Goal: Task Accomplishment & Management: Use online tool/utility

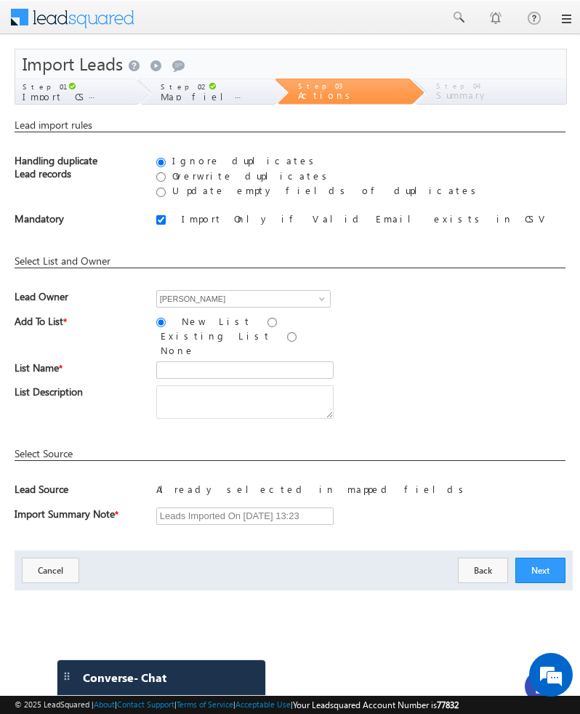
click at [224, 175] on label "Overwrite duplicates" at bounding box center [250, 175] width 164 height 12
click at [166, 175] on input "Overwrite duplicates" at bounding box center [160, 176] width 9 height 9
radio input "true"
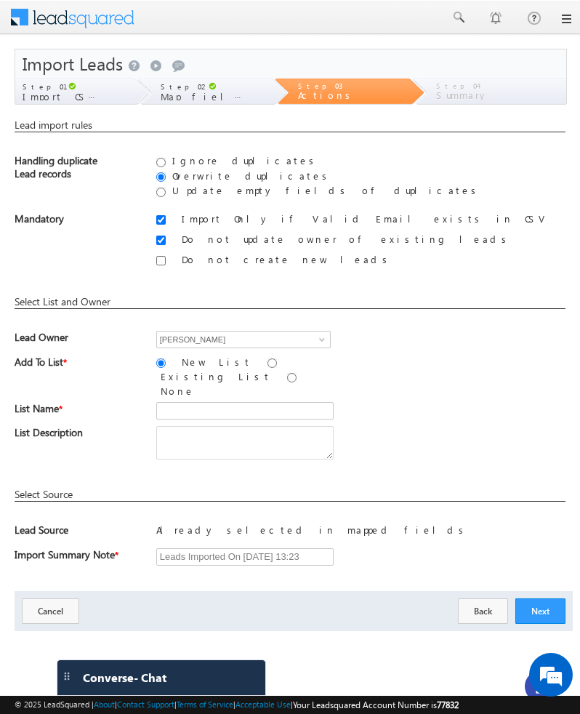
click at [212, 189] on label "Update empty fields of duplicates" at bounding box center [324, 190] width 313 height 12
click at [166, 189] on input "Update empty fields of duplicates" at bounding box center [160, 192] width 9 height 9
radio input "true"
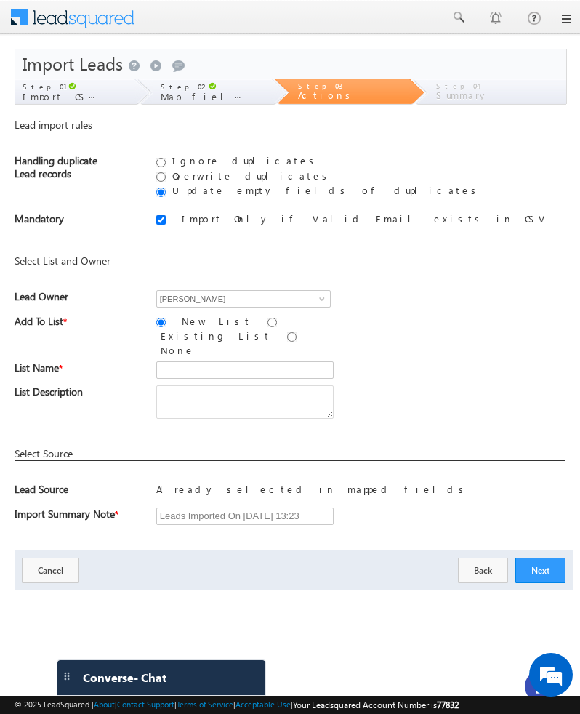
click at [211, 175] on label "Overwrite duplicates" at bounding box center [250, 175] width 164 height 12
click at [166, 175] on input "Overwrite duplicates" at bounding box center [160, 176] width 9 height 9
radio input "true"
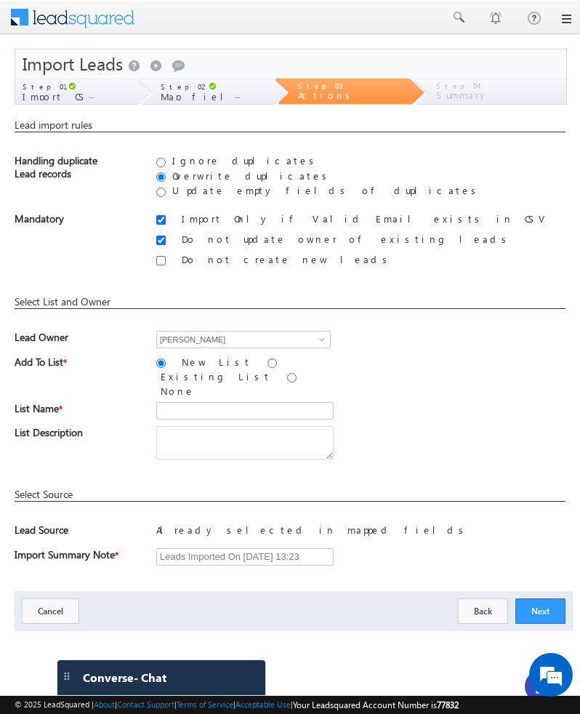
click at [213, 192] on label "Update empty fields of duplicates" at bounding box center [324, 190] width 313 height 12
click at [166, 192] on input "Update empty fields of duplicates" at bounding box center [160, 192] width 9 height 9
radio input "true"
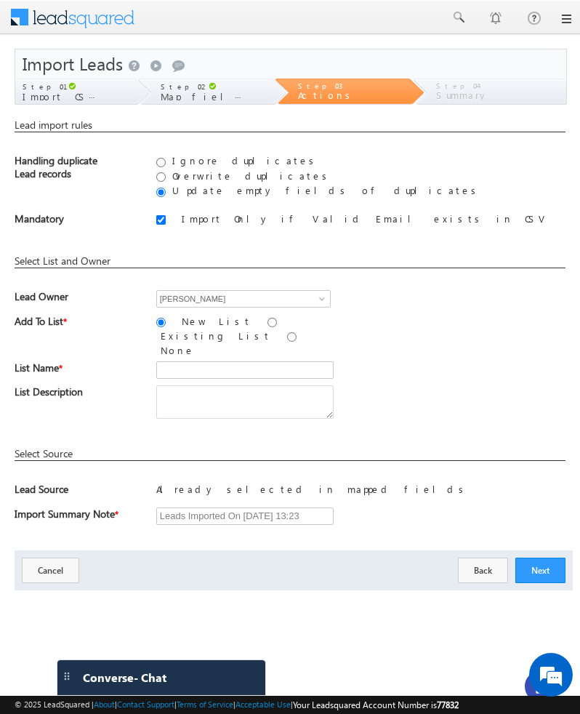
click at [214, 183] on div "Ignore duplicates Overwrite duplicates Update empty fields of duplicates" at bounding box center [360, 176] width 409 height 45
click at [214, 180] on label "Overwrite duplicates" at bounding box center [250, 175] width 164 height 12
click at [166, 180] on input "Overwrite duplicates" at bounding box center [160, 176] width 9 height 9
radio input "true"
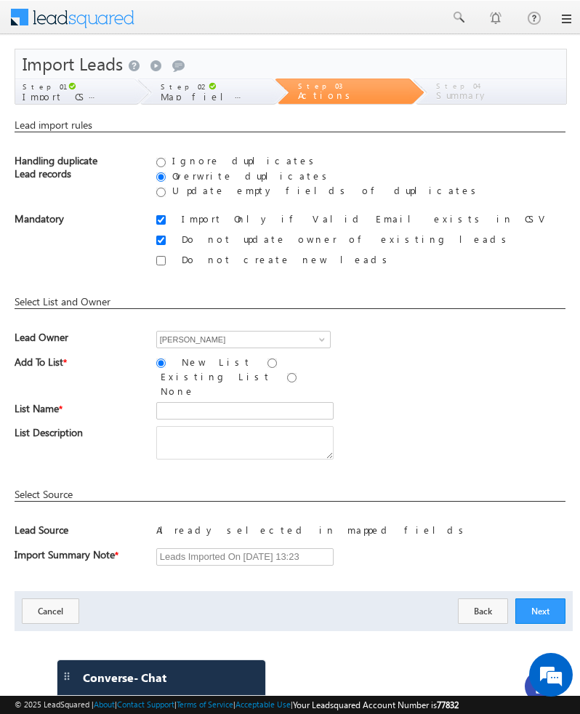
click at [212, 196] on label "Update empty fields of duplicates" at bounding box center [324, 190] width 313 height 12
click at [166, 196] on input "Update empty fields of duplicates" at bounding box center [160, 192] width 9 height 9
radio input "true"
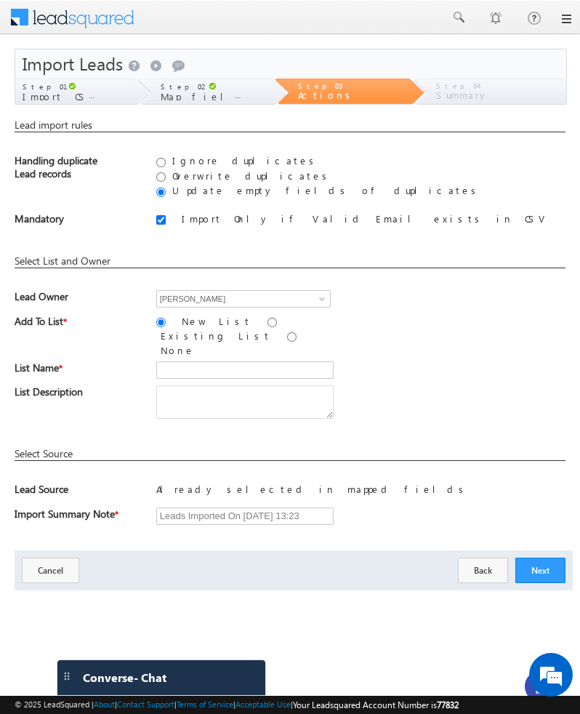
click at [207, 179] on label "Overwrite duplicates" at bounding box center [250, 175] width 164 height 12
click at [166, 179] on input "Overwrite duplicates" at bounding box center [160, 176] width 9 height 9
radio input "true"
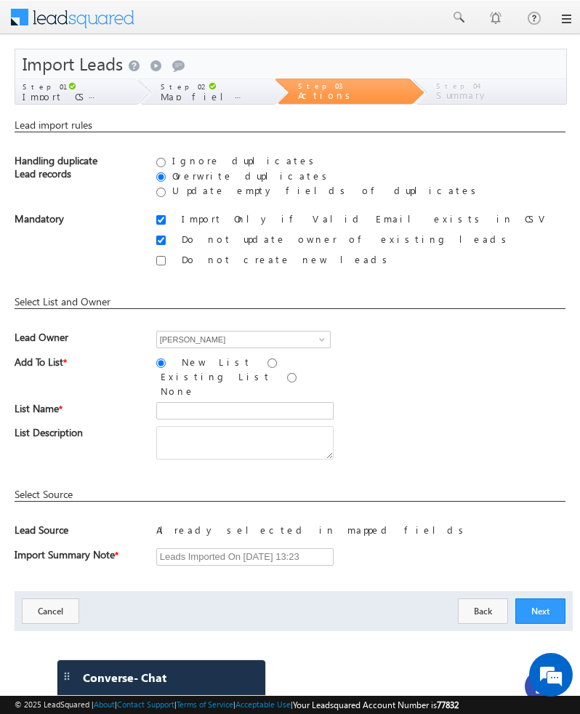
click at [208, 157] on label "Ignore duplicates" at bounding box center [243, 160] width 151 height 12
click at [166, 158] on input "Ignore duplicates" at bounding box center [160, 162] width 9 height 9
radio input "true"
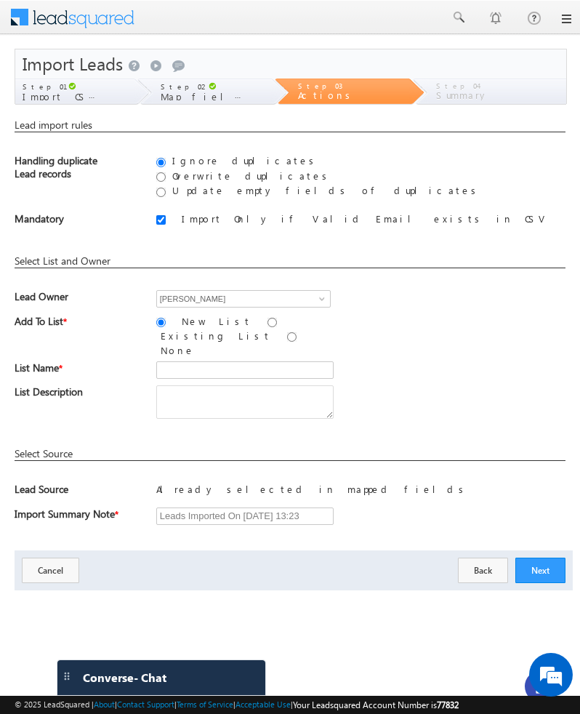
click at [206, 174] on label "Overwrite duplicates" at bounding box center [250, 175] width 164 height 12
click at [166, 174] on input "Overwrite duplicates" at bounding box center [160, 176] width 9 height 9
radio input "true"
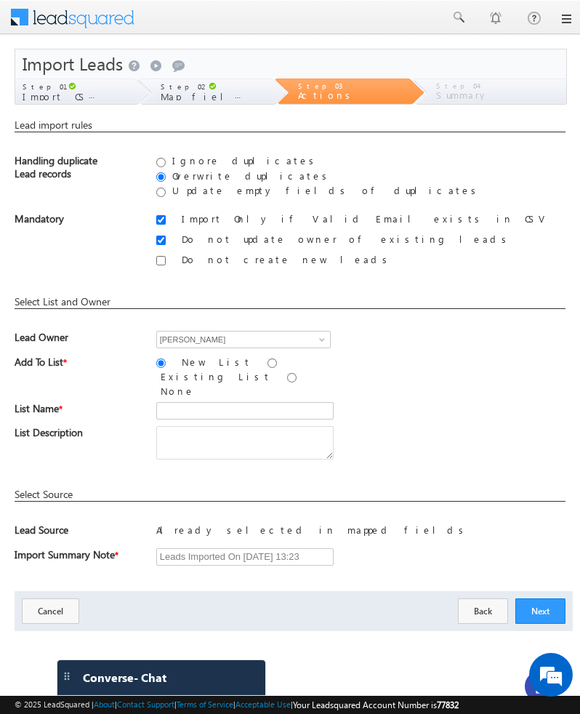
click at [206, 188] on label "Update empty fields of duplicates" at bounding box center [324, 190] width 313 height 12
click at [166, 188] on input "Update empty fields of duplicates" at bounding box center [160, 192] width 9 height 9
radio input "true"
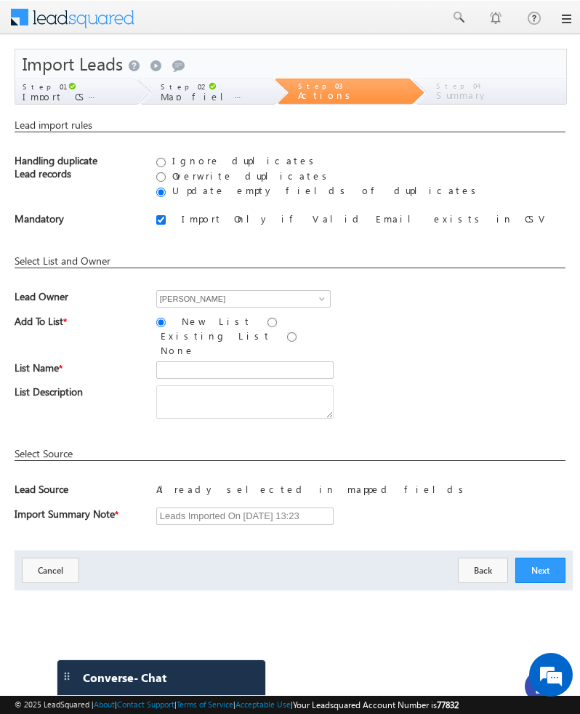
click at [158, 222] on input "Import Only if Valid Email exists in CSV" at bounding box center [160, 219] width 9 height 9
click at [160, 223] on input "Import Only if Valid Email exists in CSV" at bounding box center [160, 219] width 9 height 9
click at [161, 223] on input "Import Only if Valid Email exists in CSV" at bounding box center [160, 219] width 9 height 9
click at [161, 224] on input "Import Only if Valid Email exists in CSV" at bounding box center [160, 219] width 9 height 9
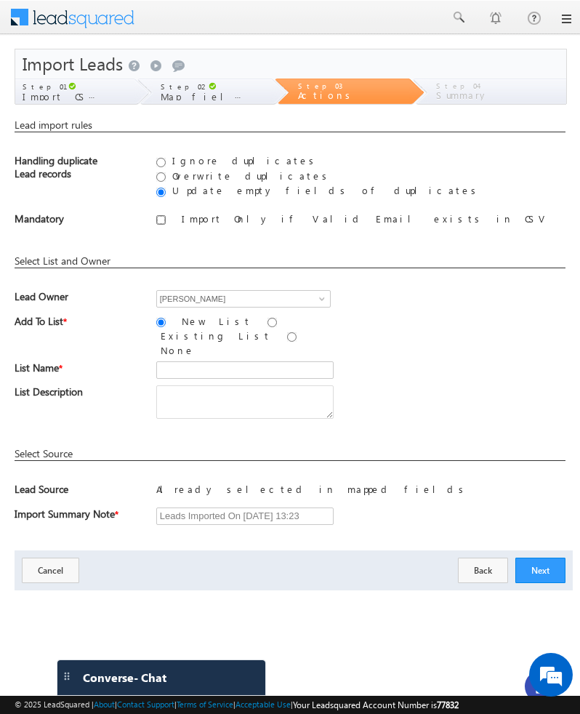
click at [161, 224] on input "Import Only if Valid Email exists in CSV" at bounding box center [160, 219] width 9 height 9
checkbox input "true"
click at [161, 175] on input "Overwrite duplicates" at bounding box center [160, 176] width 9 height 9
radio input "true"
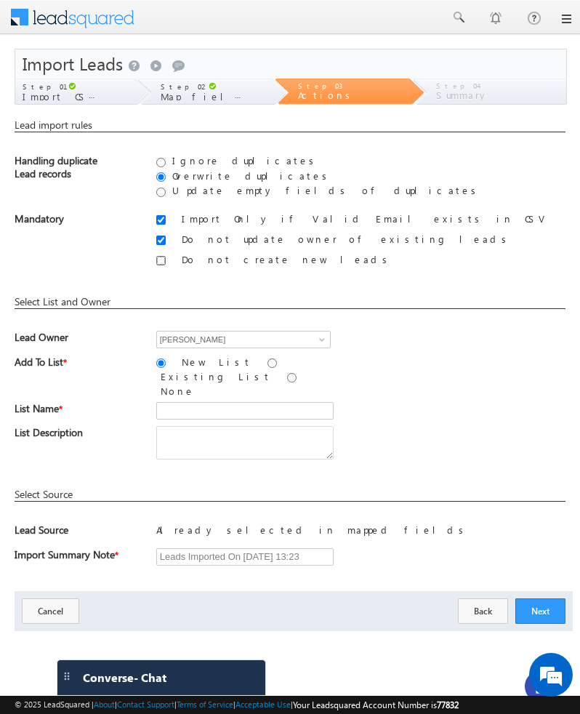
click at [159, 257] on input "Do not create new leads" at bounding box center [160, 260] width 9 height 9
checkbox input "true"
click at [196, 548] on input "Leads Imported On 19/09/2025 13:23" at bounding box center [244, 556] width 177 height 17
click at [320, 548] on input "Leads Imported On 19/09/2025 13:23" at bounding box center [244, 556] width 177 height 17
type input "Leads Imported On 19/09/2025 13:23"
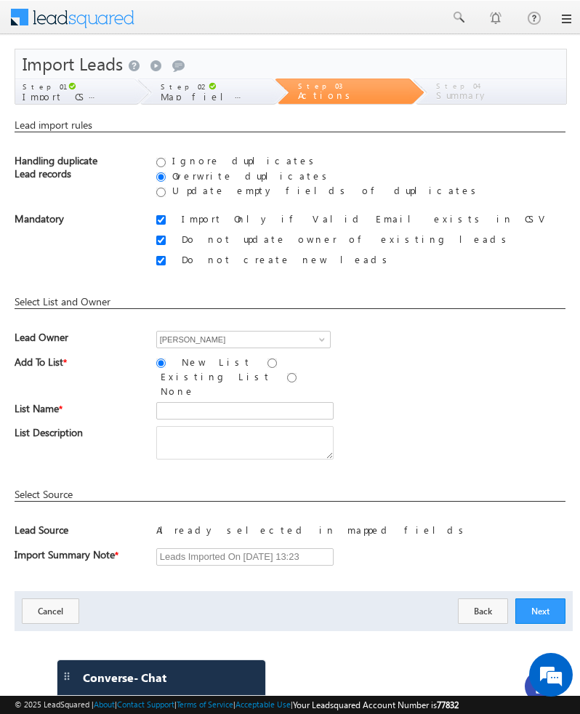
click at [55, 488] on div "Select Source" at bounding box center [290, 495] width 551 height 14
click at [34, 488] on div "Select Source" at bounding box center [290, 495] width 551 height 14
click at [28, 493] on div "Lead import rules You do not have permissions to update these leads. You do not…" at bounding box center [290, 347] width 551 height 458
click at [28, 523] on span "Lead Source" at bounding box center [78, 533] width 126 height 20
click at [28, 467] on div "Lead import rules You do not have permissions to update these leads. You do not…" at bounding box center [290, 347] width 551 height 458
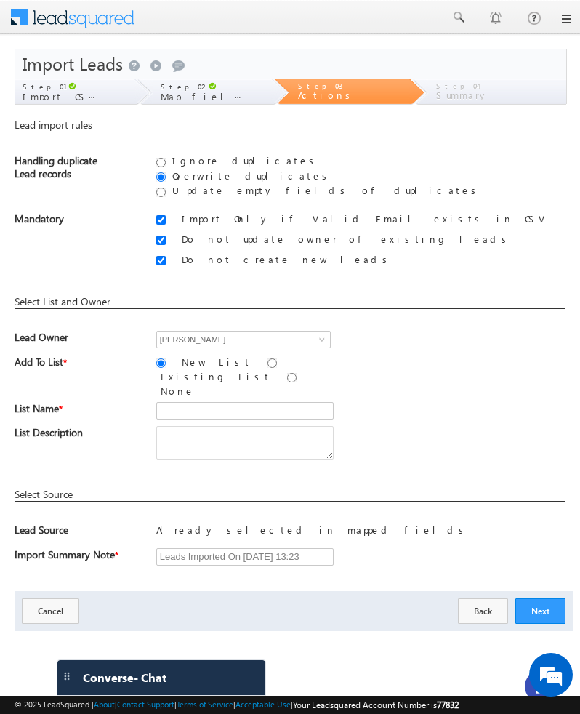
click at [563, 20] on link at bounding box center [566, 19] width 12 height 12
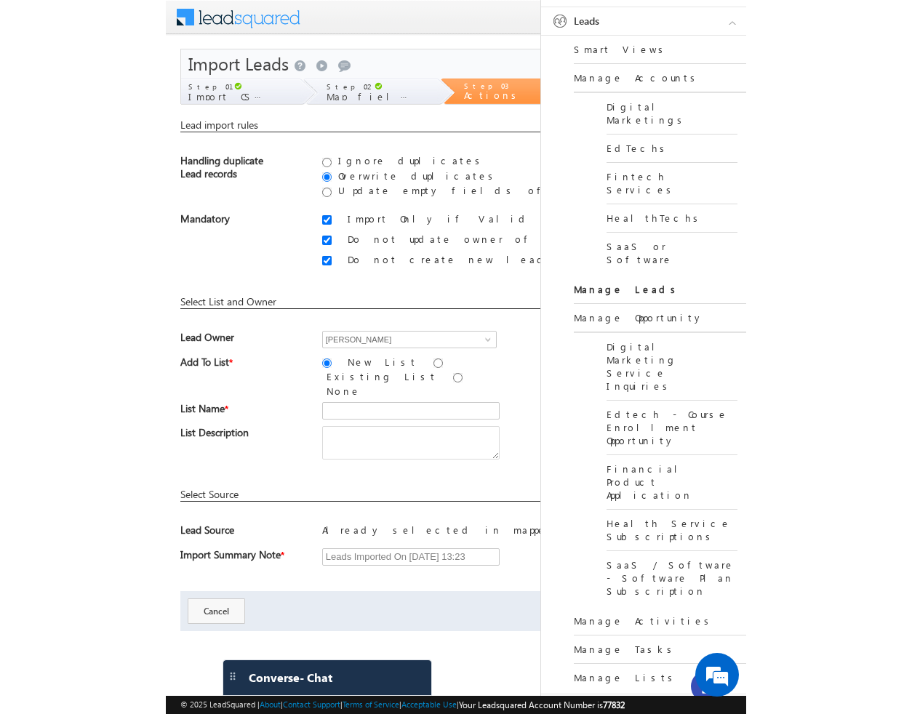
scroll to position [246, 0]
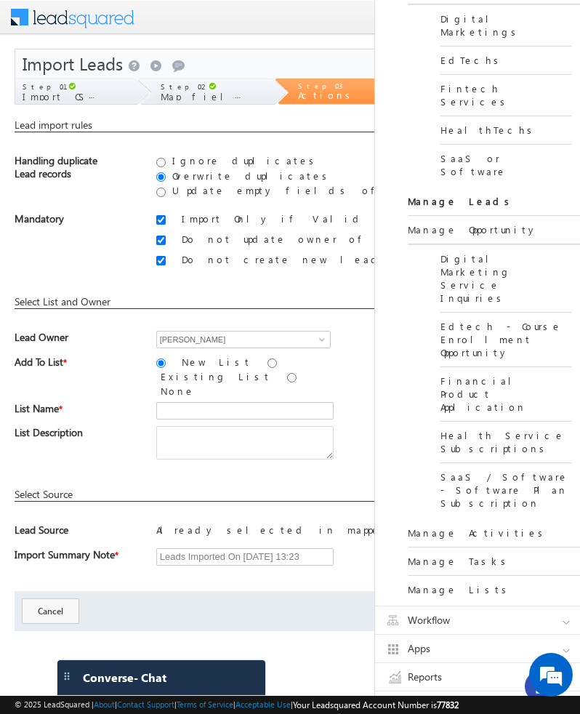
click at [317, 161] on div "Ignore duplicates Overwrite duplicates Update empty fields of duplicates" at bounding box center [360, 176] width 409 height 45
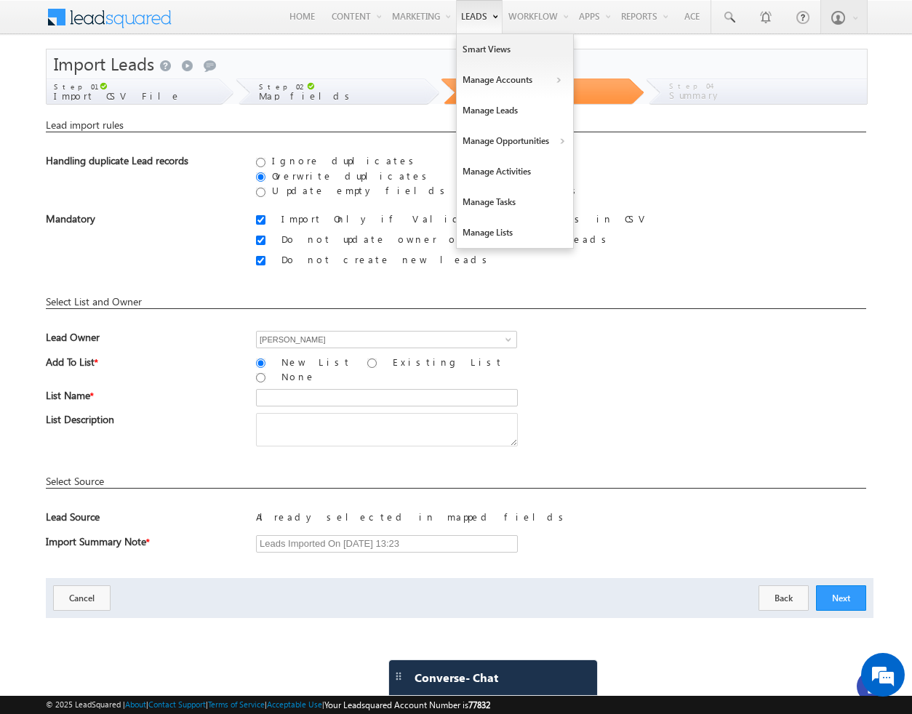
click at [473, 20] on link "Leads" at bounding box center [479, 16] width 47 height 33
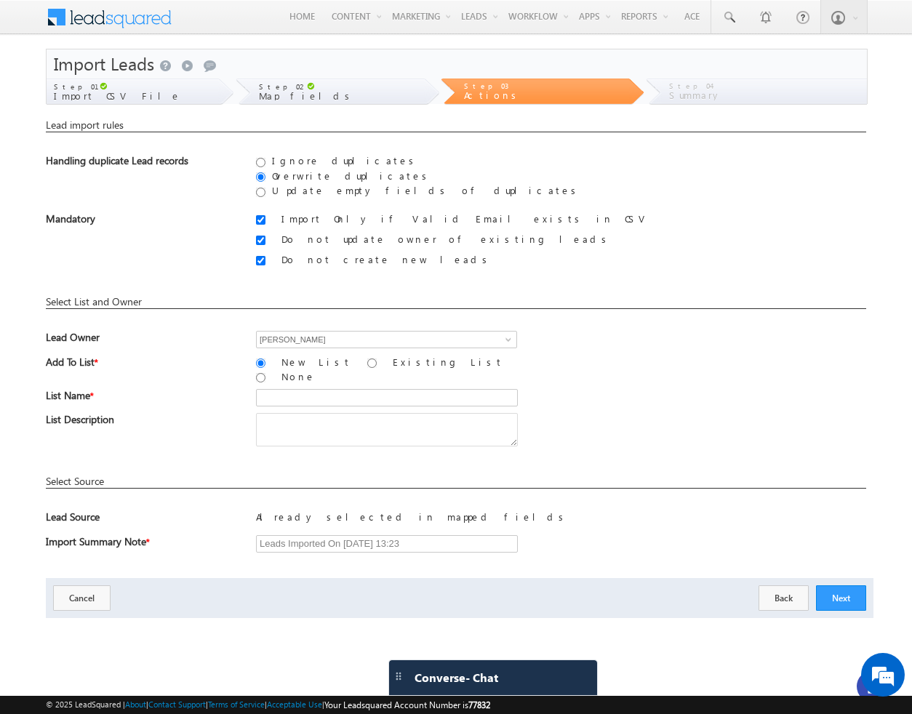
click at [579, 346] on div "Lead Owner Bhavya Bhavya Bhavya You have mapped Lead Owner to a column in the C…" at bounding box center [456, 343] width 821 height 25
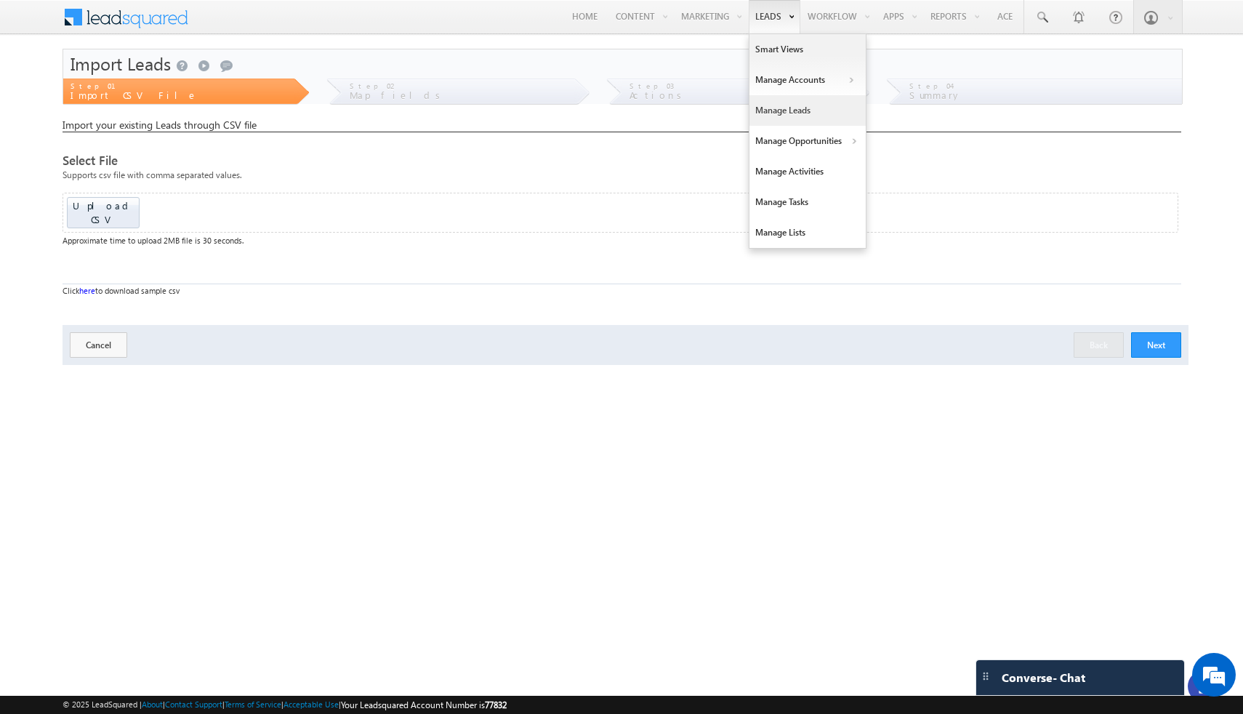
click at [770, 105] on link "Manage Leads" at bounding box center [808, 110] width 116 height 31
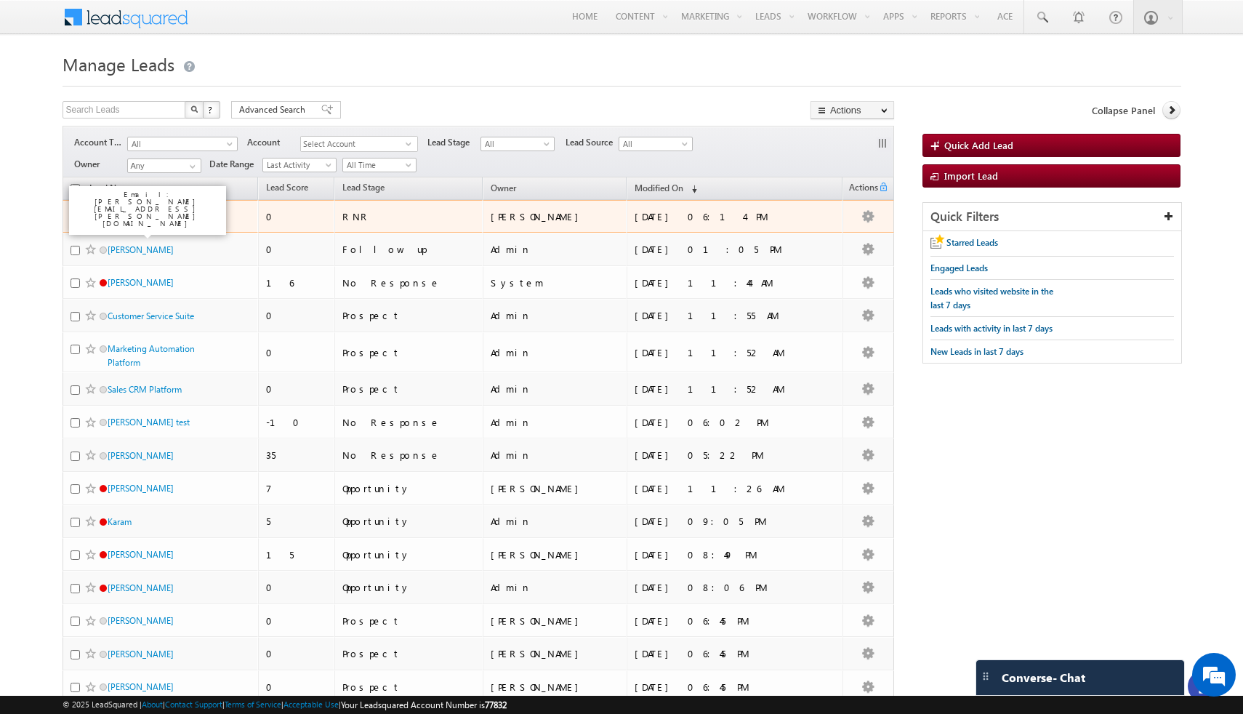
click at [139, 218] on link "[PERSON_NAME]" at bounding box center [141, 216] width 66 height 11
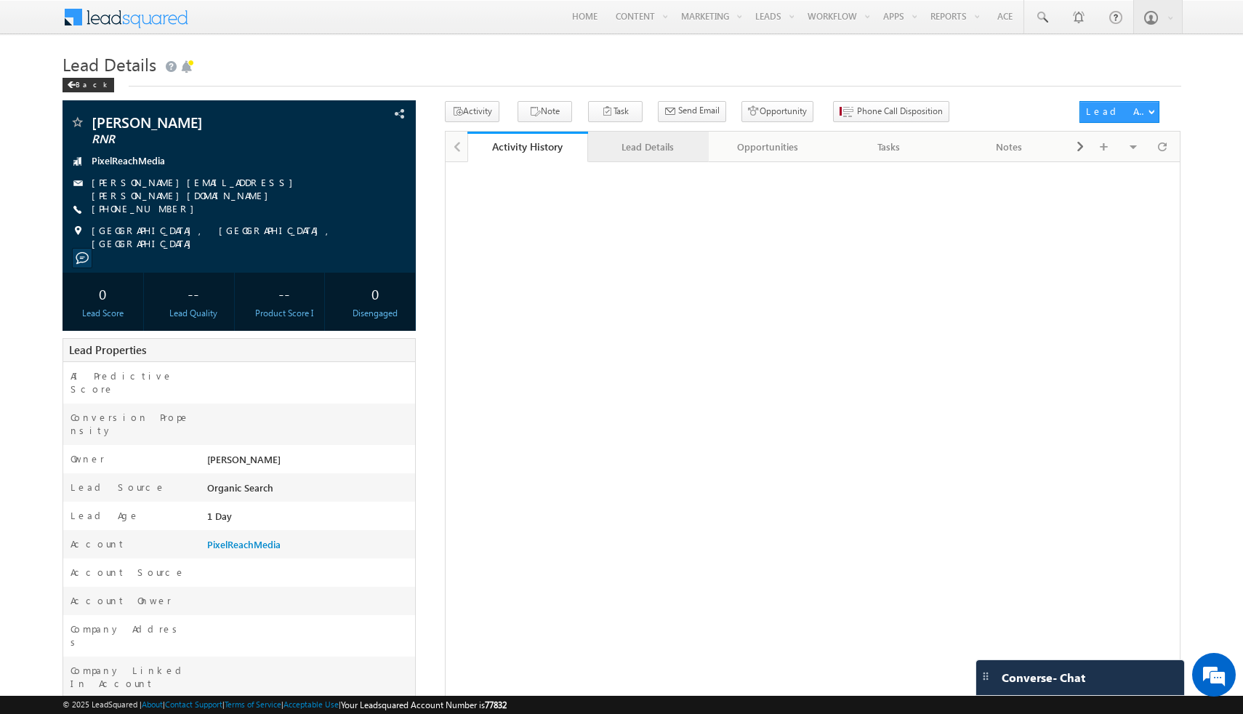
click at [648, 157] on link "Lead Details" at bounding box center [648, 147] width 121 height 31
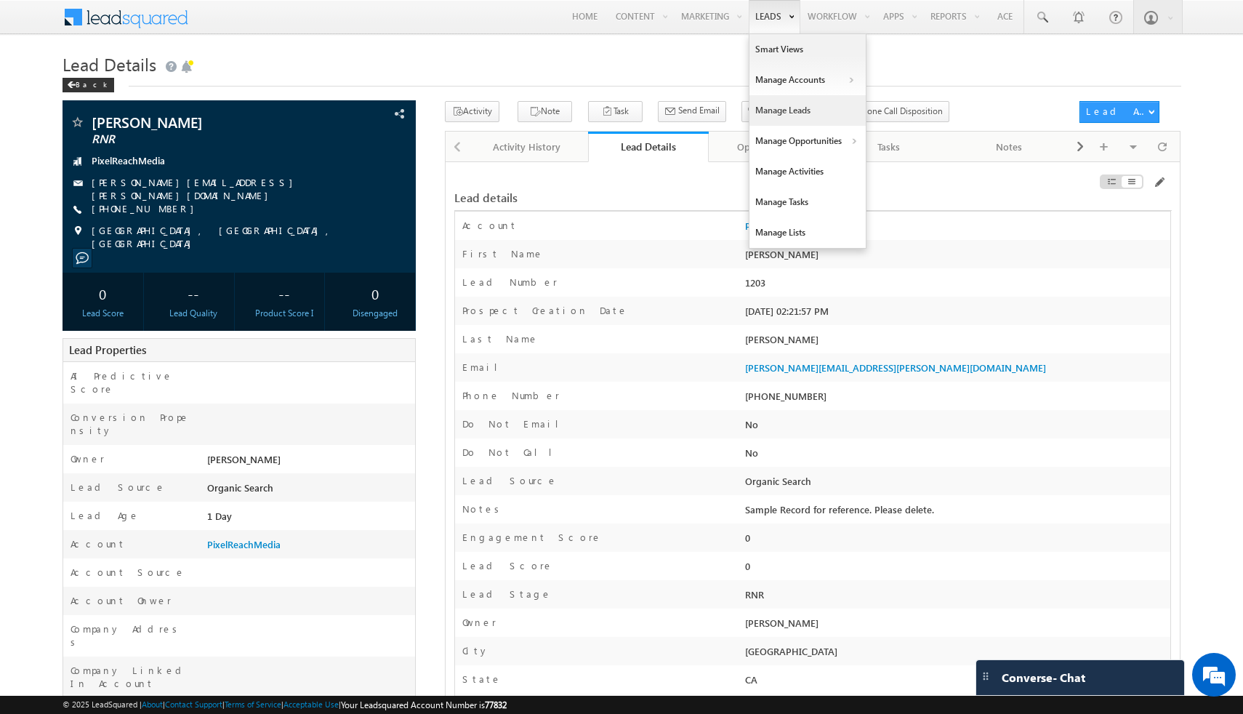
click at [768, 113] on link "Manage Leads" at bounding box center [808, 110] width 116 height 31
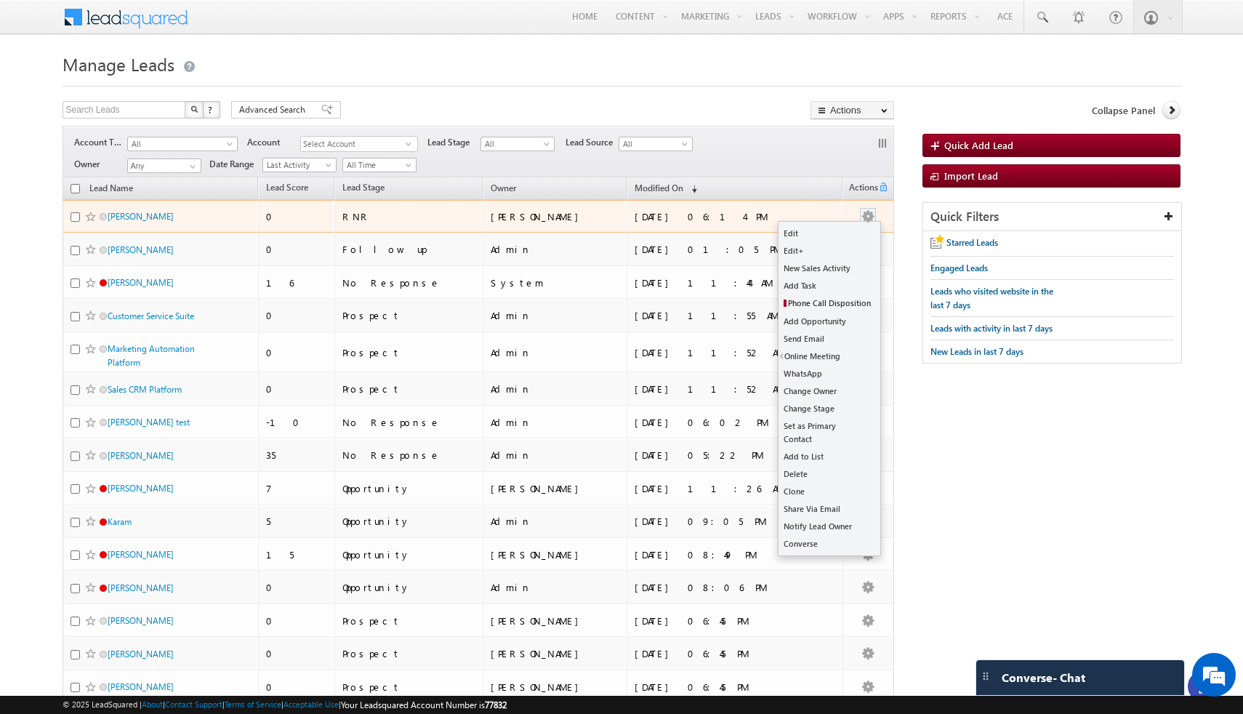
click at [861, 223] on button "button" at bounding box center [868, 216] width 15 height 15
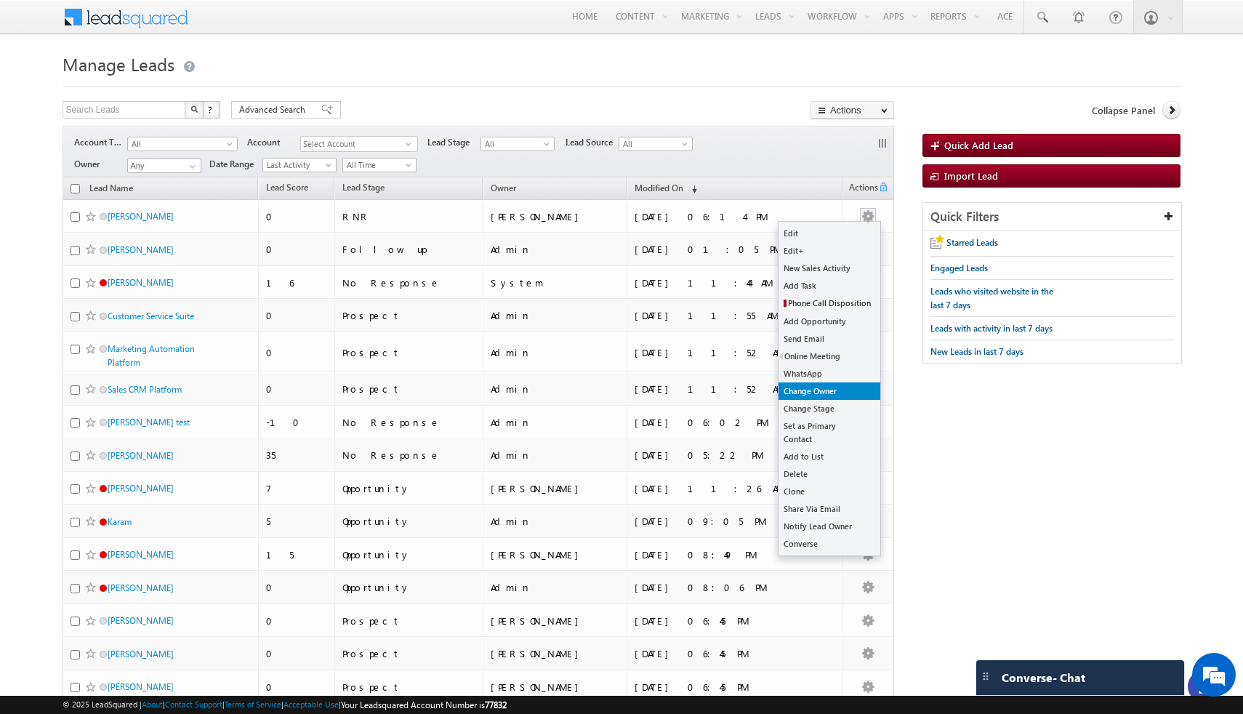
click at [821, 393] on link "Change Owner" at bounding box center [830, 390] width 102 height 17
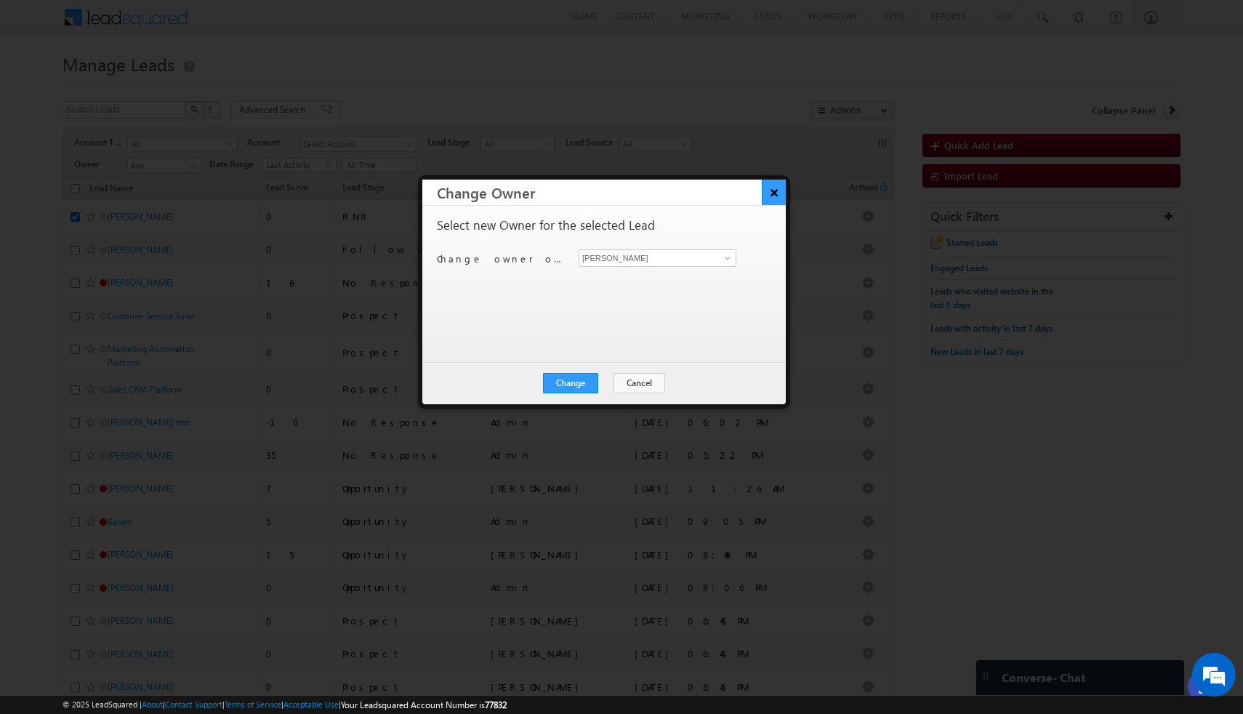
click at [775, 196] on button "×" at bounding box center [774, 192] width 24 height 25
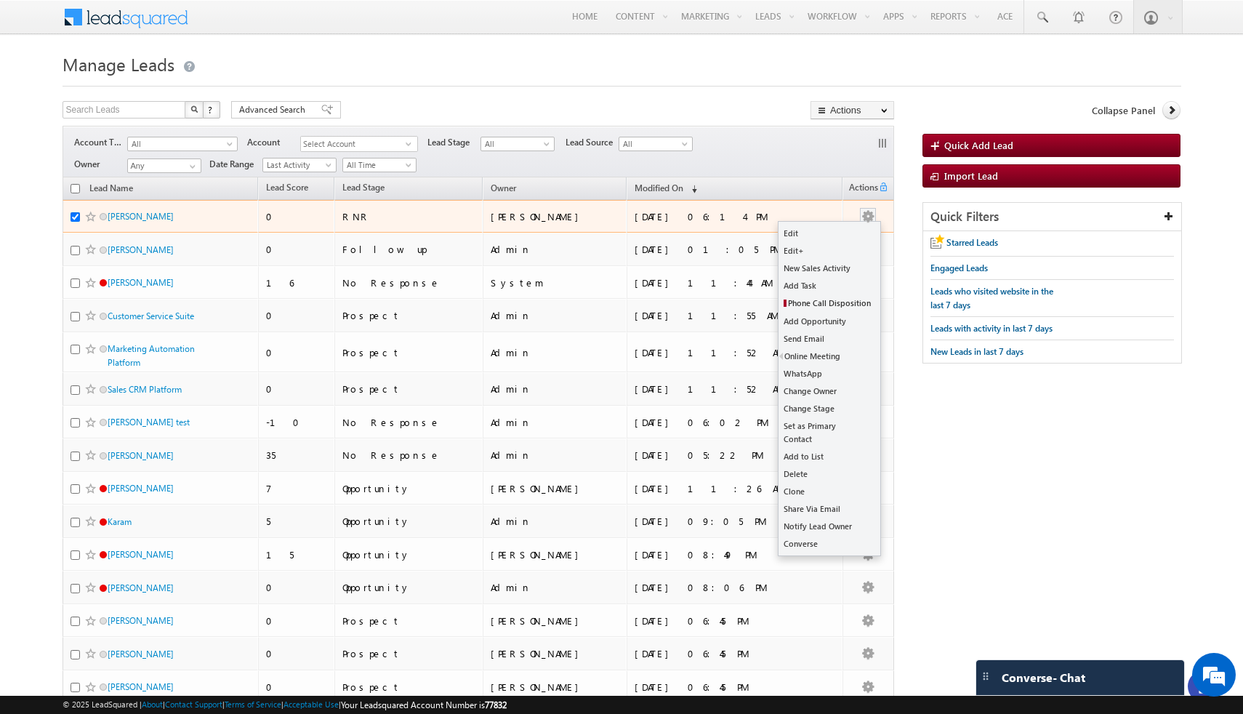
click at [867, 217] on button "button" at bounding box center [868, 216] width 15 height 15
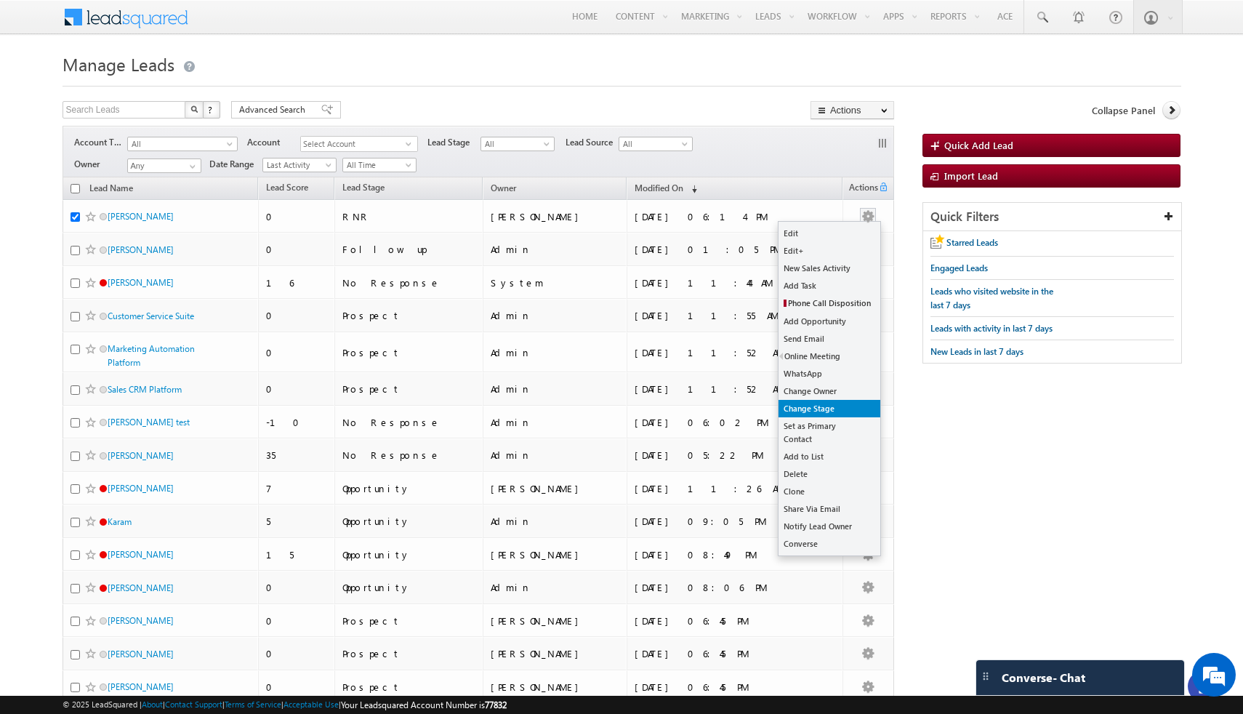
click at [825, 409] on link "Change Stage" at bounding box center [830, 408] width 102 height 17
checkbox input "true"
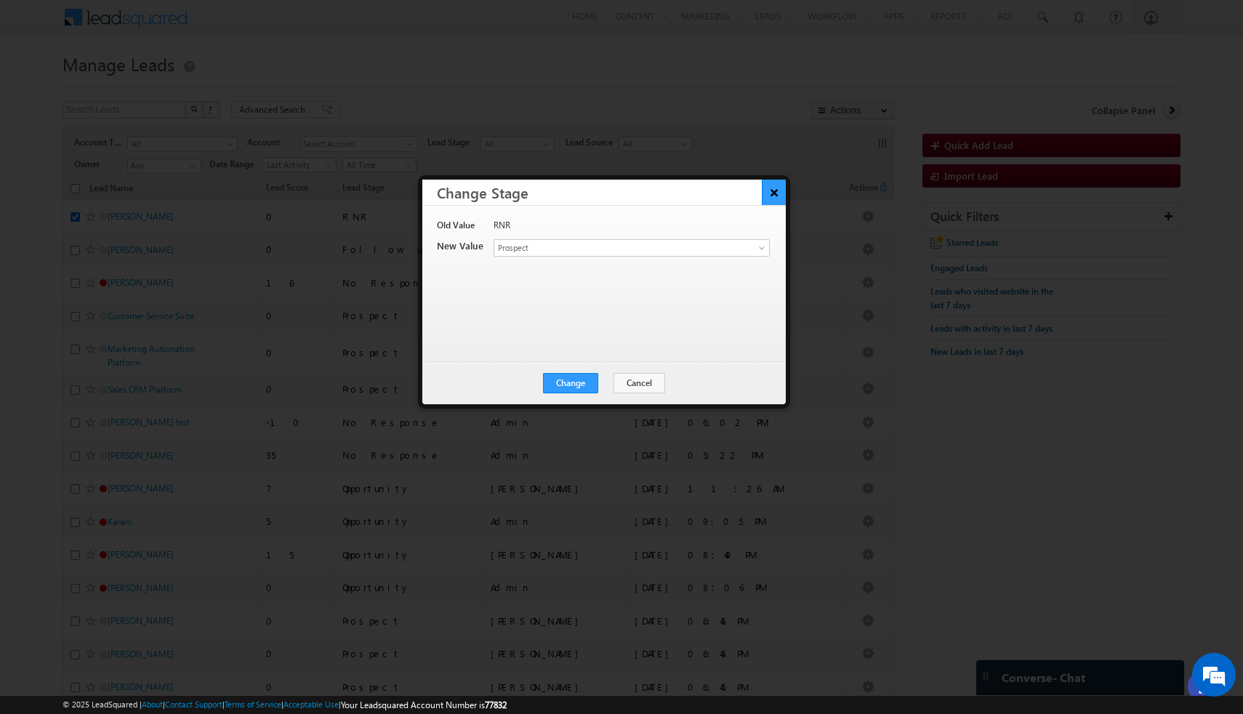
click at [775, 199] on button "×" at bounding box center [774, 192] width 24 height 25
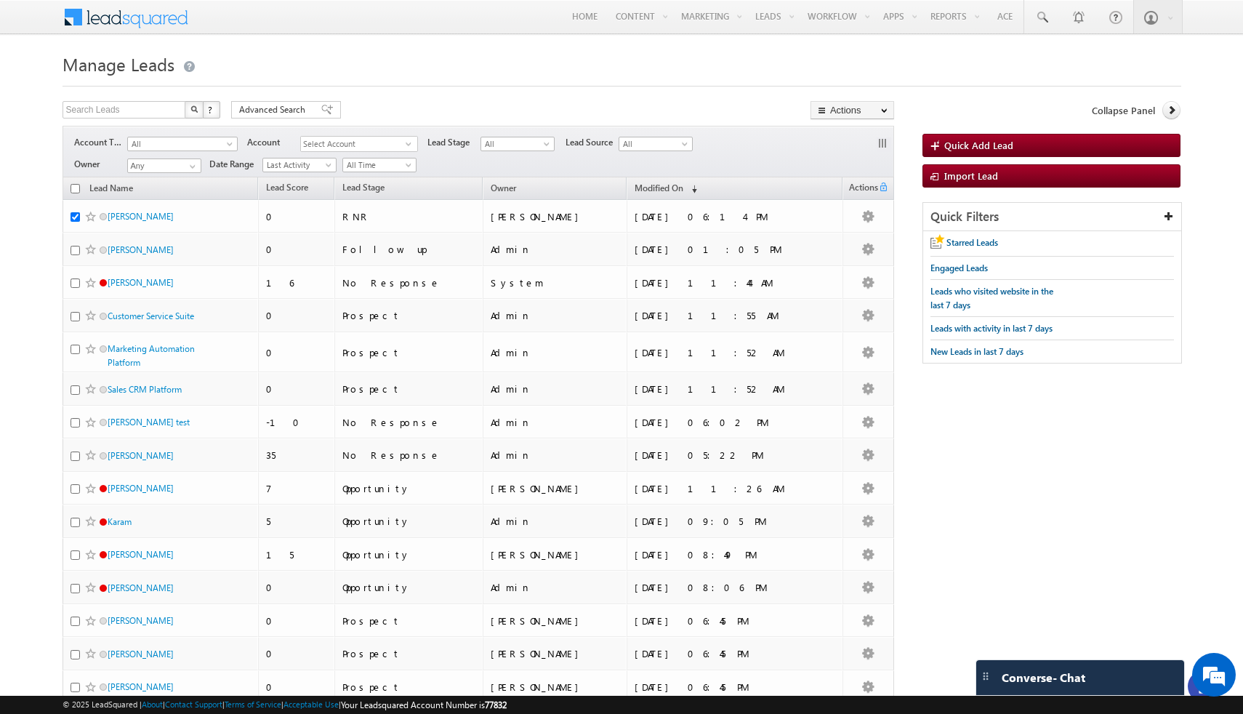
click at [763, 153] on div "Filters Account Type All All Account AdvertoMinds AppZenith BrandPilot CareNext…" at bounding box center [479, 152] width 832 height 52
click at [835, 50] on link "Automation" at bounding box center [860, 49] width 116 height 31
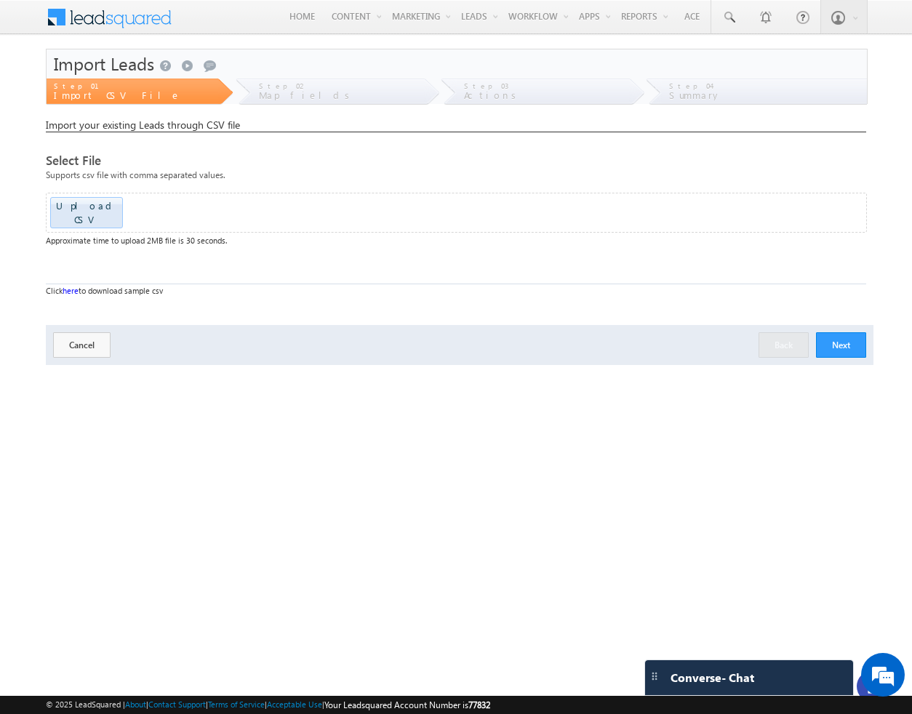
click at [842, 332] on button "Next" at bounding box center [841, 344] width 50 height 25
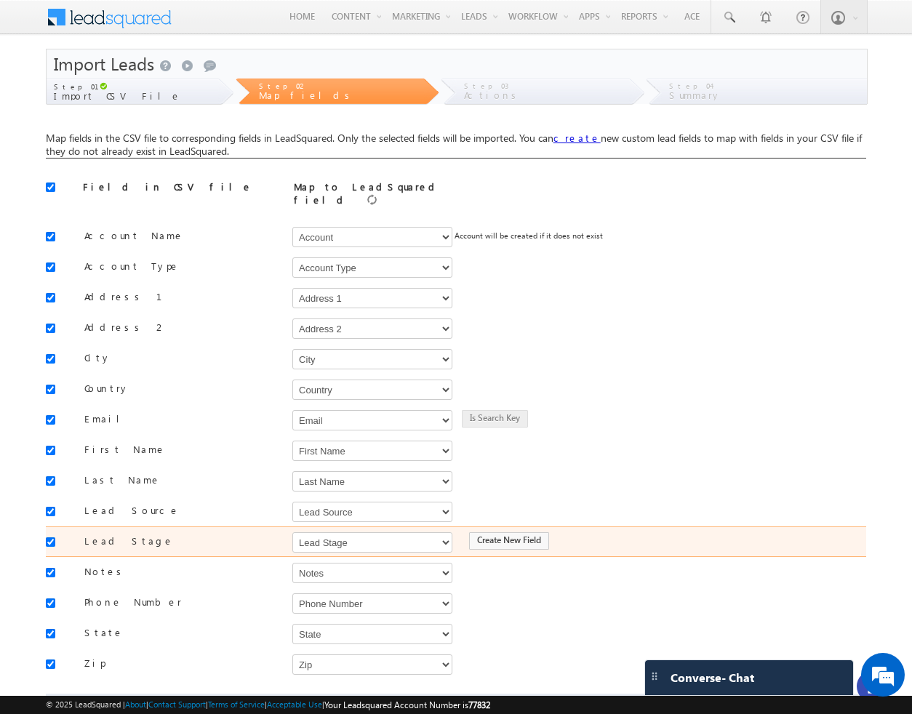
scroll to position [71, 0]
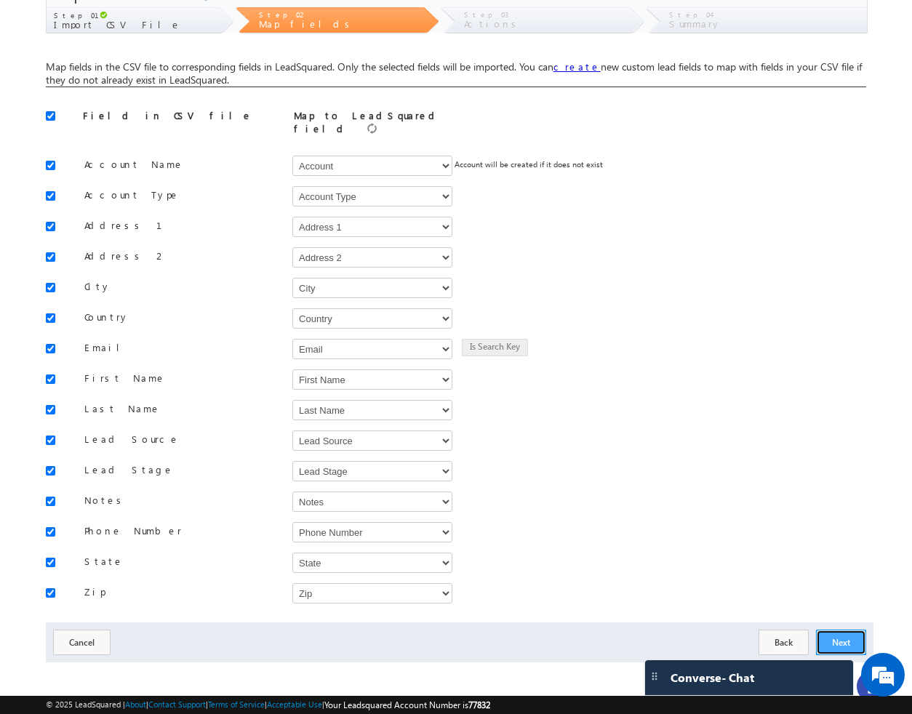
click at [835, 640] on button "Next" at bounding box center [841, 642] width 50 height 25
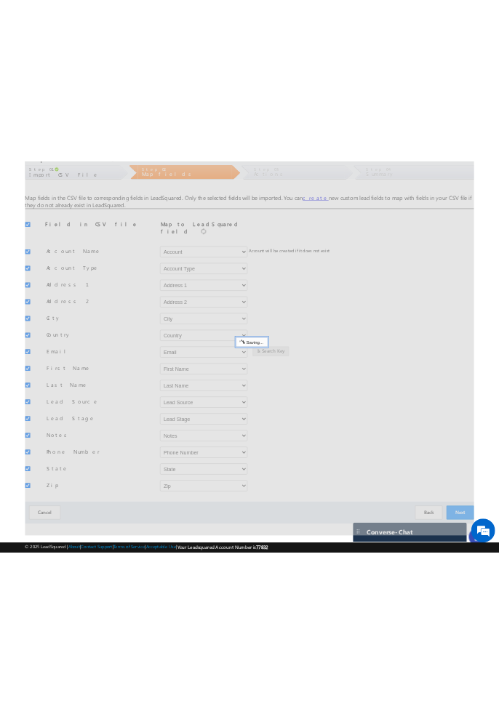
scroll to position [0, 0]
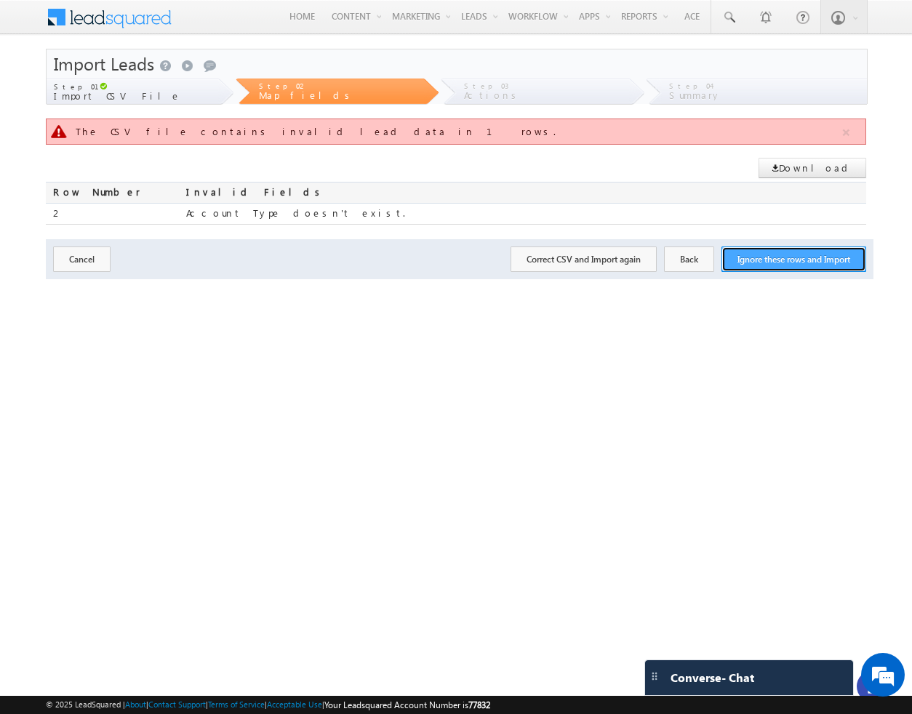
click at [751, 256] on button "Ignore these rows and Import" at bounding box center [793, 258] width 145 height 25
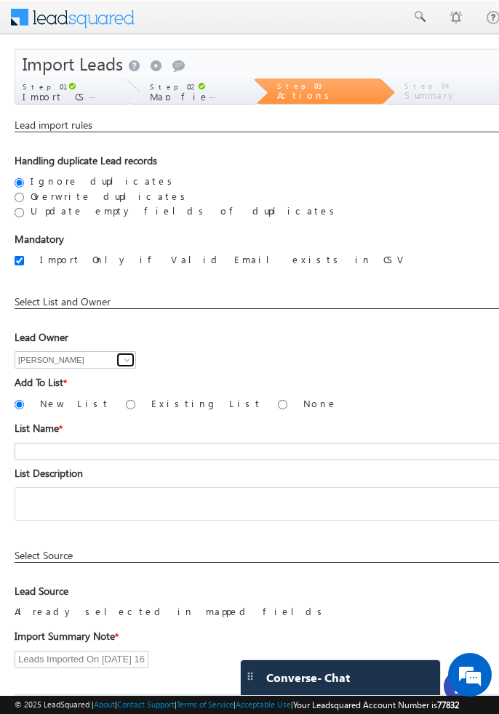
click at [121, 362] on span at bounding box center [127, 360] width 12 height 12
click at [121, 363] on span at bounding box center [127, 360] width 12 height 12
click at [121, 355] on span at bounding box center [127, 360] width 12 height 12
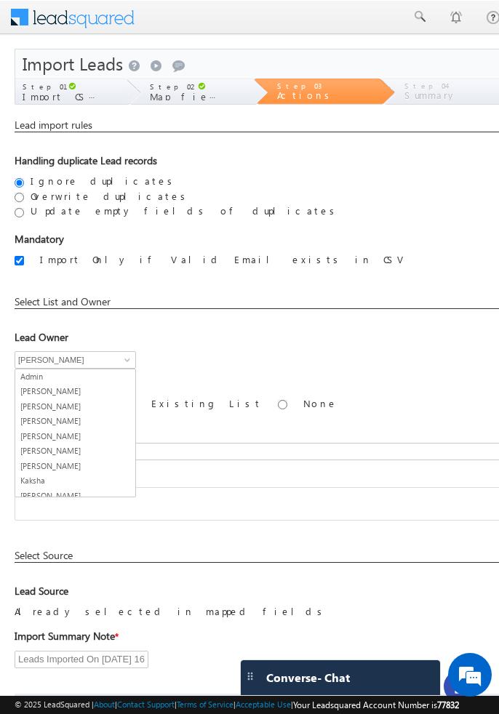
click at [260, 352] on div "Lead Owner Bhavya Bhavya Admin Ashish Kumar Hota Bala Srikanth Bhavya Bhoomika …" at bounding box center [269, 353] width 509 height 45
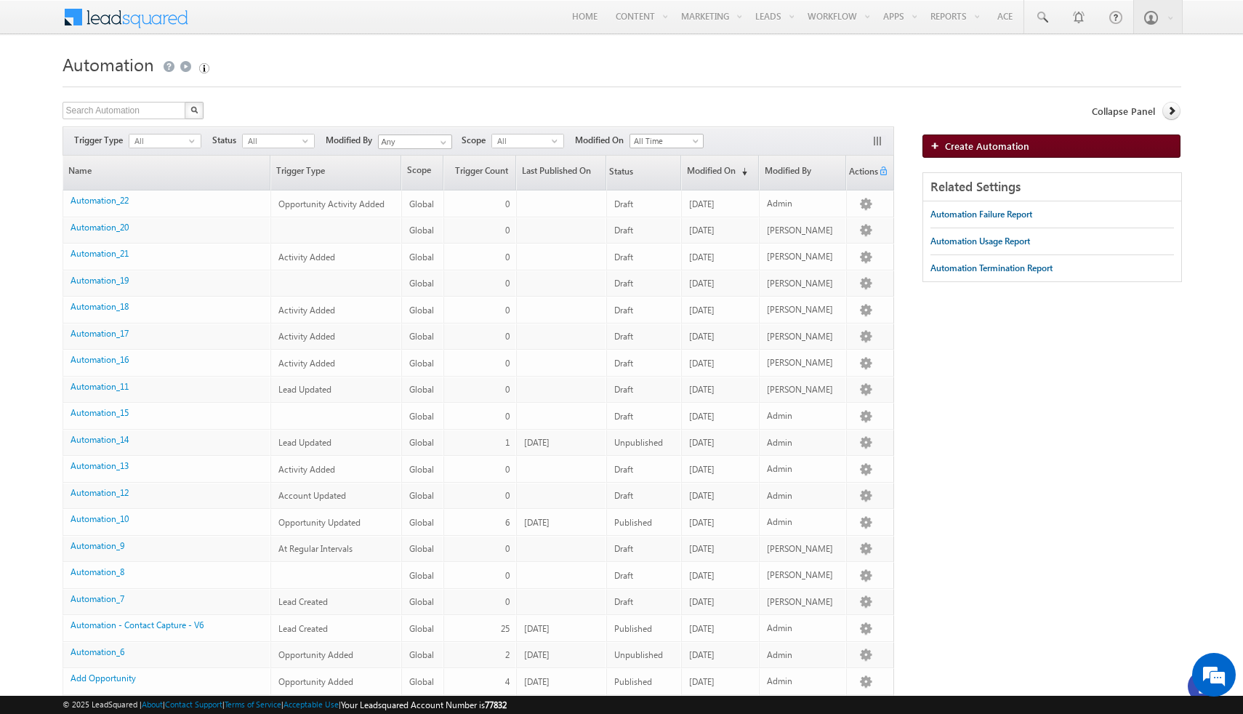
click at [1005, 153] on link "Create Automation" at bounding box center [1052, 145] width 258 height 23
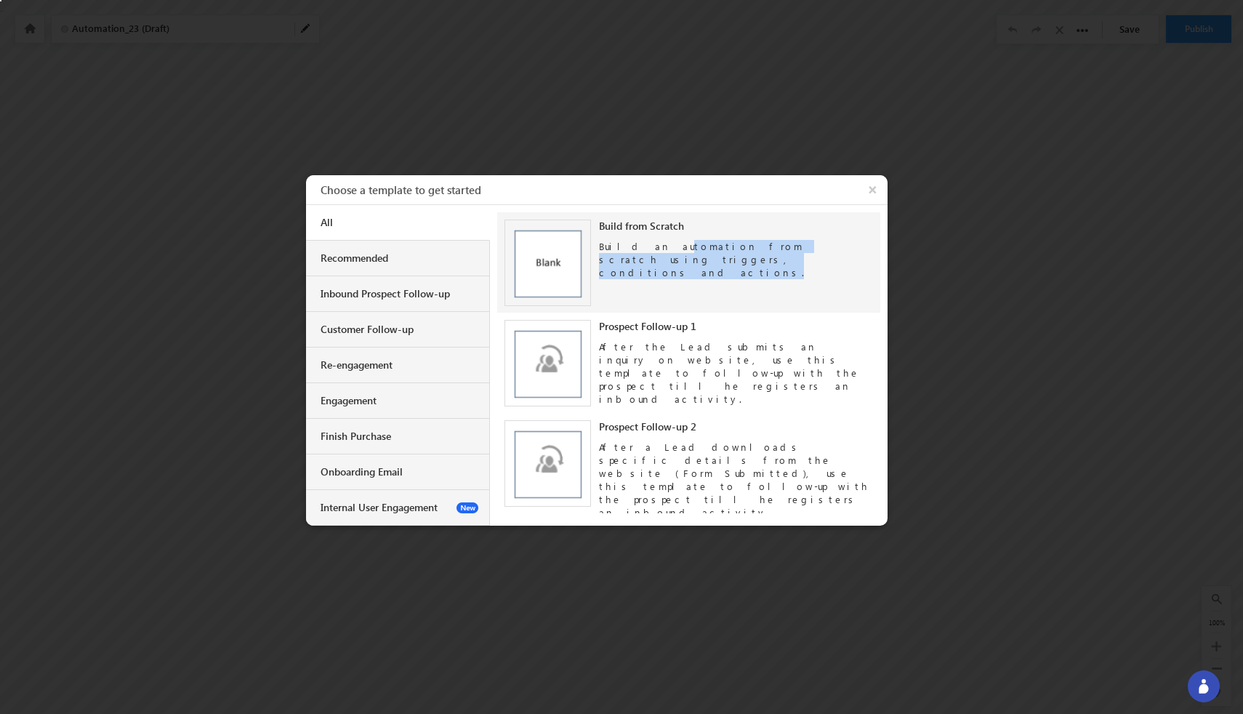
click at [643, 252] on div "Build an automation from scratch using triggers, conditions and actions." at bounding box center [736, 256] width 274 height 47
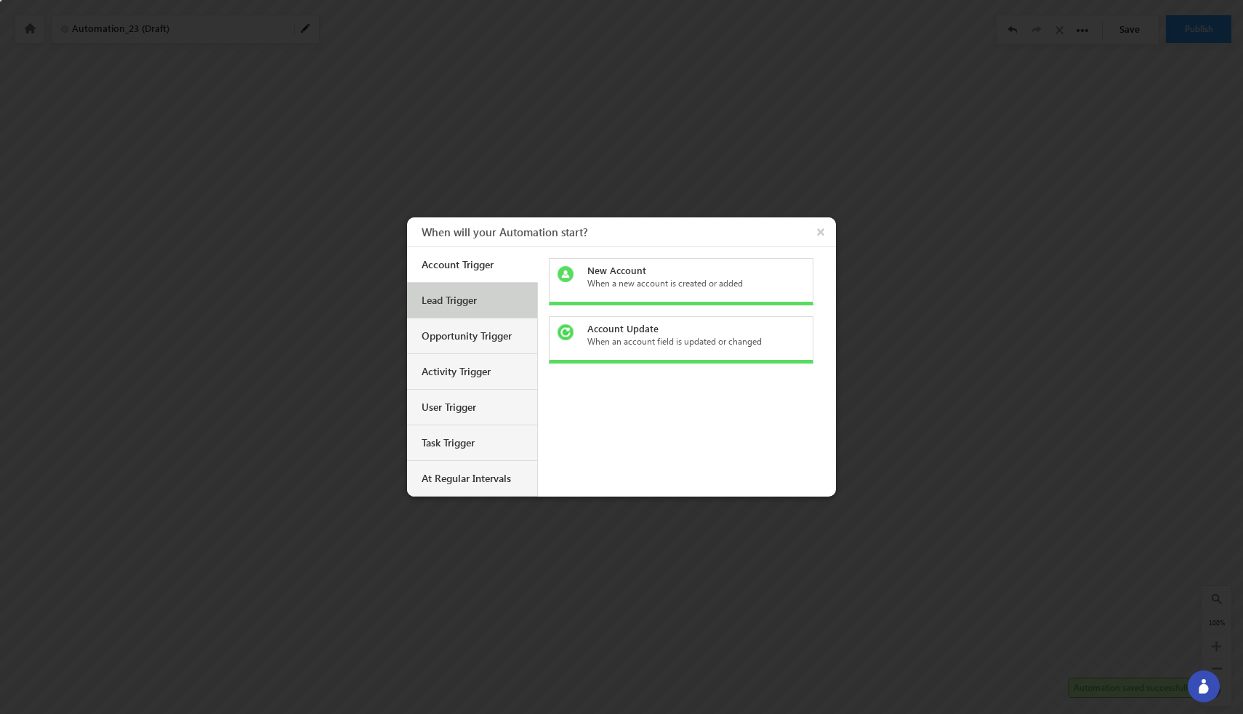
click at [452, 298] on div "Lead Trigger" at bounding box center [474, 300] width 105 height 13
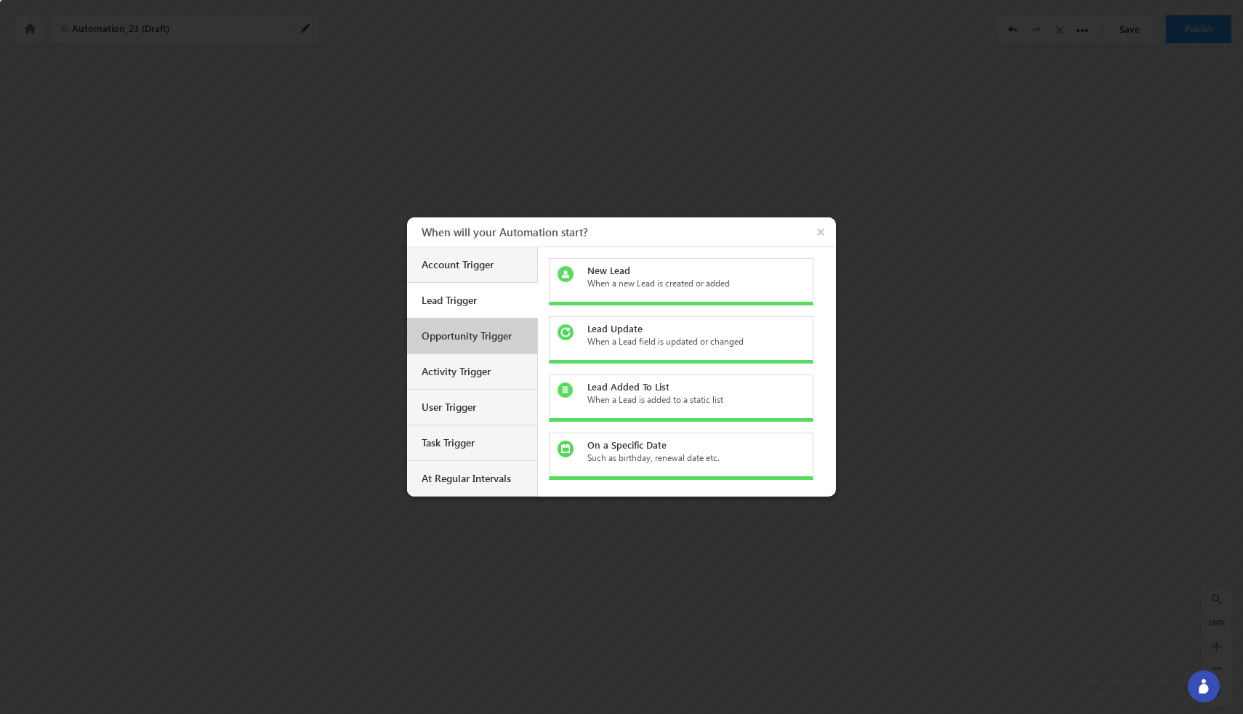
click at [454, 329] on div "Opportunity Trigger" at bounding box center [474, 335] width 105 height 13
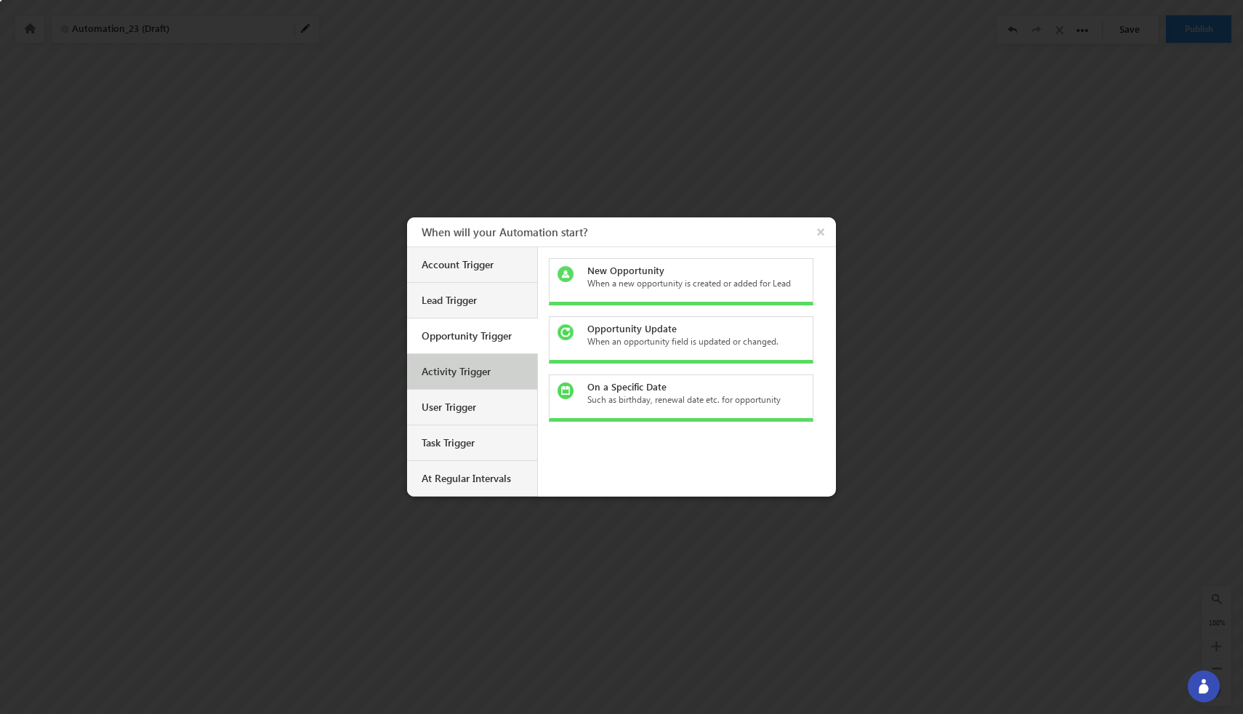
click at [454, 370] on div "Activity Trigger" at bounding box center [474, 371] width 105 height 13
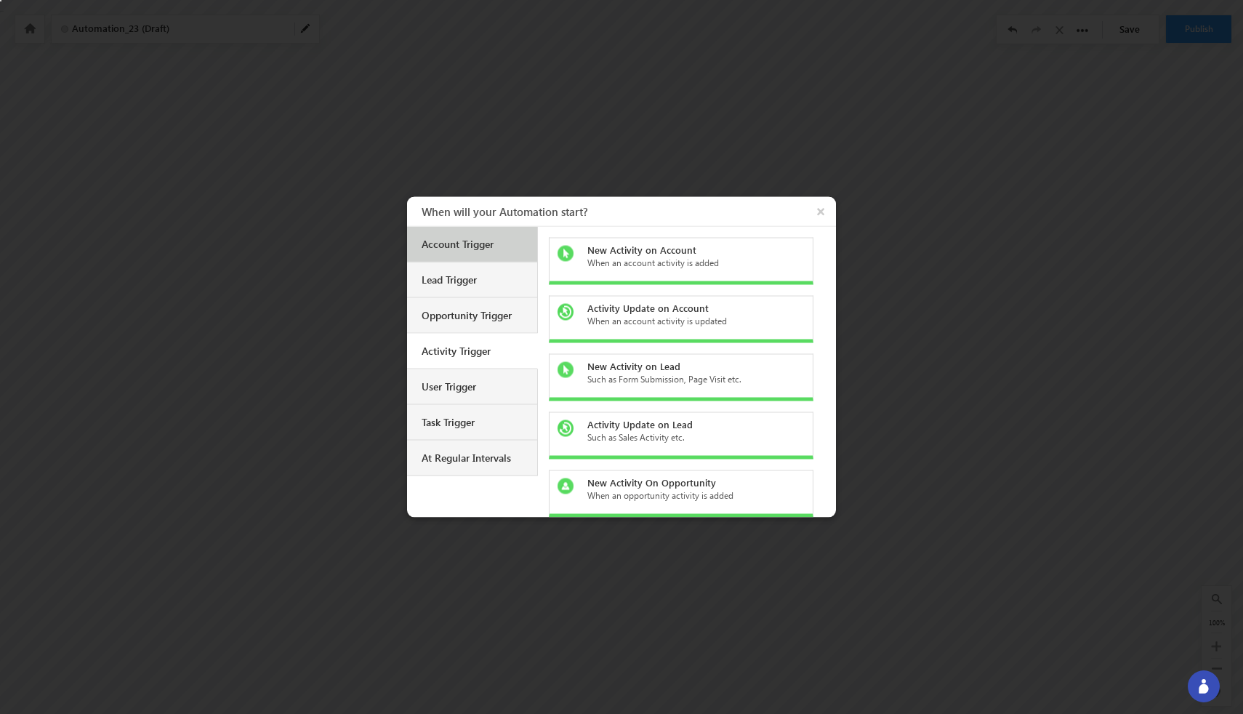
click at [473, 246] on div "Account Trigger" at bounding box center [474, 244] width 105 height 13
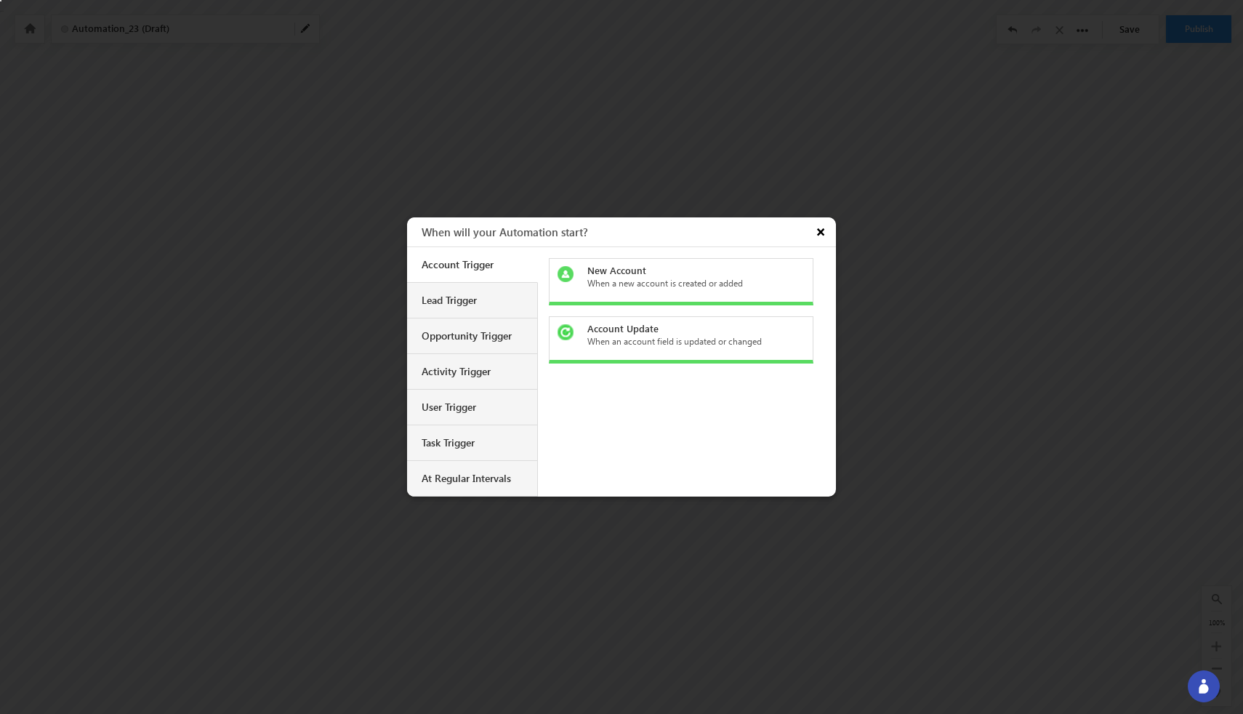
click at [816, 237] on button "×" at bounding box center [822, 231] width 27 height 29
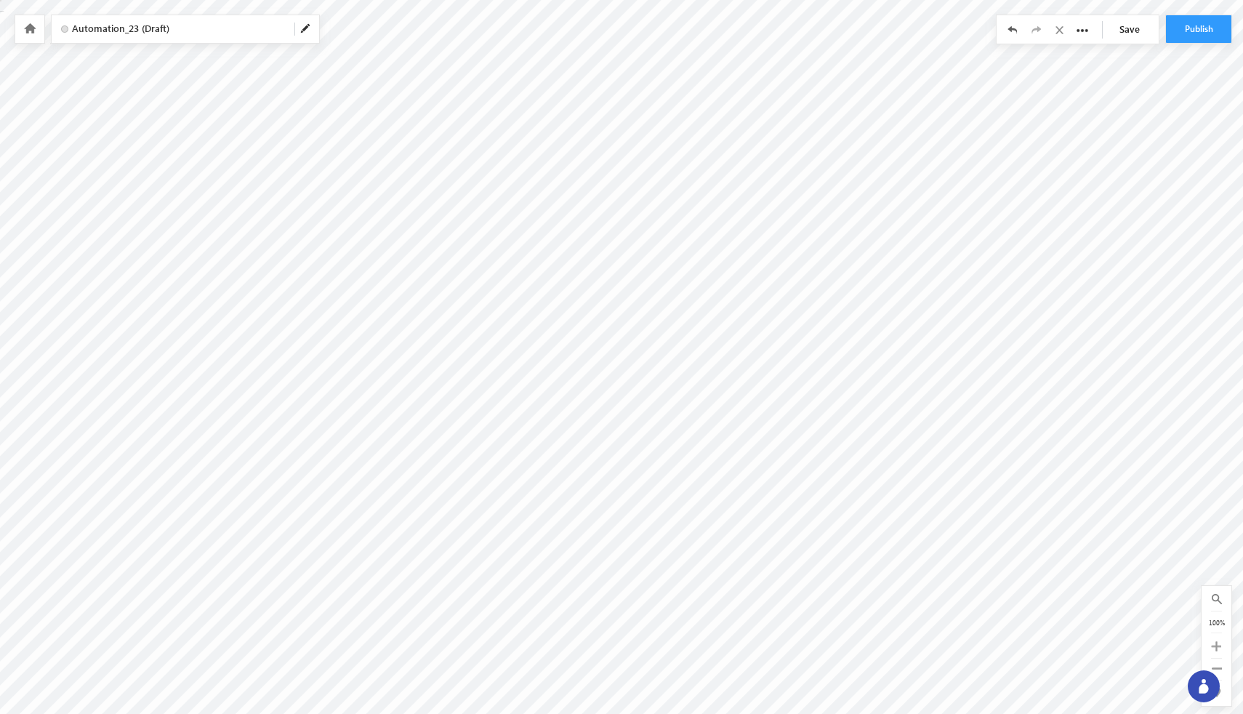
click at [603, 89] on body "Your session has expired. Please click here to login again. Another user is edi…" at bounding box center [621, 181] width 1243 height 363
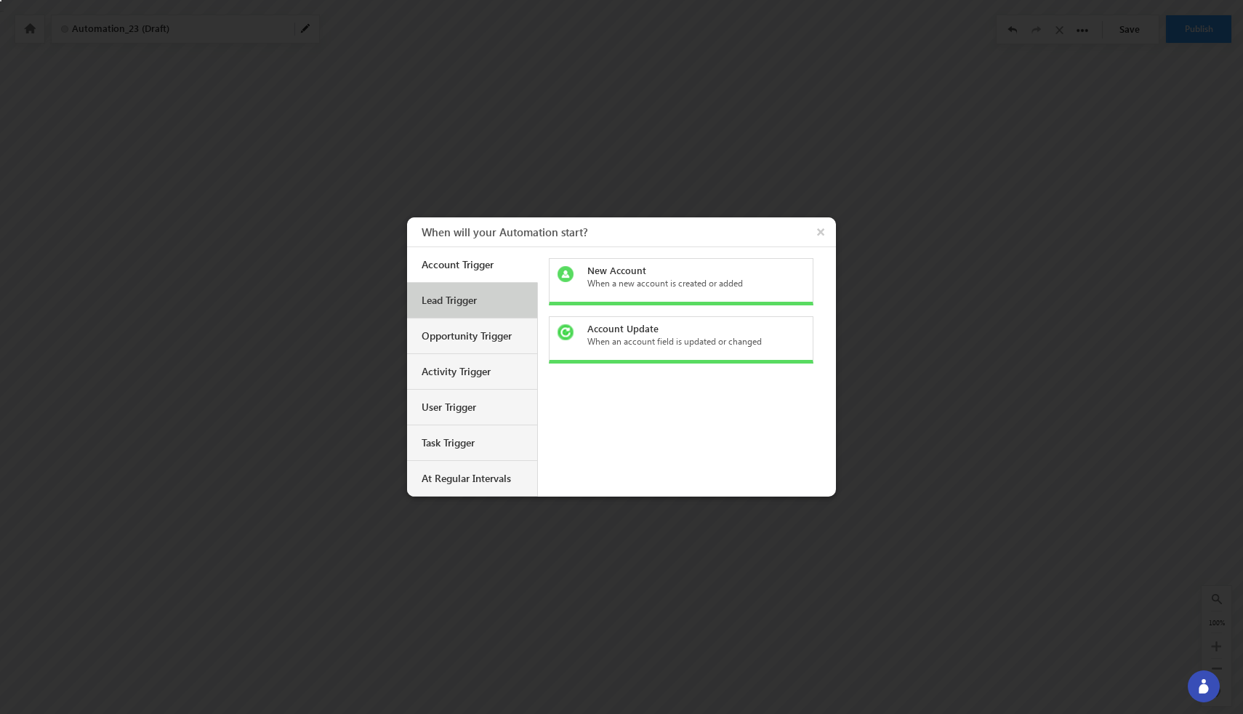
click at [481, 298] on div "Lead Trigger" at bounding box center [474, 300] width 105 height 13
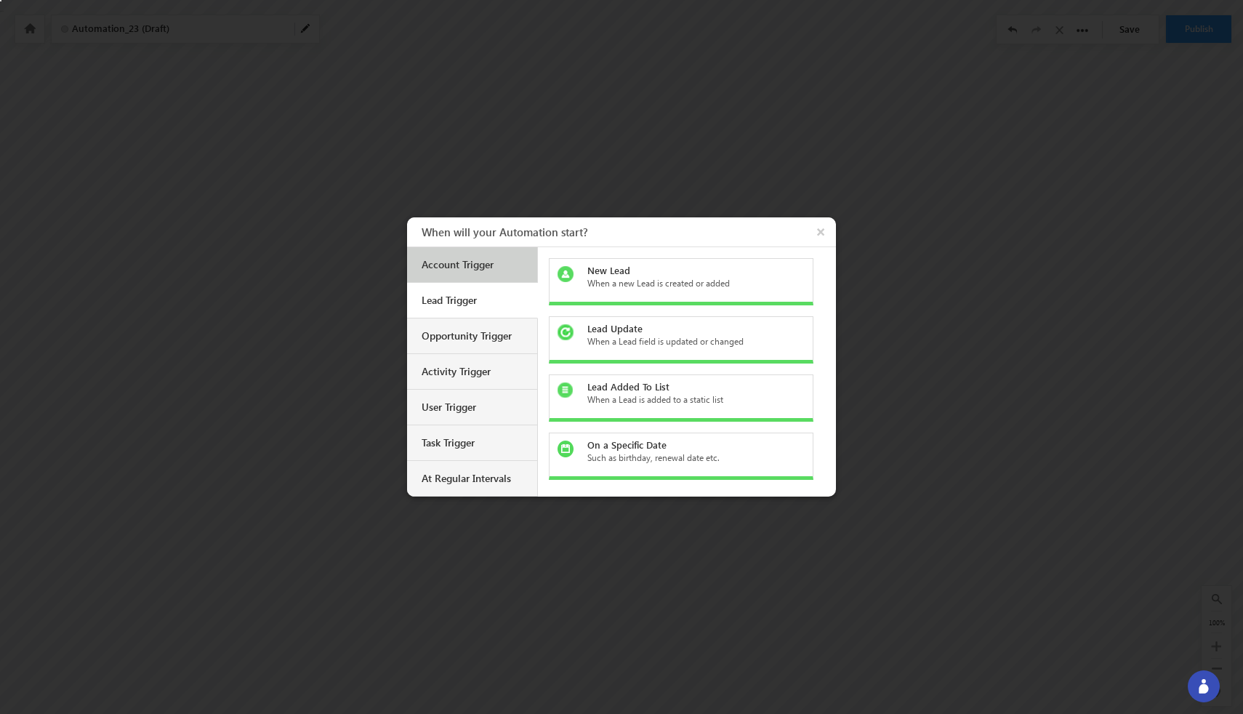
click at [478, 258] on div "Account Trigger" at bounding box center [474, 264] width 105 height 13
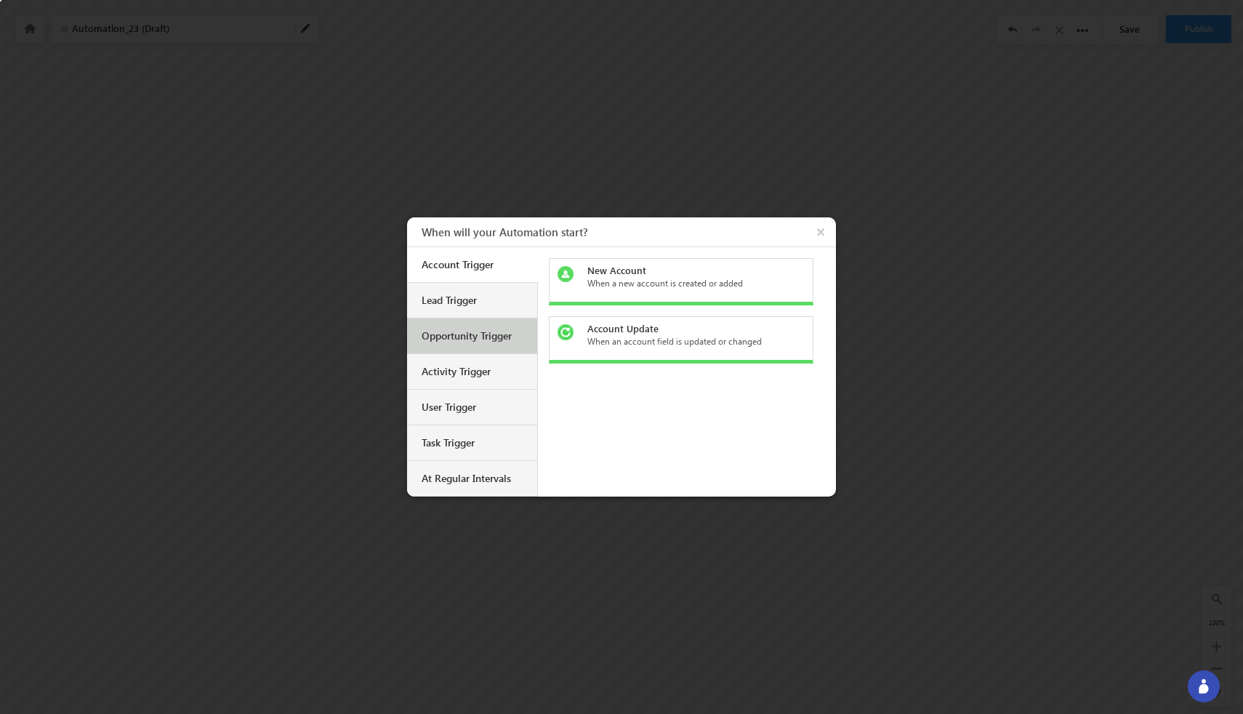
click at [476, 327] on div "Opportunity Trigger" at bounding box center [472, 336] width 130 height 36
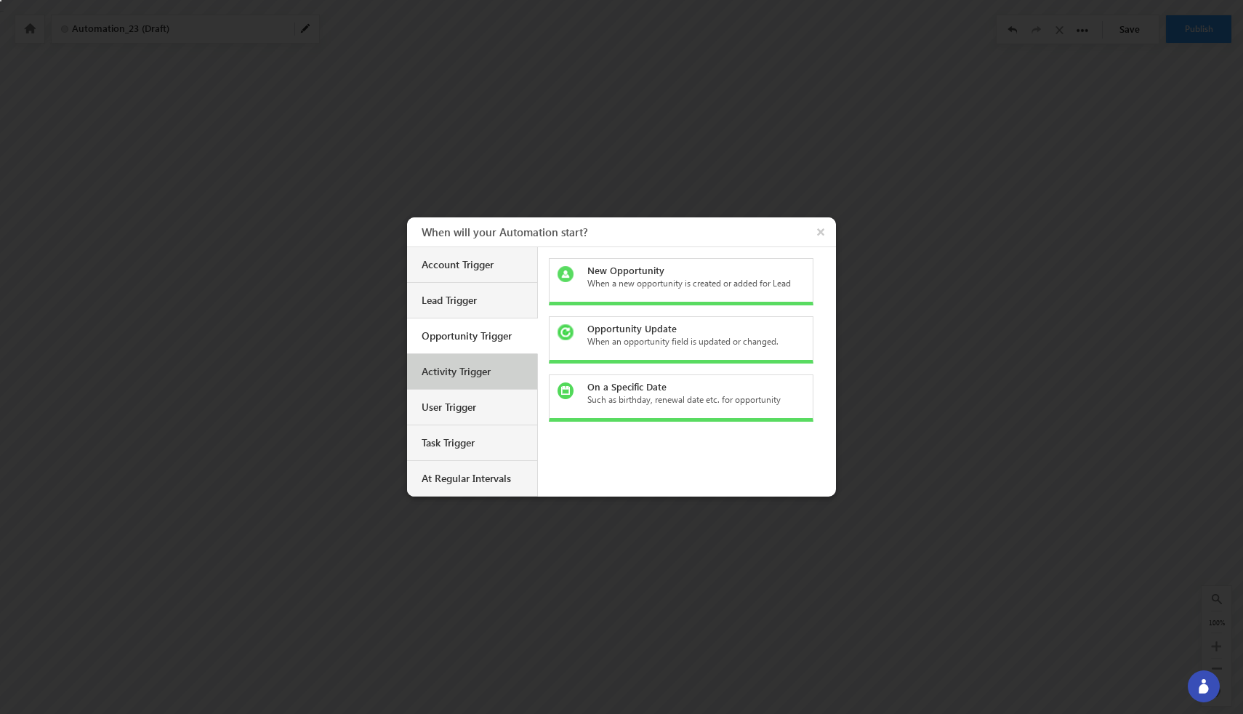
click at [489, 379] on div "Activity Trigger" at bounding box center [472, 372] width 130 height 36
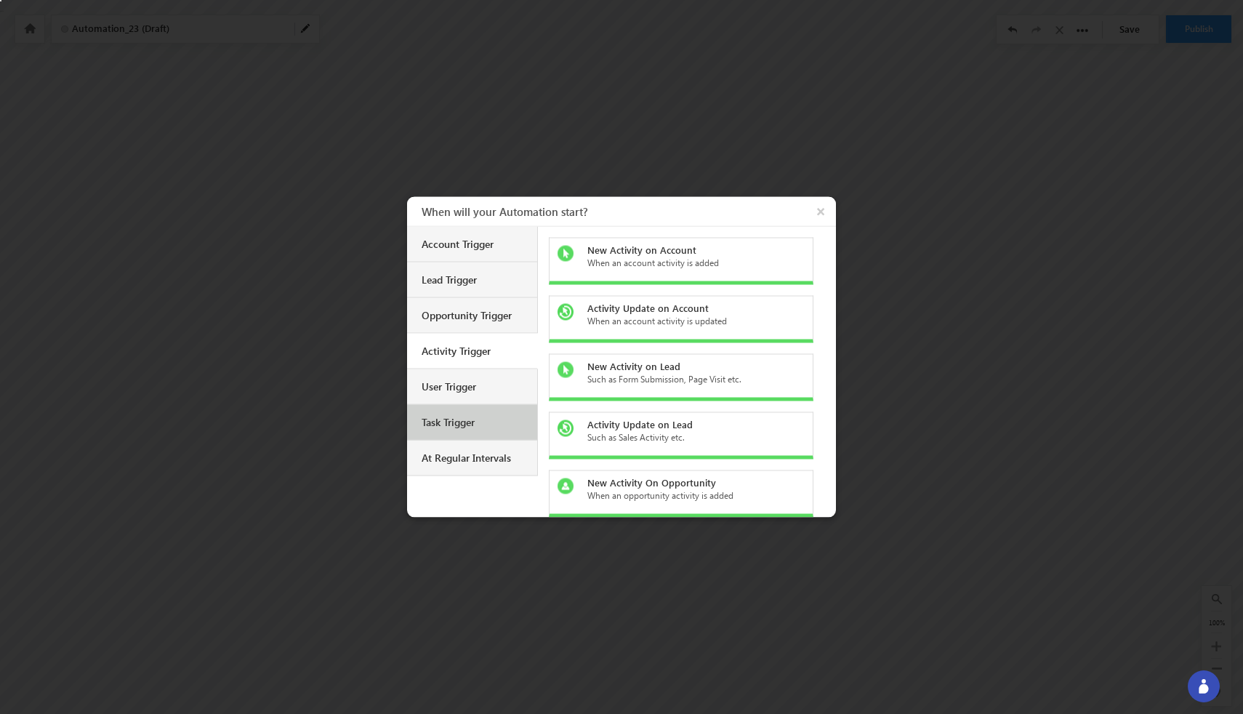
click at [489, 412] on div "Task Trigger" at bounding box center [472, 423] width 130 height 36
click at [677, 137] on div at bounding box center [621, 357] width 1243 height 714
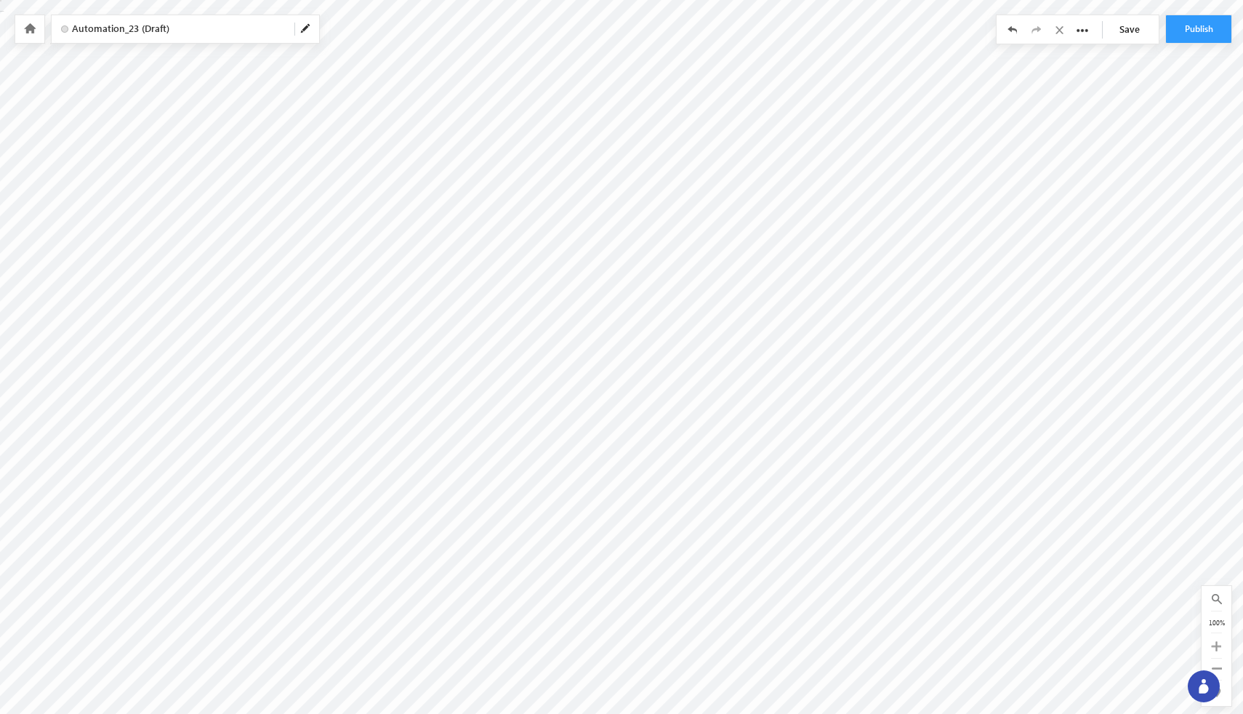
click at [1009, 25] on icon at bounding box center [1013, 30] width 10 height 10
click at [1009, 31] on icon at bounding box center [1013, 30] width 10 height 10
click at [34, 30] on icon at bounding box center [30, 28] width 12 height 10
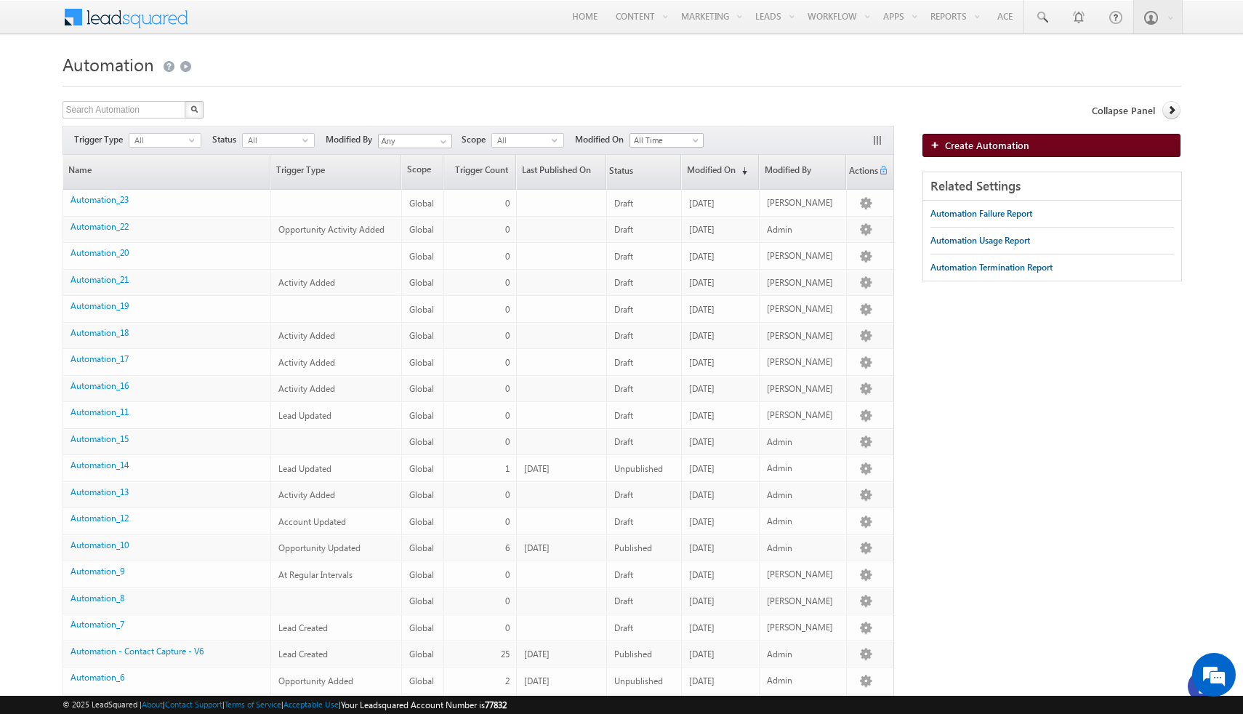
click at [1012, 142] on span "Create Automation" at bounding box center [987, 145] width 84 height 12
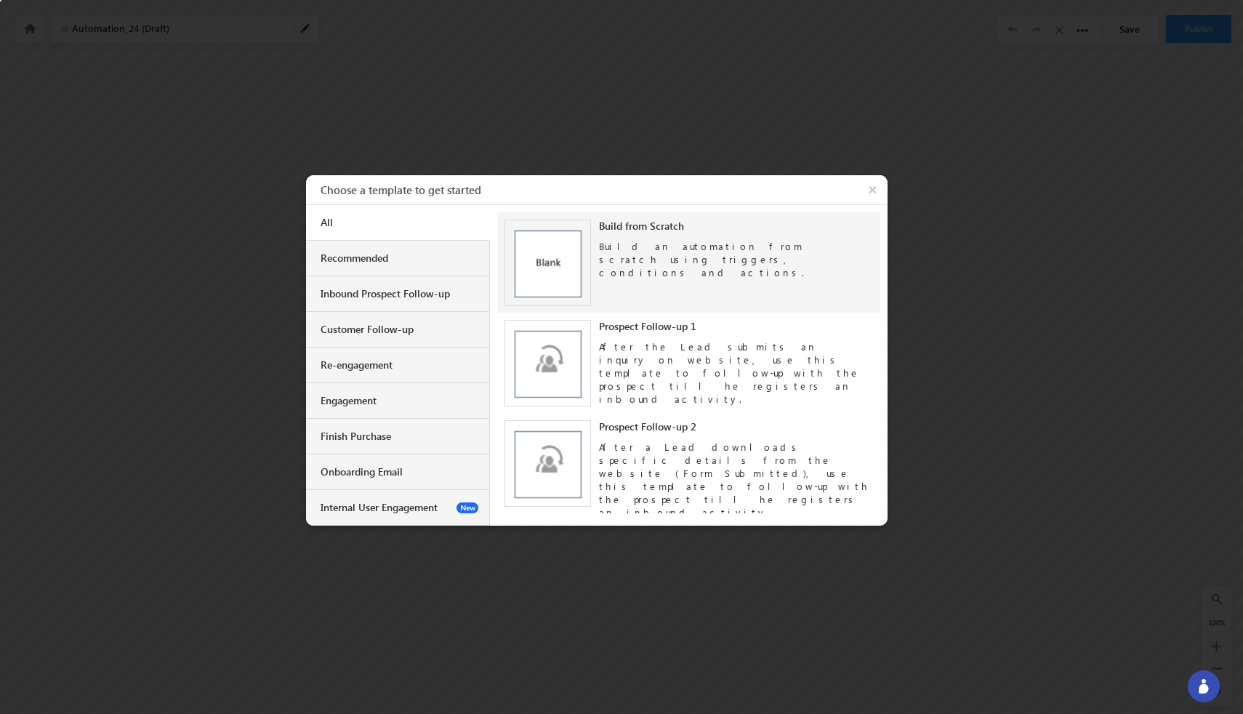
click at [739, 265] on div "Build an automation from scratch using triggers, conditions and actions." at bounding box center [736, 256] width 274 height 47
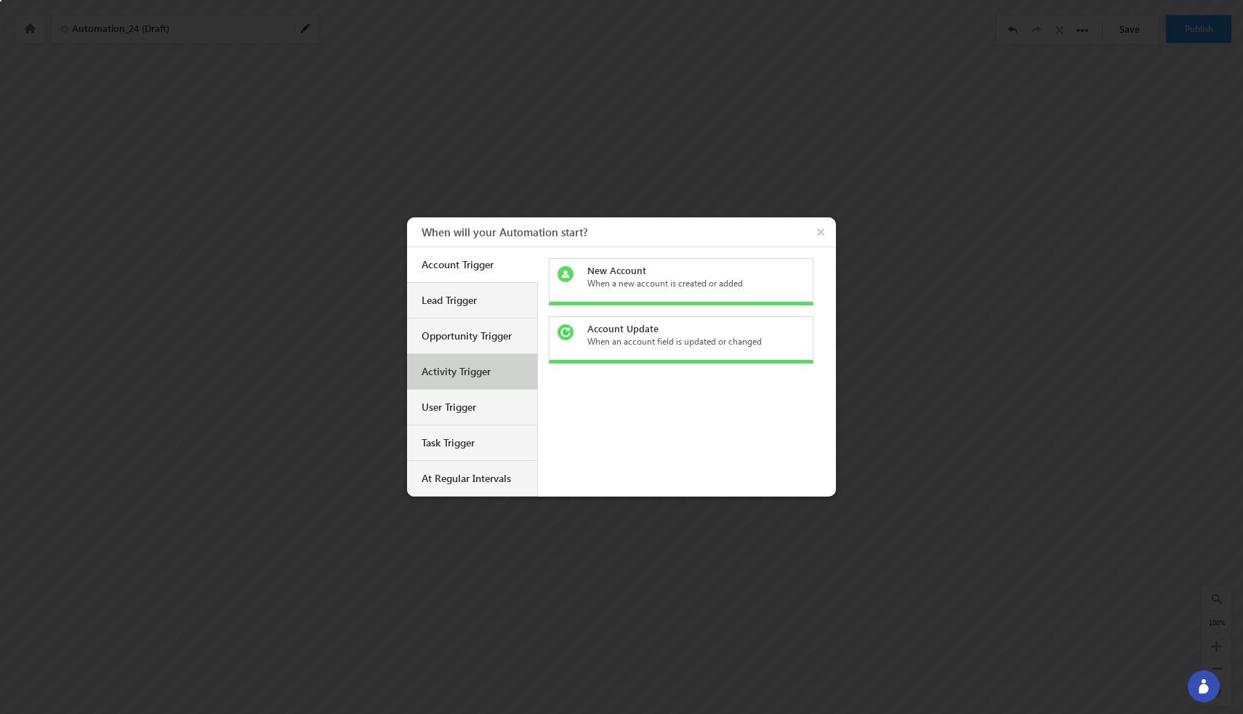
click at [471, 373] on div "Activity Trigger" at bounding box center [474, 371] width 105 height 13
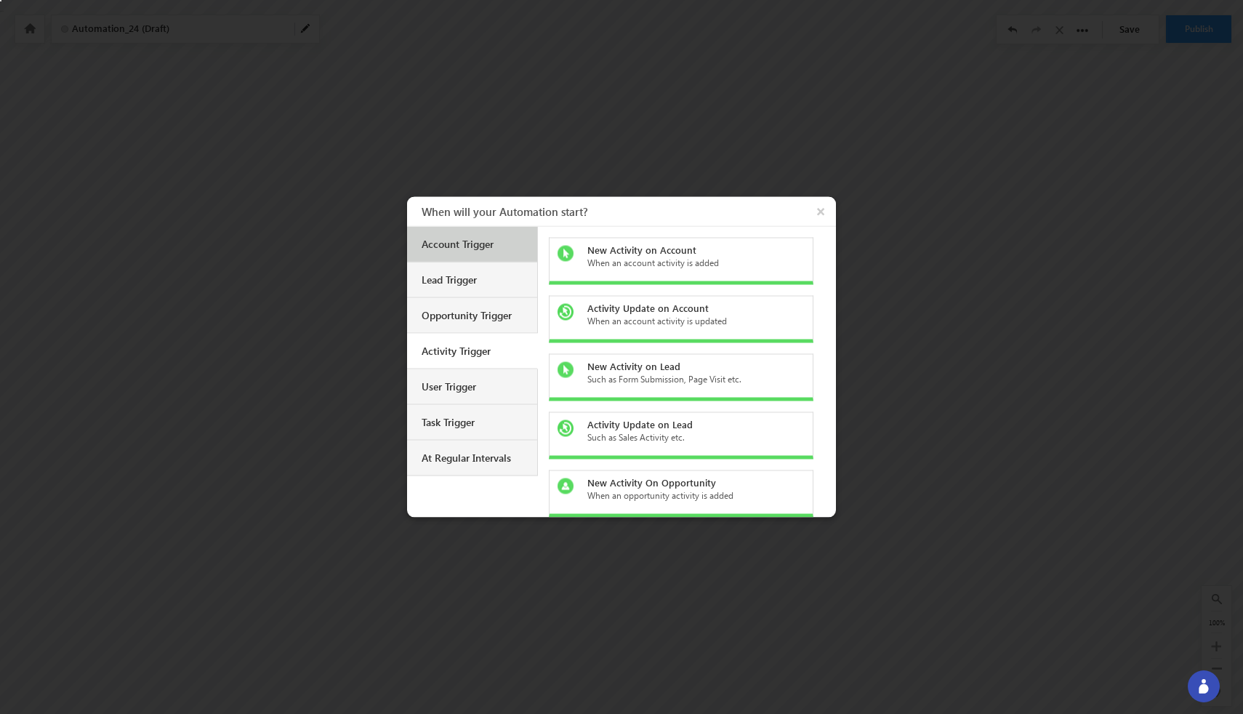
click at [481, 252] on div "Account Trigger" at bounding box center [472, 245] width 130 height 36
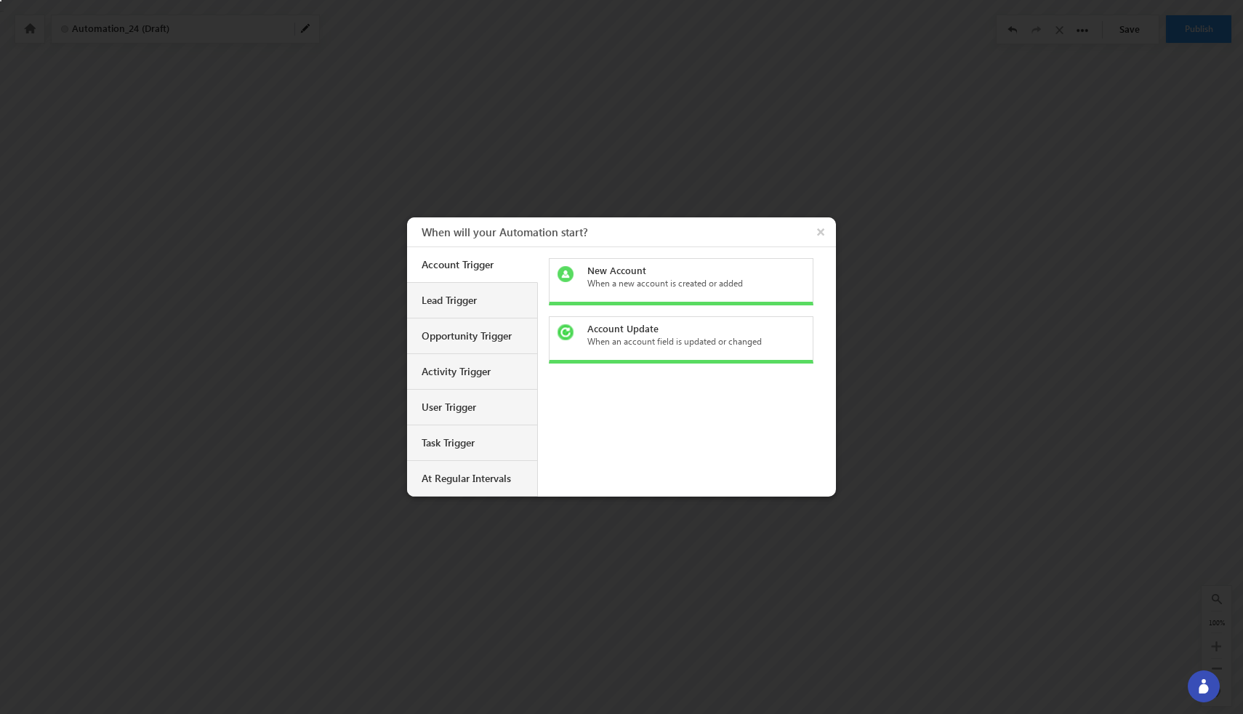
click at [678, 289] on div "When a new account is created or added" at bounding box center [689, 283] width 205 height 13
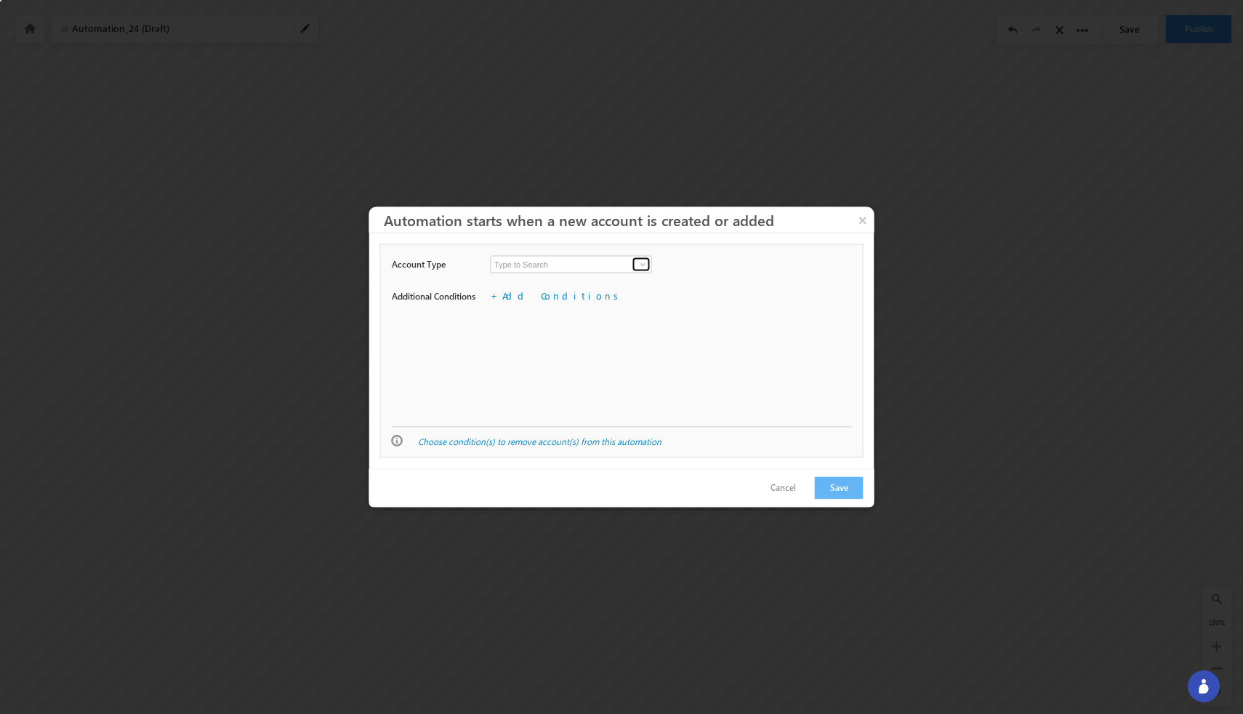
click at [643, 266] on span at bounding box center [644, 265] width 12 height 12
click at [590, 284] on link "Digital Marketing" at bounding box center [572, 281] width 162 height 17
type input "Digital Marketing"
click at [537, 300] on link "Add Conditions" at bounding box center [562, 295] width 121 height 12
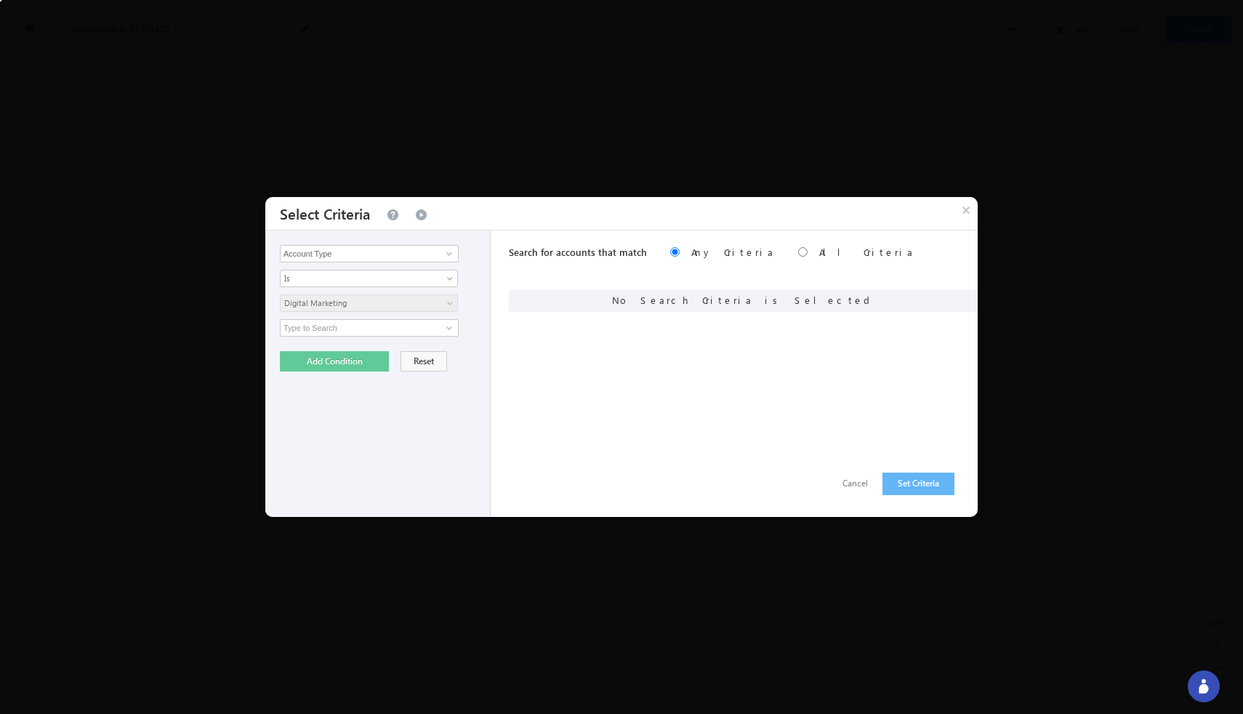
click at [706, 303] on div "No Search Criteria is Selected" at bounding box center [743, 301] width 469 height 22
click at [352, 329] on input at bounding box center [369, 327] width 179 height 17
click at [333, 369] on button "Add Condition" at bounding box center [334, 361] width 109 height 20
click at [379, 327] on input at bounding box center [369, 327] width 179 height 17
click at [351, 353] on button "Add Condition" at bounding box center [334, 361] width 109 height 20
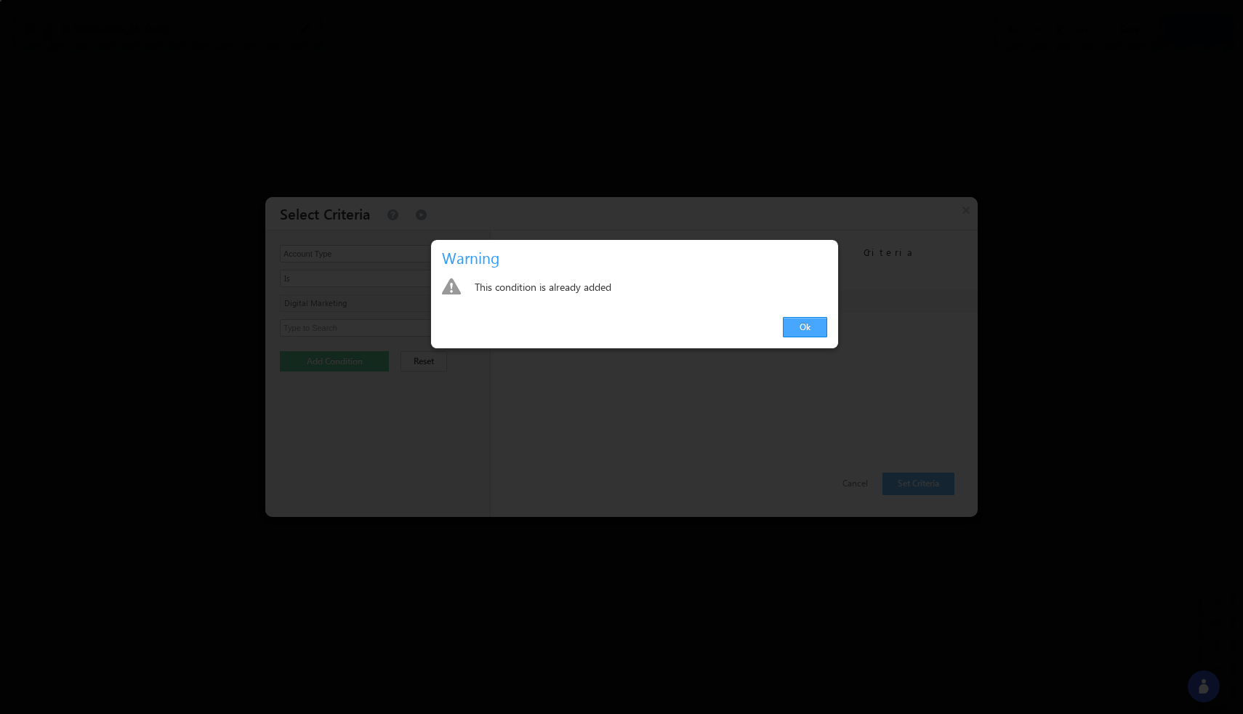
click at [815, 325] on link "Ok" at bounding box center [805, 327] width 44 height 20
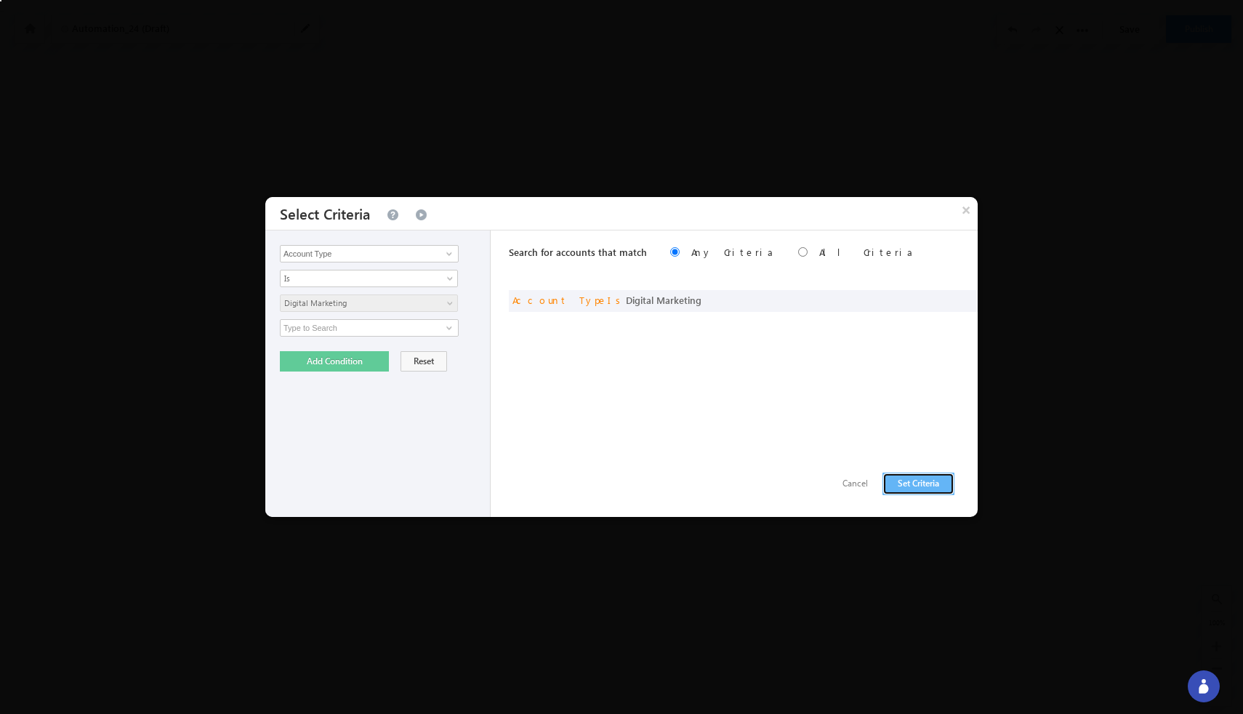
click at [916, 483] on button "Set Criteria" at bounding box center [919, 484] width 72 height 23
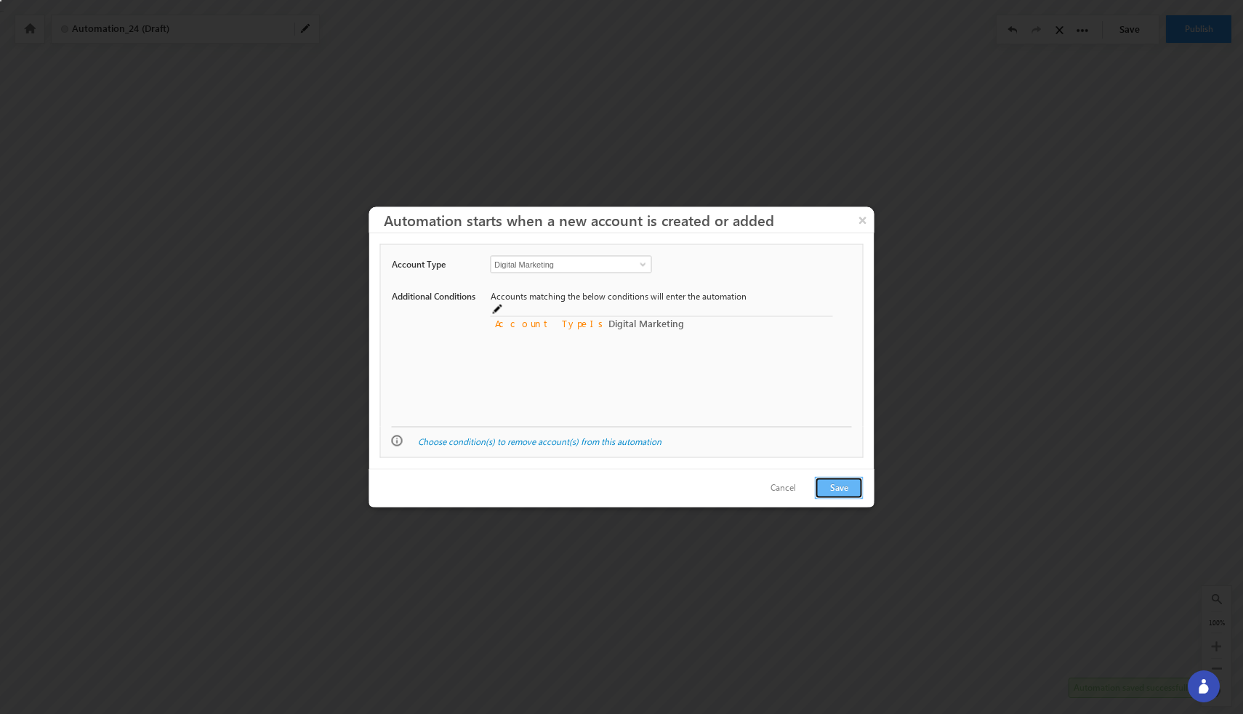
click at [845, 486] on button "Save" at bounding box center [839, 488] width 49 height 23
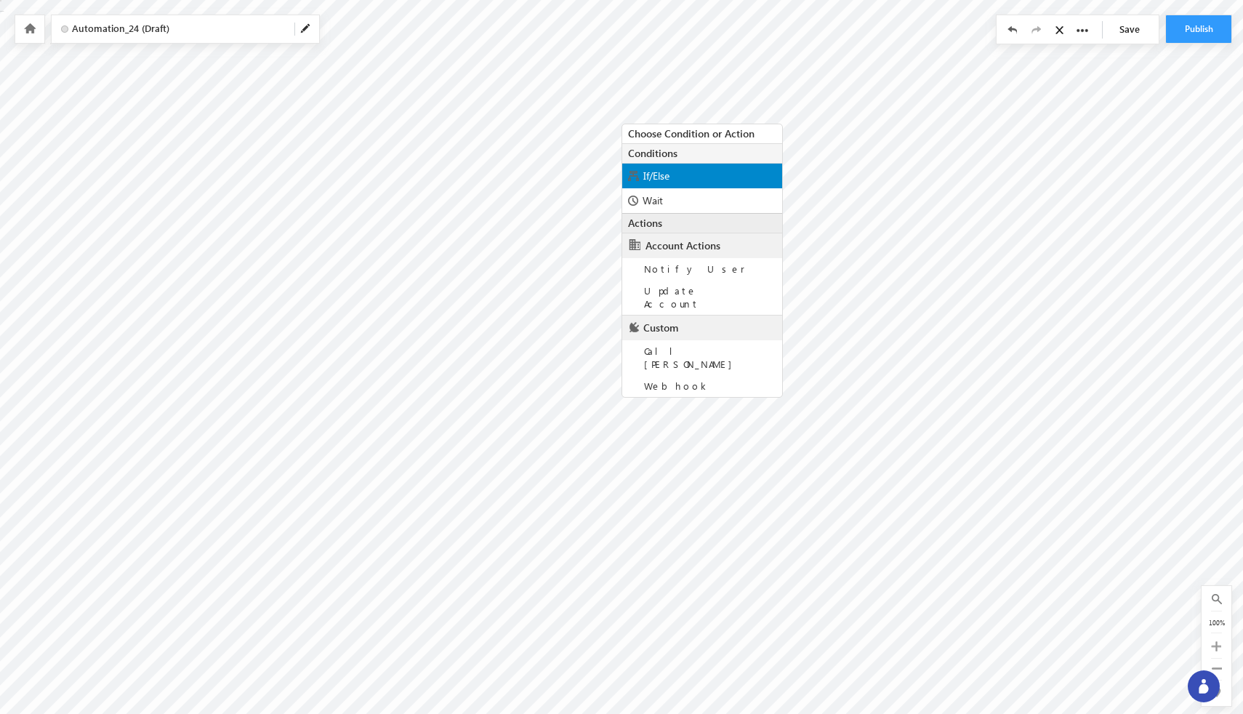
click at [683, 181] on div "If/Else" at bounding box center [702, 176] width 160 height 25
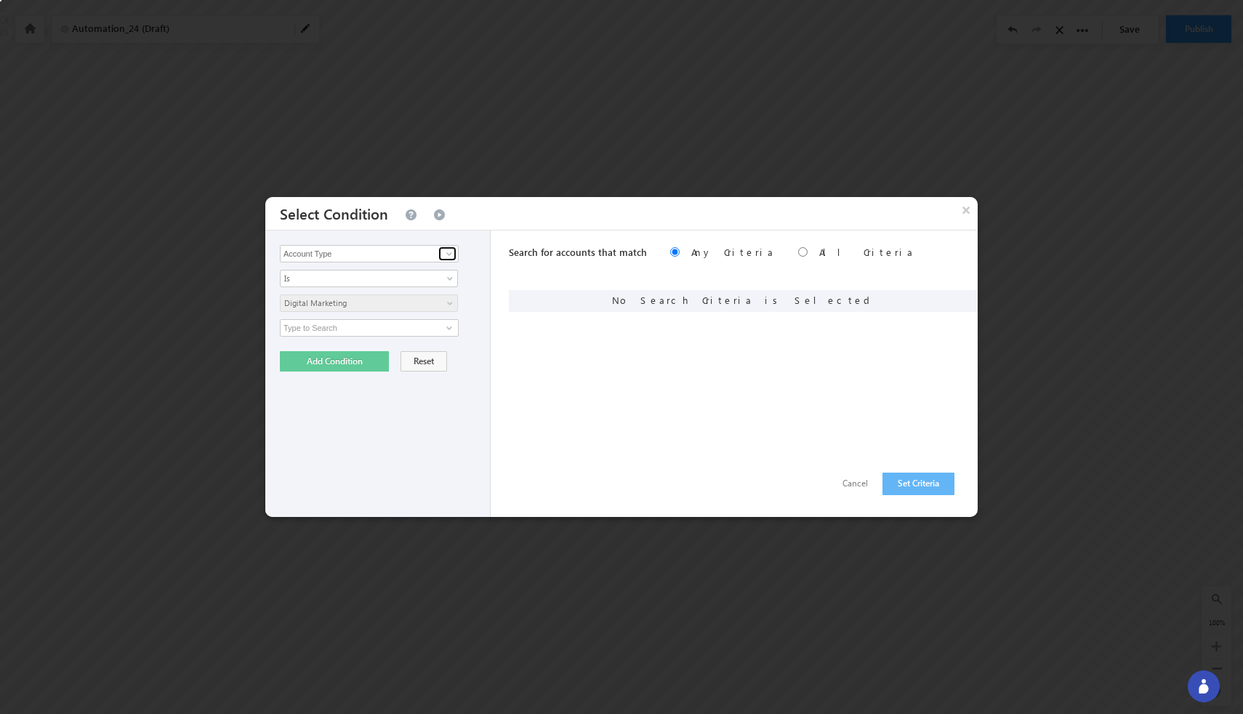
click at [446, 258] on span at bounding box center [449, 254] width 12 height 12
click at [481, 261] on div "Account Type Account Activity Account Type 2 results are available, use up and …" at bounding box center [377, 373] width 225 height 286
click at [853, 488] on button "Cancel" at bounding box center [855, 483] width 55 height 21
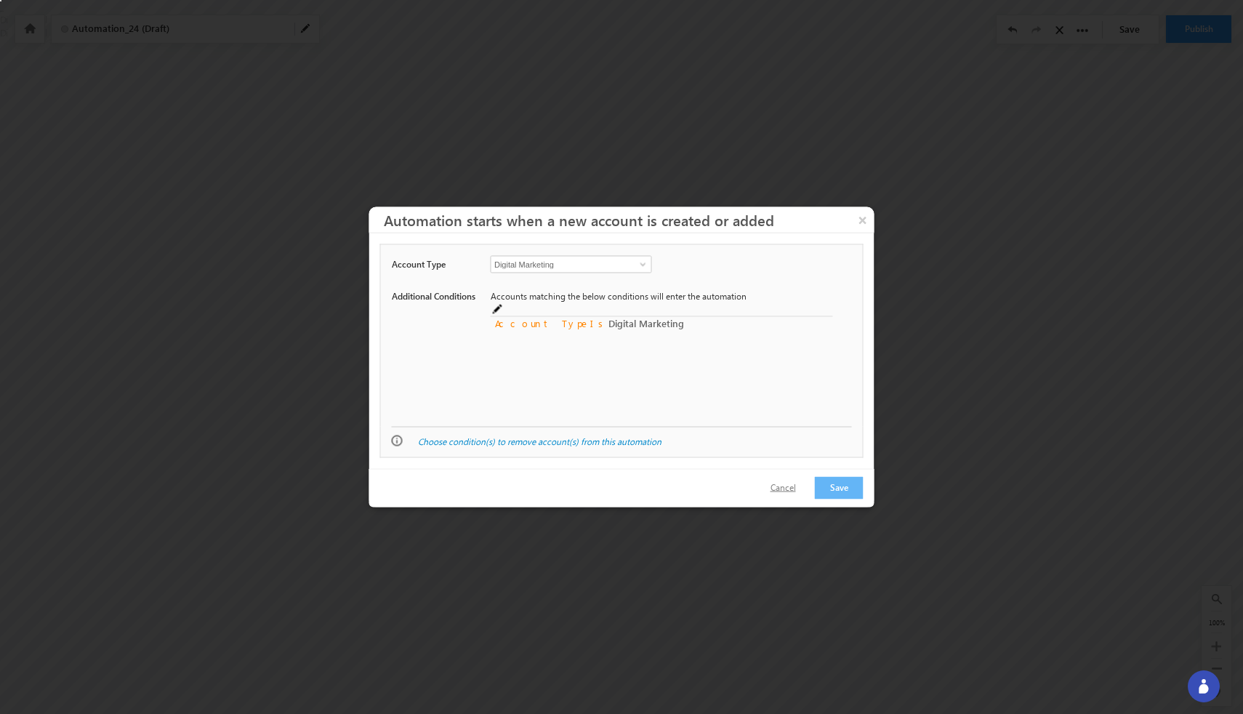
click at [787, 491] on button "Cancel" at bounding box center [783, 488] width 55 height 21
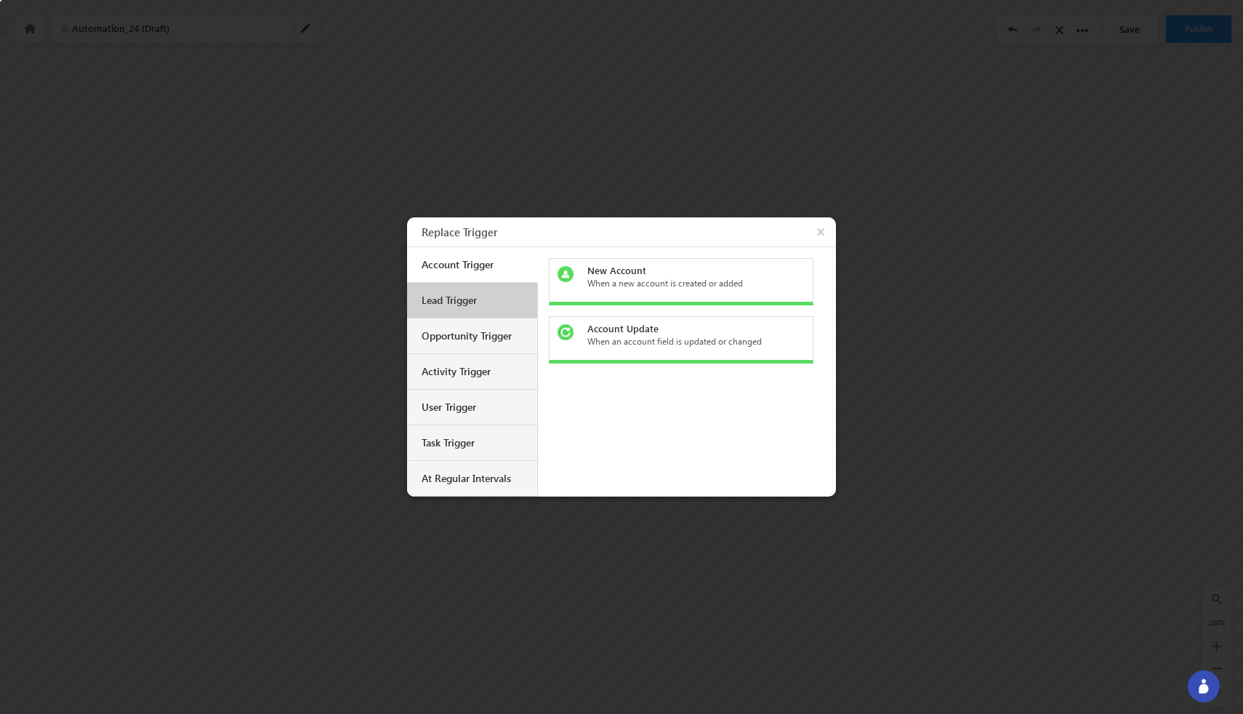
click at [472, 292] on div "Lead Trigger" at bounding box center [472, 301] width 130 height 36
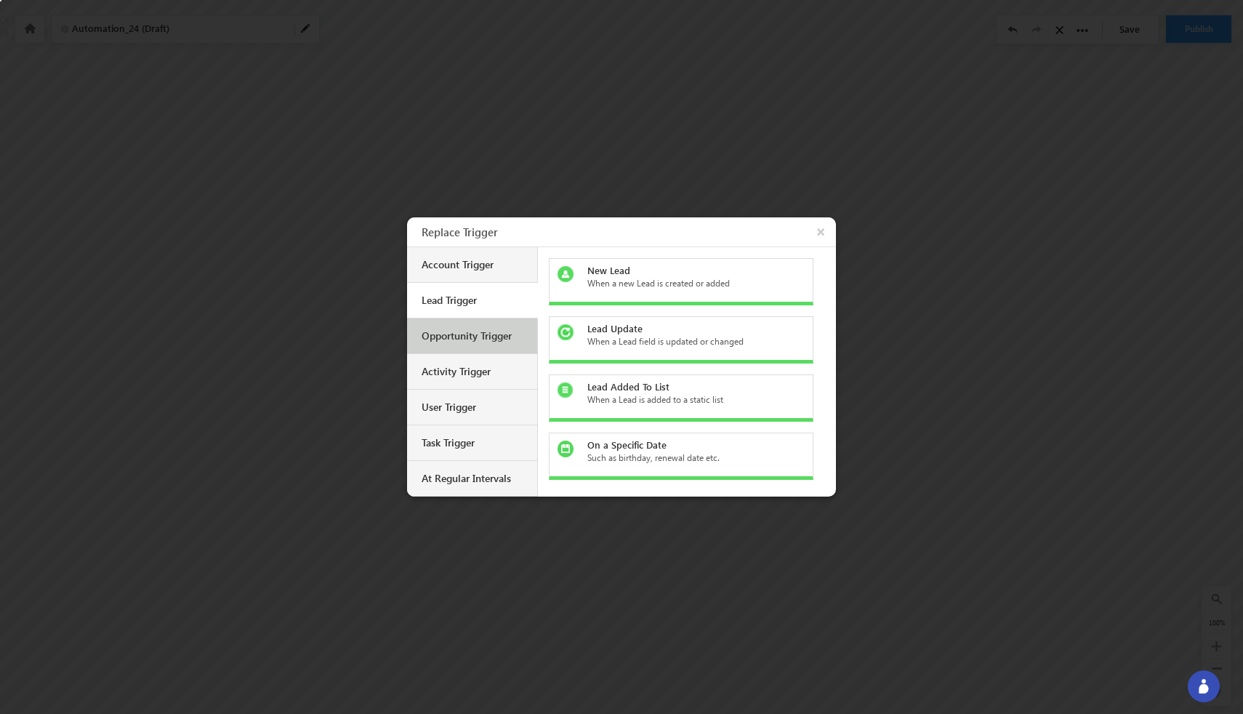
click at [472, 342] on div "Opportunity Trigger" at bounding box center [474, 335] width 105 height 13
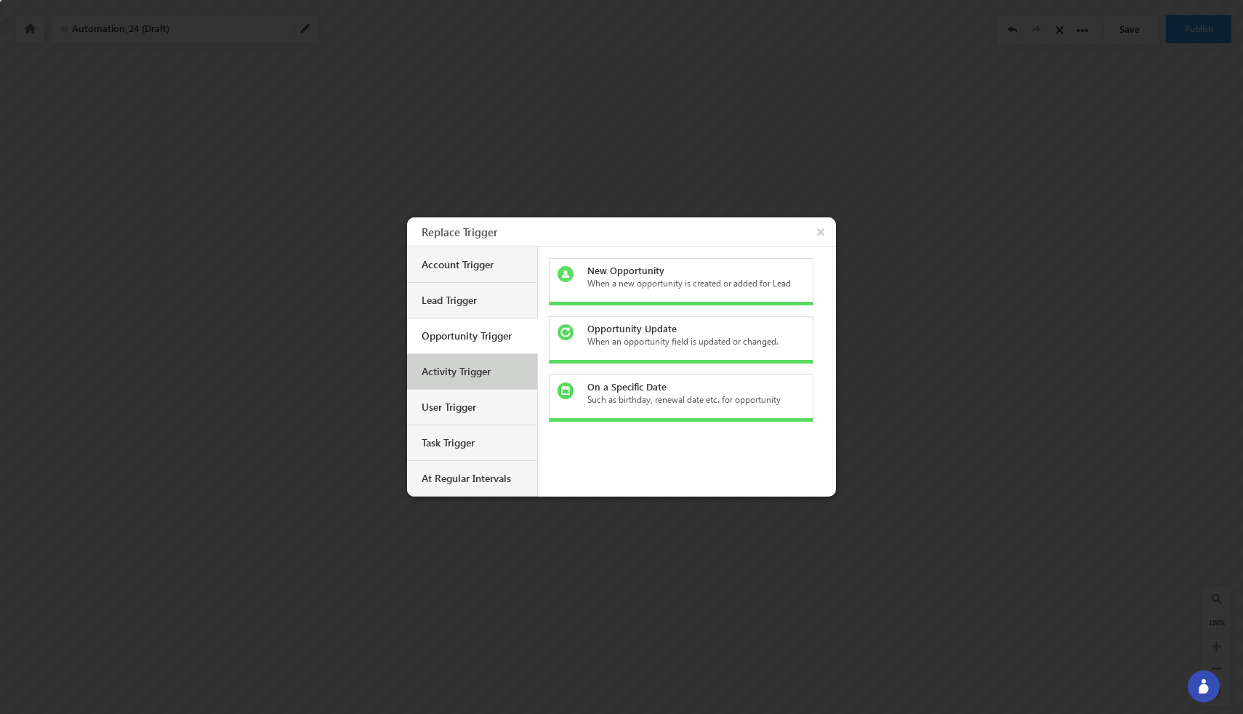
click at [472, 371] on div "Activity Trigger" at bounding box center [474, 371] width 105 height 13
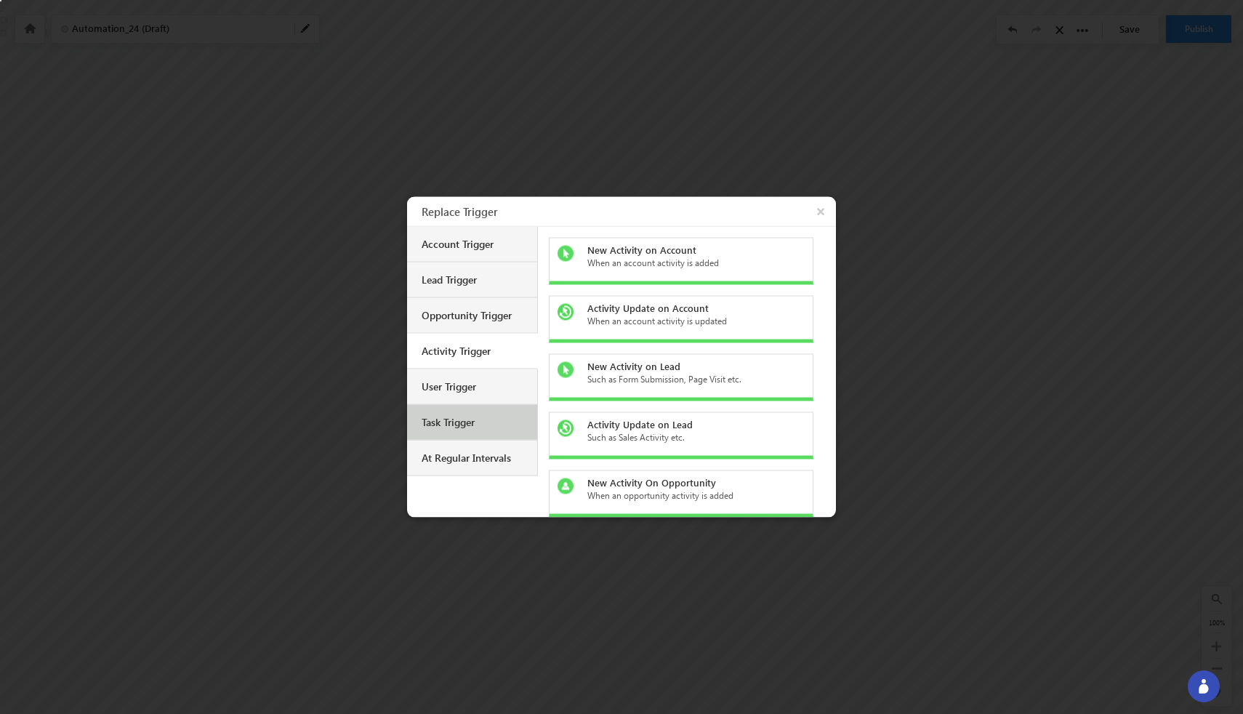
click at [472, 410] on div "Task Trigger" at bounding box center [472, 423] width 130 height 36
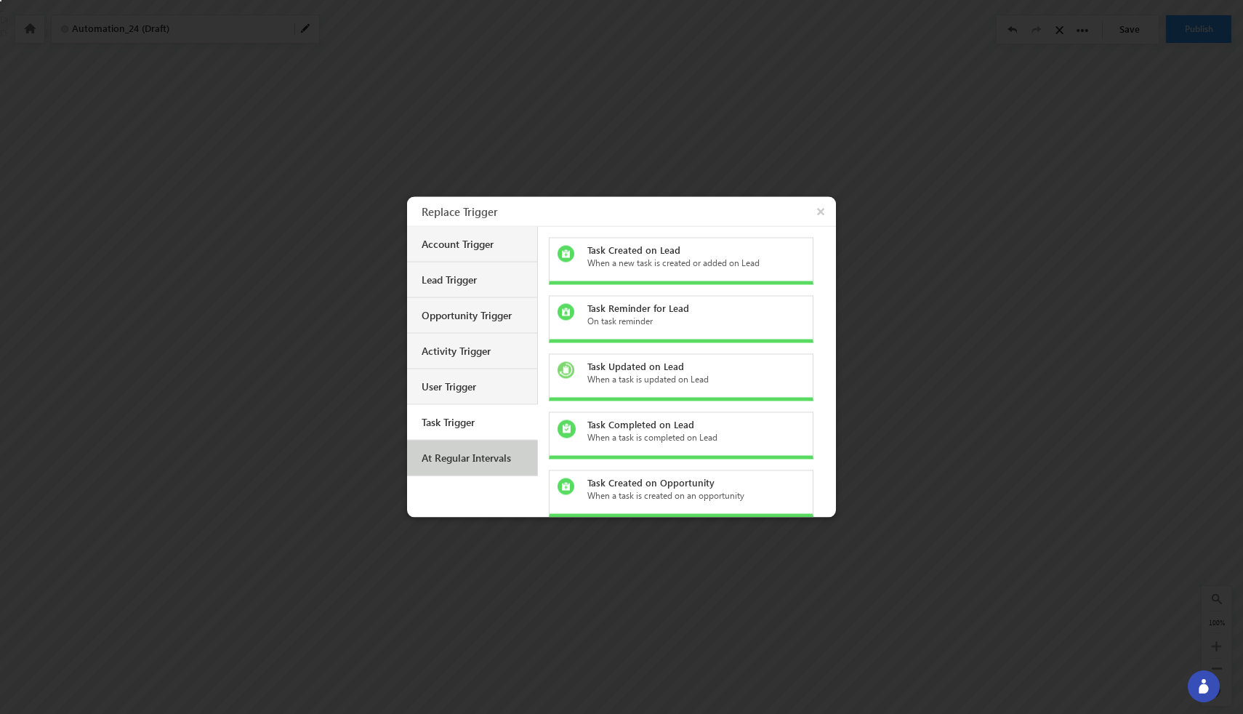
click at [478, 446] on div "At Regular Intervals" at bounding box center [472, 459] width 130 height 36
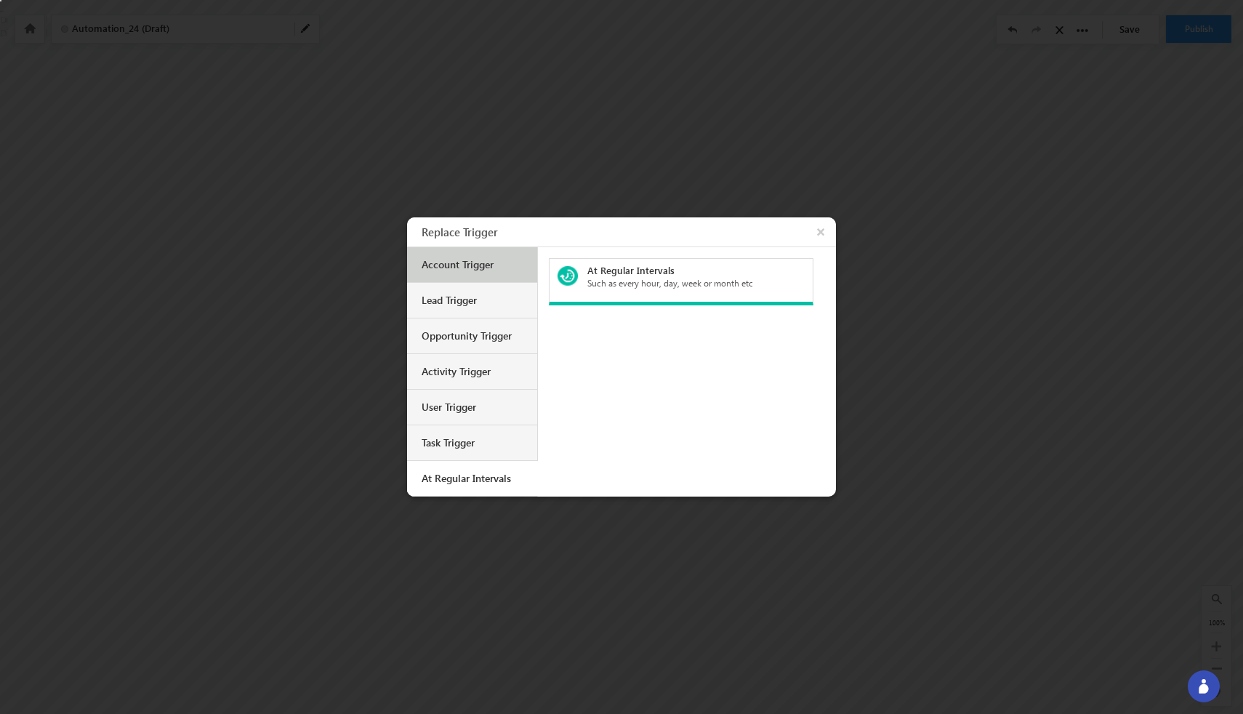
click at [478, 261] on div "Account Trigger" at bounding box center [474, 264] width 105 height 13
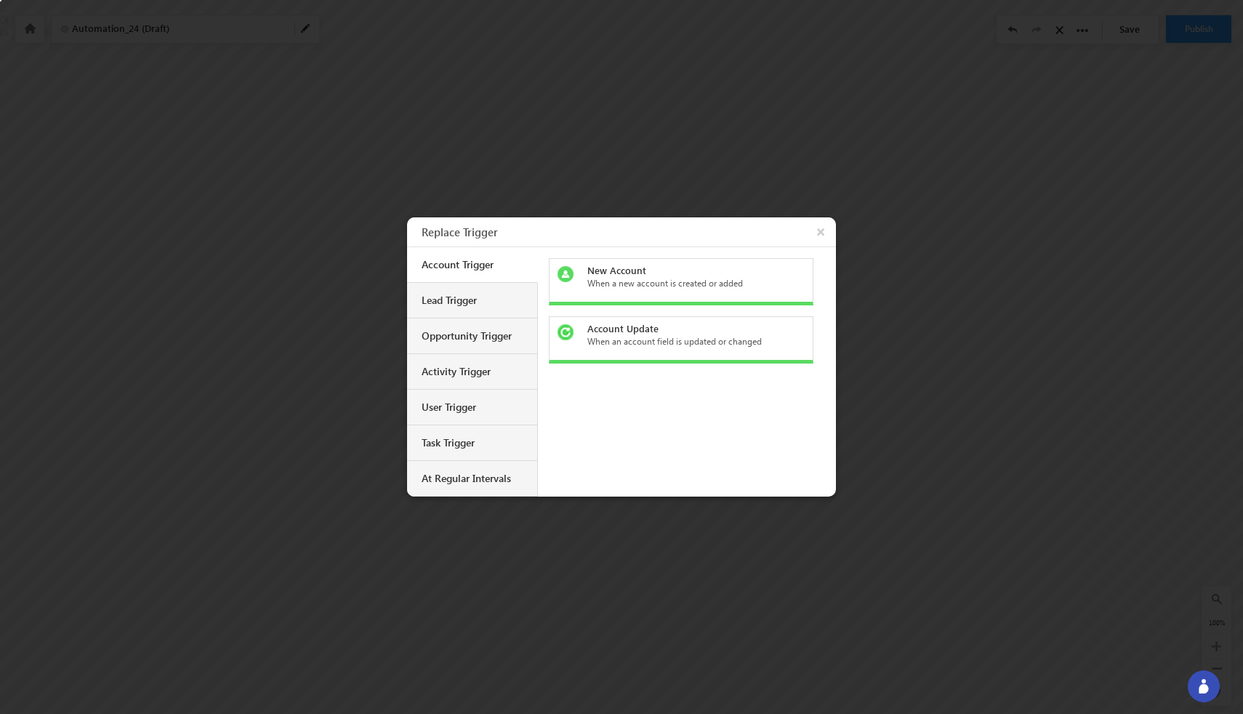
click at [606, 335] on div "When an account field is updated or changed" at bounding box center [689, 341] width 205 height 13
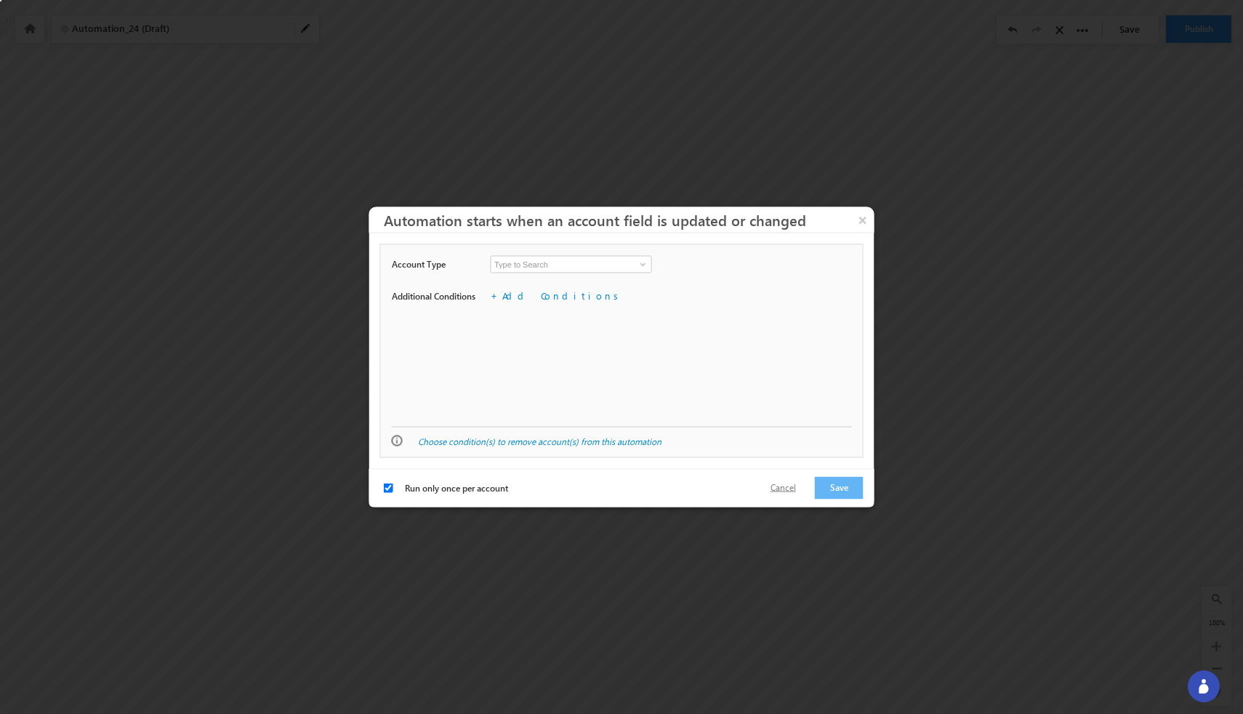
click at [779, 483] on button "Cancel" at bounding box center [783, 488] width 55 height 21
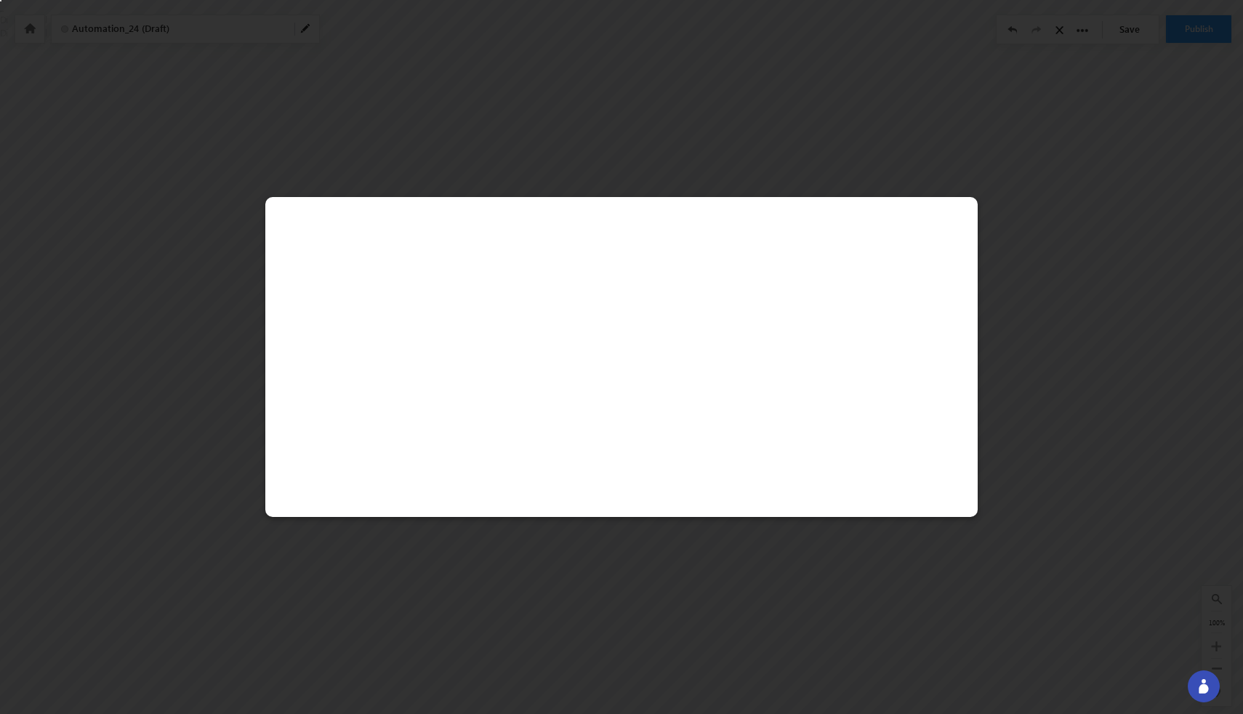
click at [1093, 234] on div at bounding box center [621, 357] width 1243 height 714
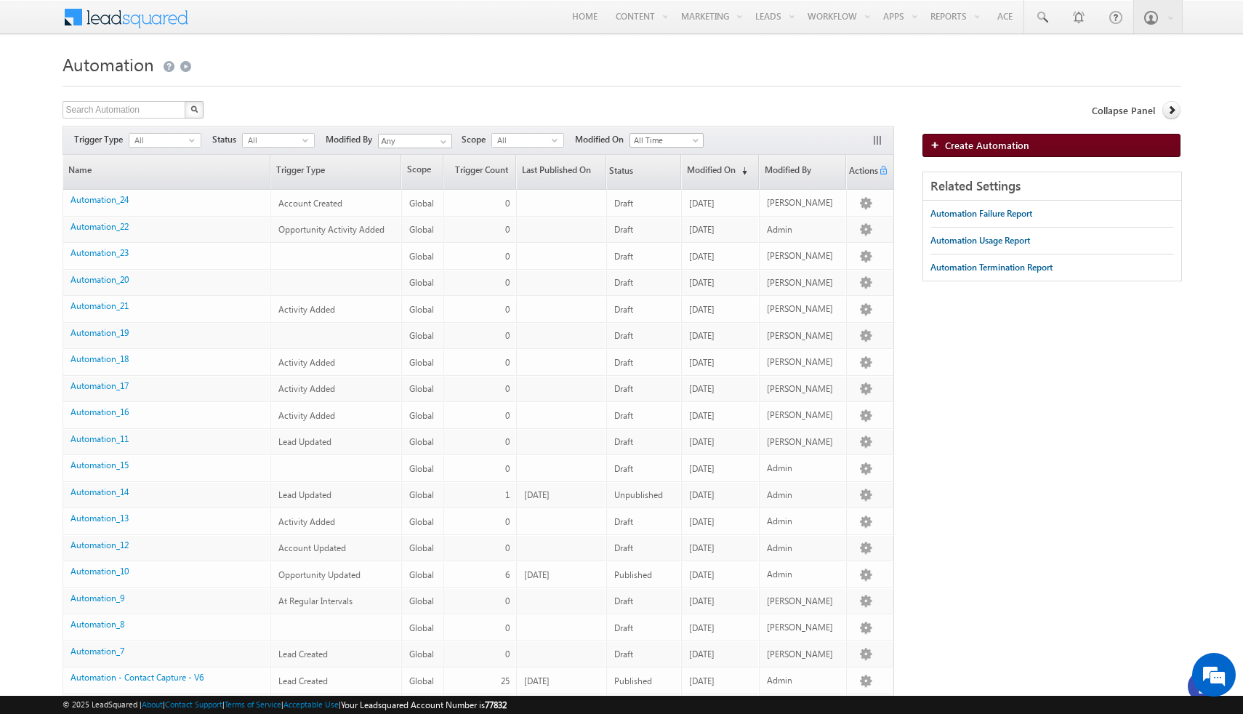
click at [961, 150] on span "Create Automation" at bounding box center [987, 145] width 84 height 12
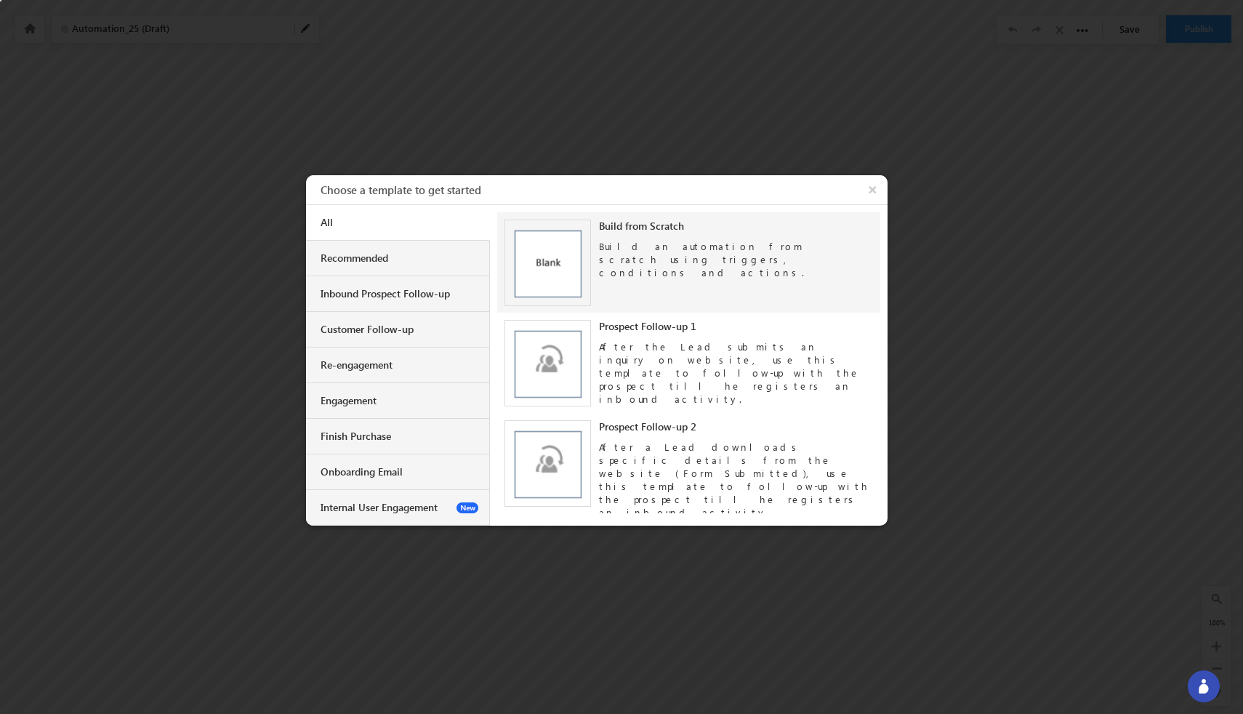
click at [563, 246] on img at bounding box center [548, 263] width 87 height 87
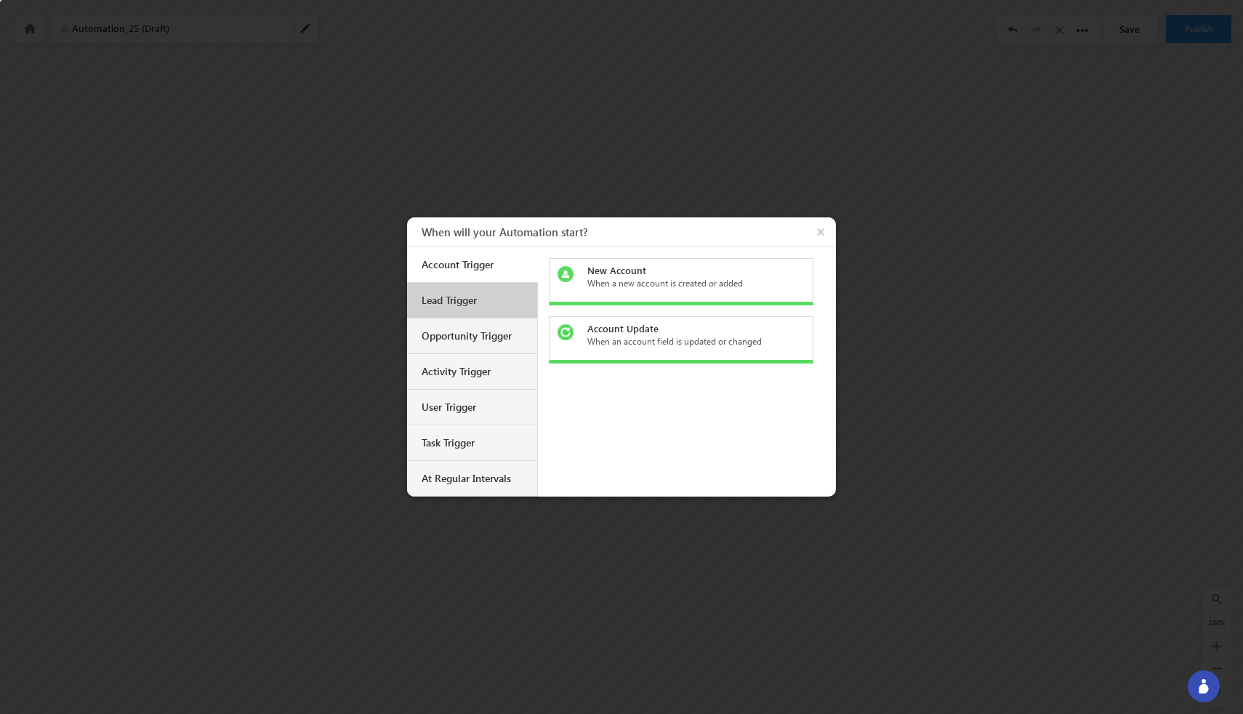
click at [498, 314] on div "Lead Trigger" at bounding box center [472, 301] width 130 height 36
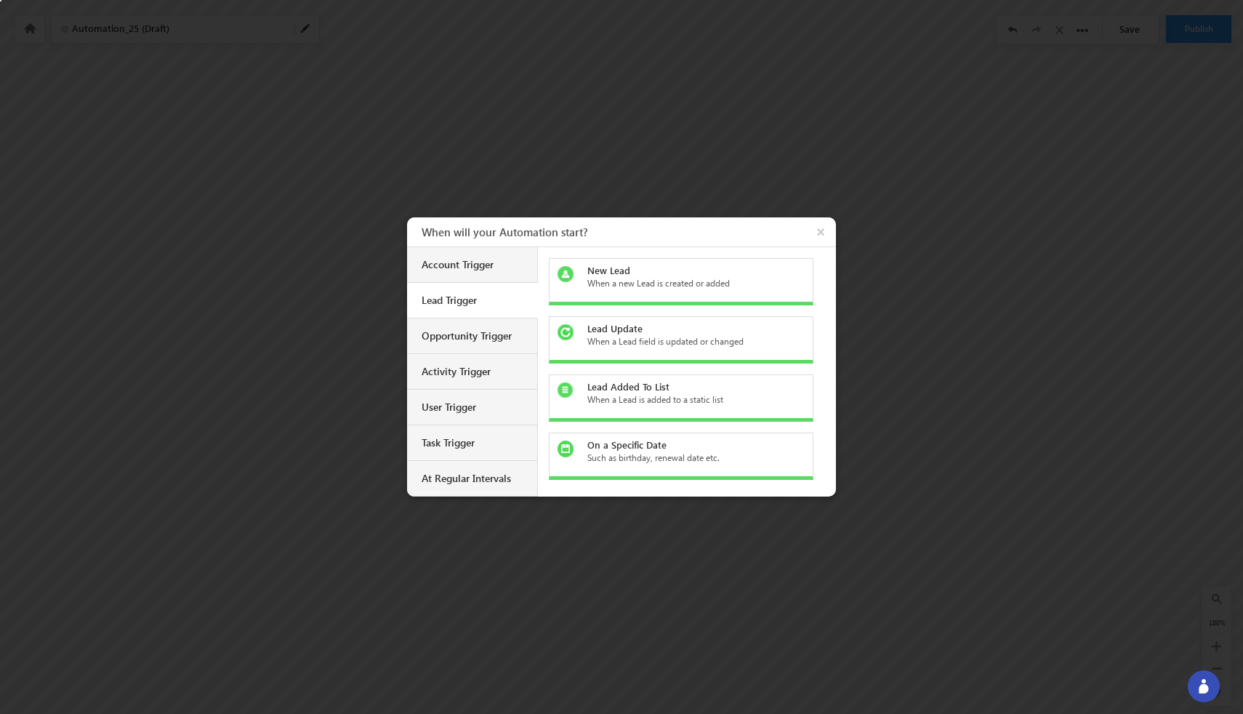
click at [653, 286] on div "When a new Lead is created or added" at bounding box center [689, 283] width 205 height 13
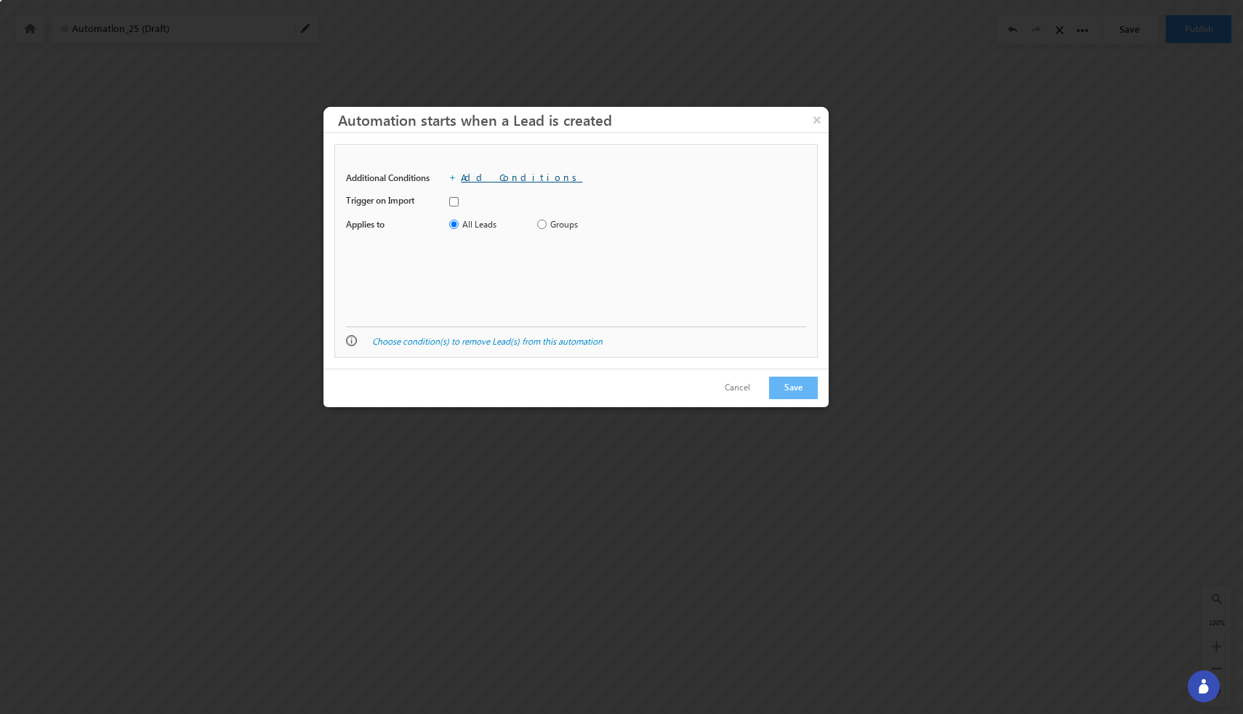
click at [493, 180] on link "Add Conditions" at bounding box center [521, 177] width 121 height 12
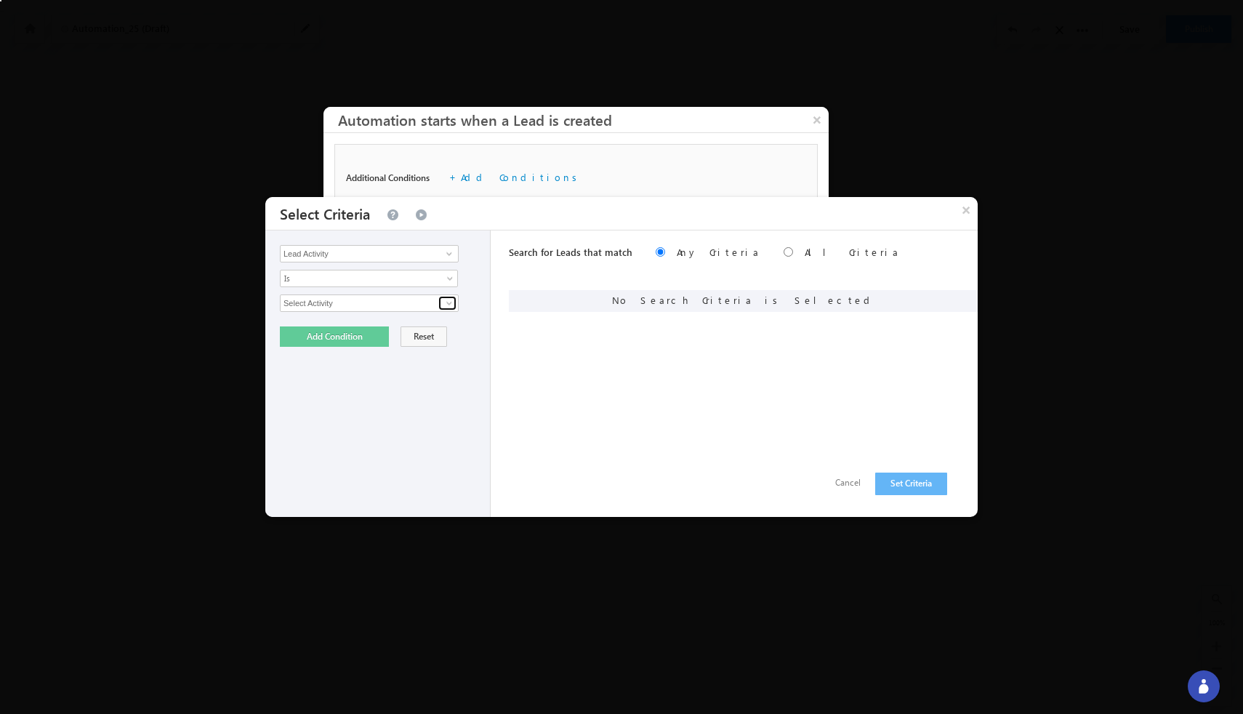
click at [451, 301] on span at bounding box center [449, 303] width 12 height 12
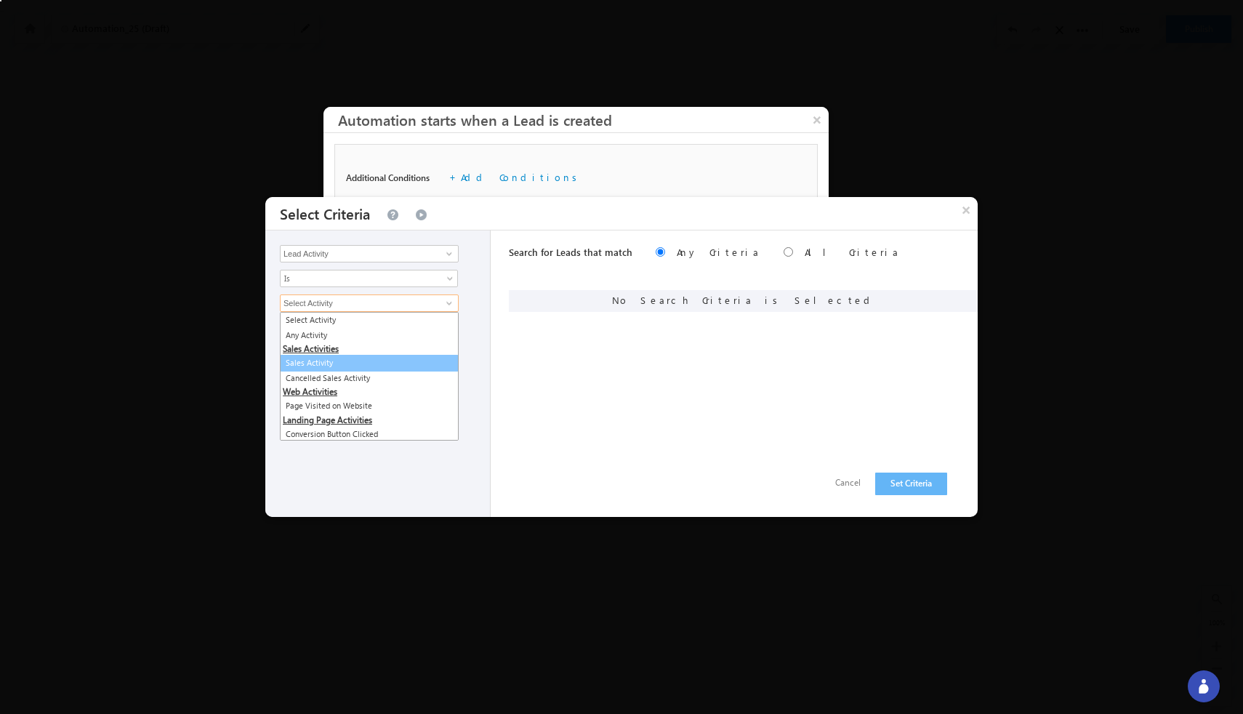
click at [403, 356] on link "Sales Activity" at bounding box center [369, 363] width 179 height 17
type input "Sales Activity"
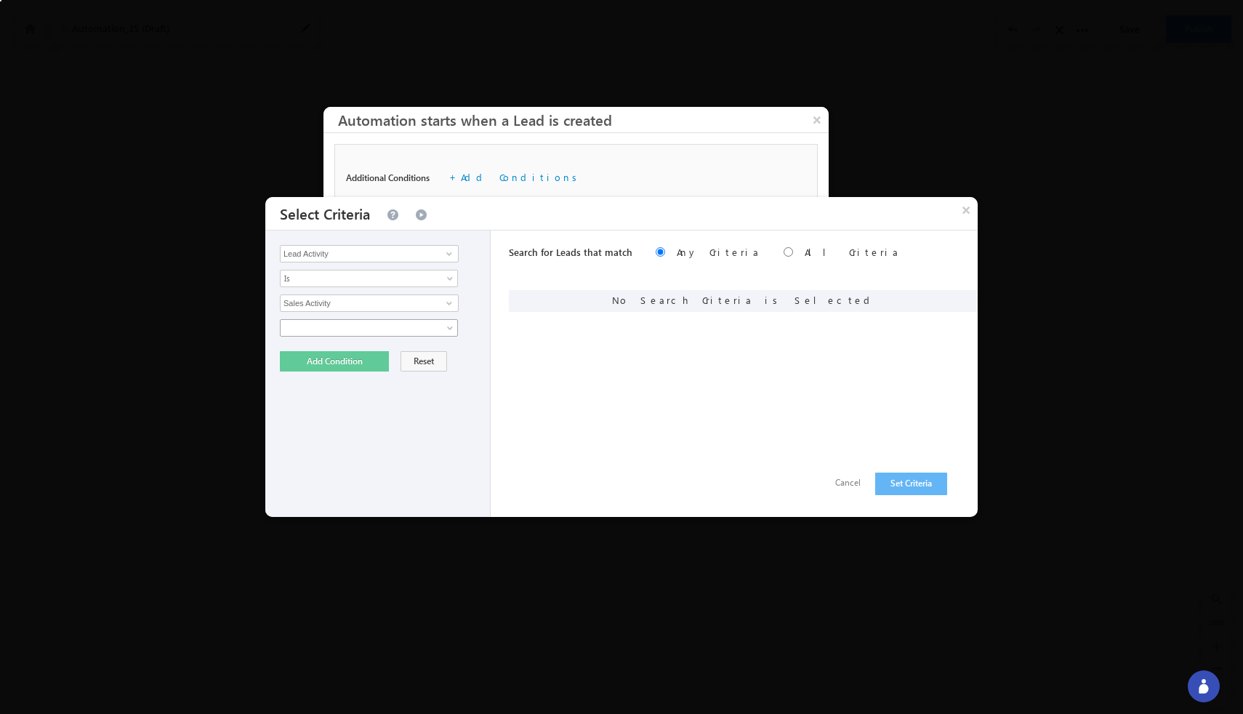
click at [395, 327] on span at bounding box center [360, 327] width 158 height 13
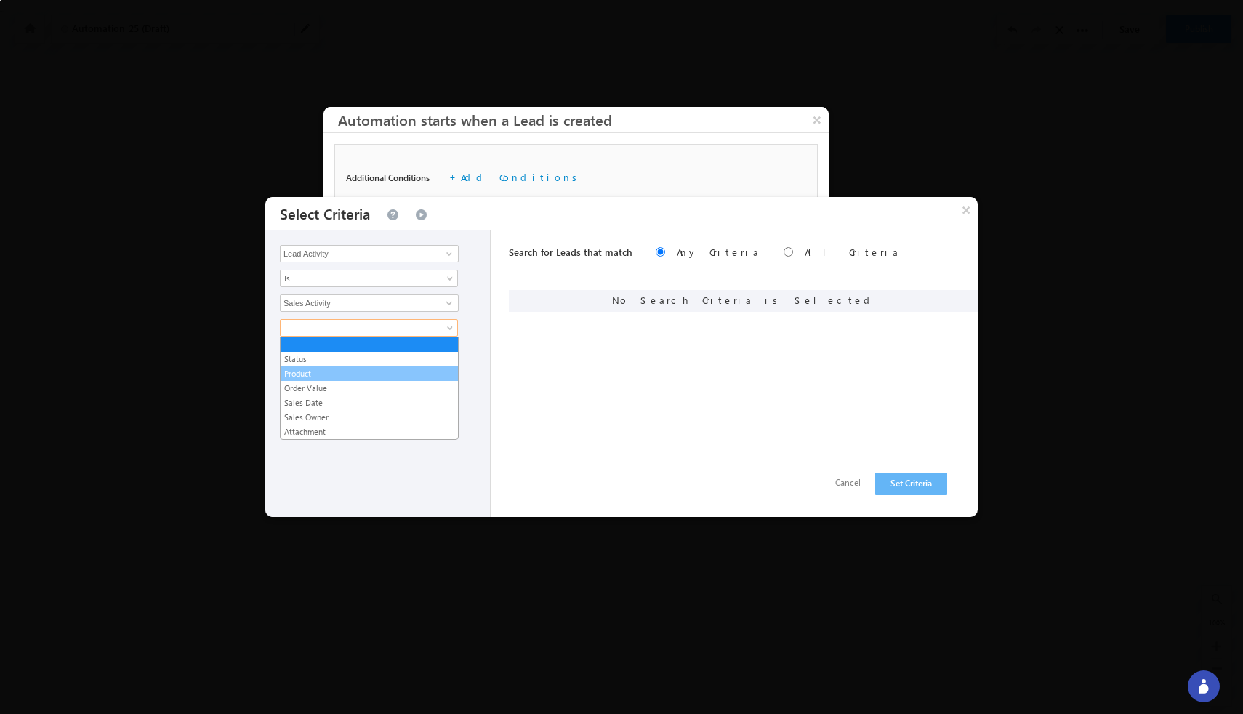
click at [373, 368] on link "Product" at bounding box center [369, 373] width 177 height 13
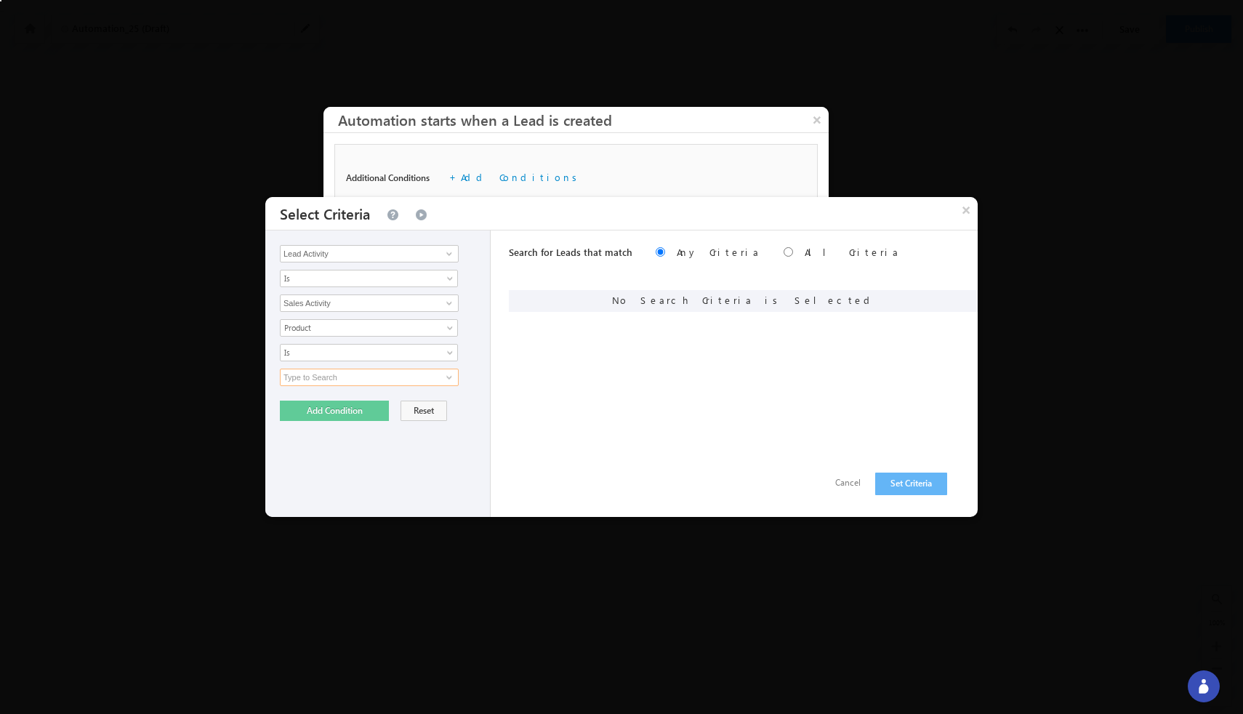
click at [382, 377] on input at bounding box center [369, 377] width 179 height 17
click at [446, 377] on span at bounding box center [449, 377] width 12 height 12
click at [441, 388] on link "01 - Sample Product" at bounding box center [369, 394] width 179 height 17
type input "01 - Sample Product"
click at [355, 407] on button "Add Condition" at bounding box center [334, 411] width 109 height 20
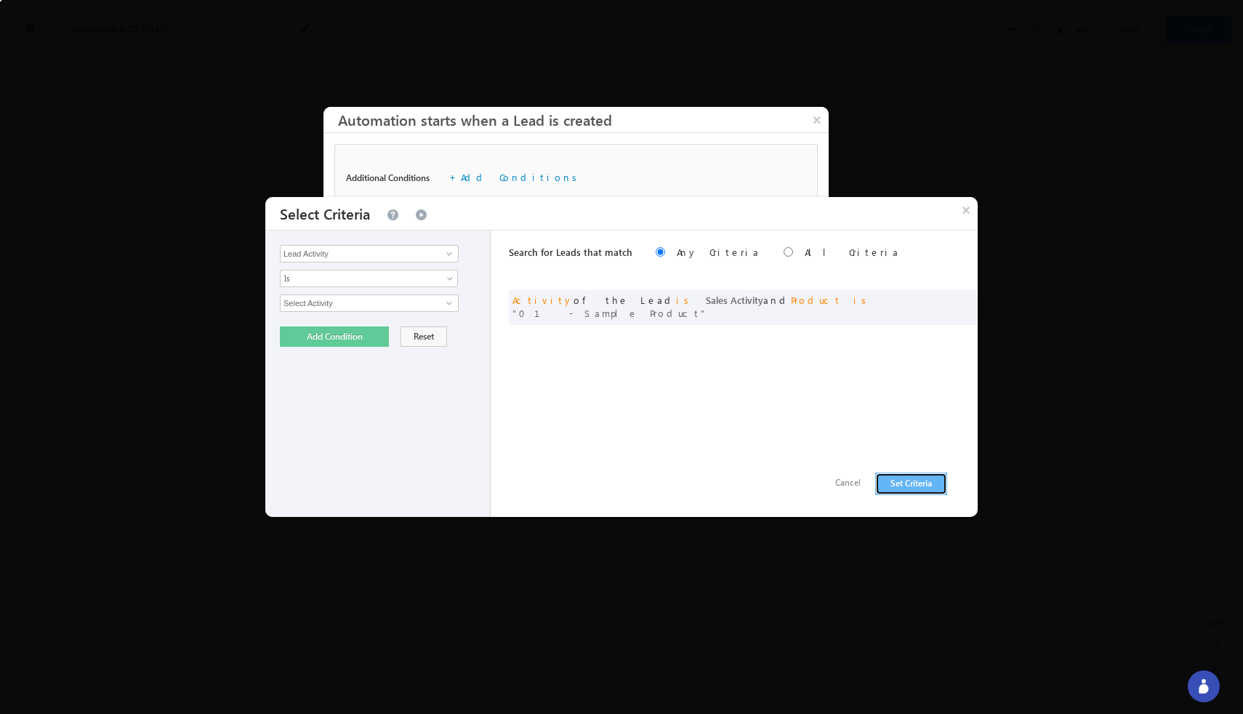
click at [896, 489] on button "Set Criteria" at bounding box center [911, 484] width 72 height 23
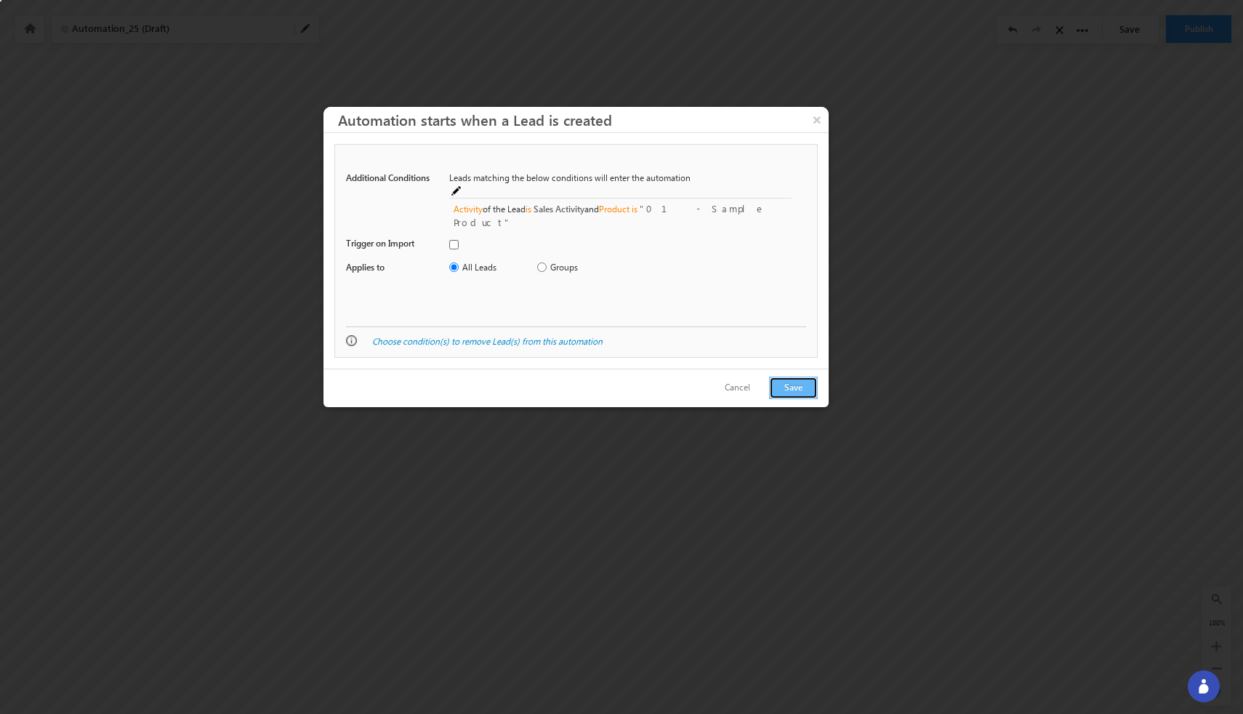
click at [788, 390] on button "Save" at bounding box center [793, 388] width 49 height 23
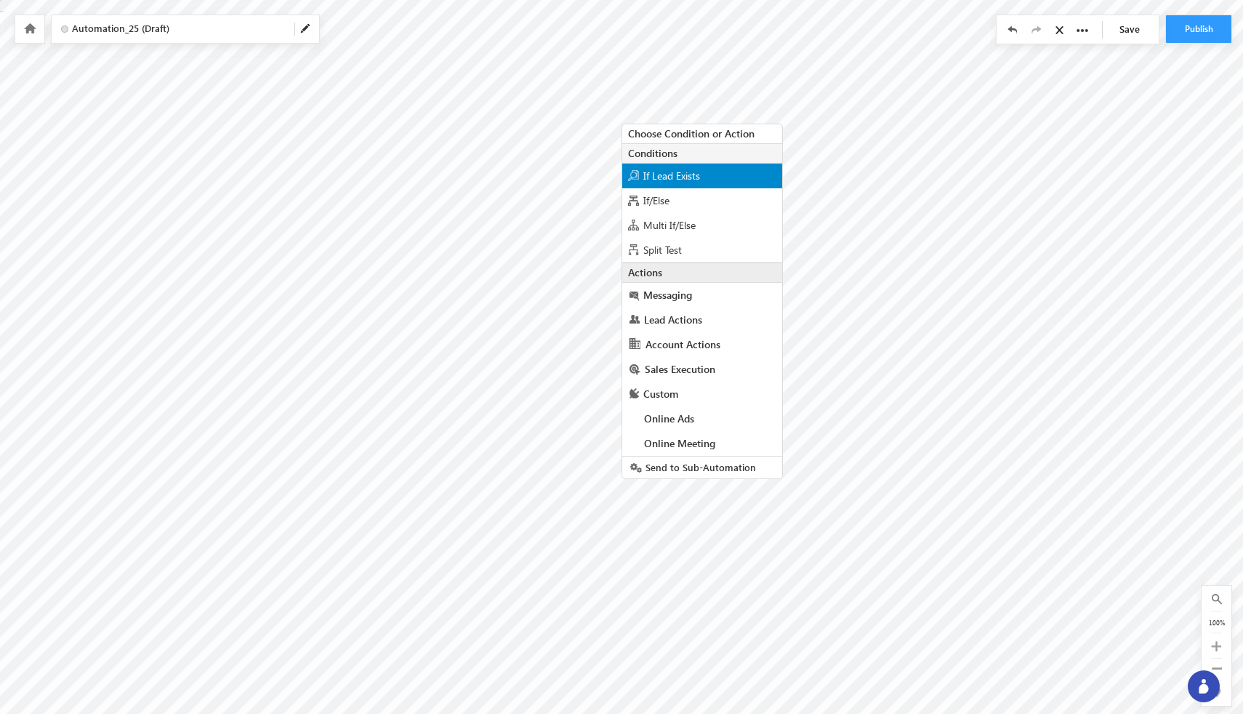
click at [664, 174] on span "If Lead Exists" at bounding box center [671, 176] width 57 height 14
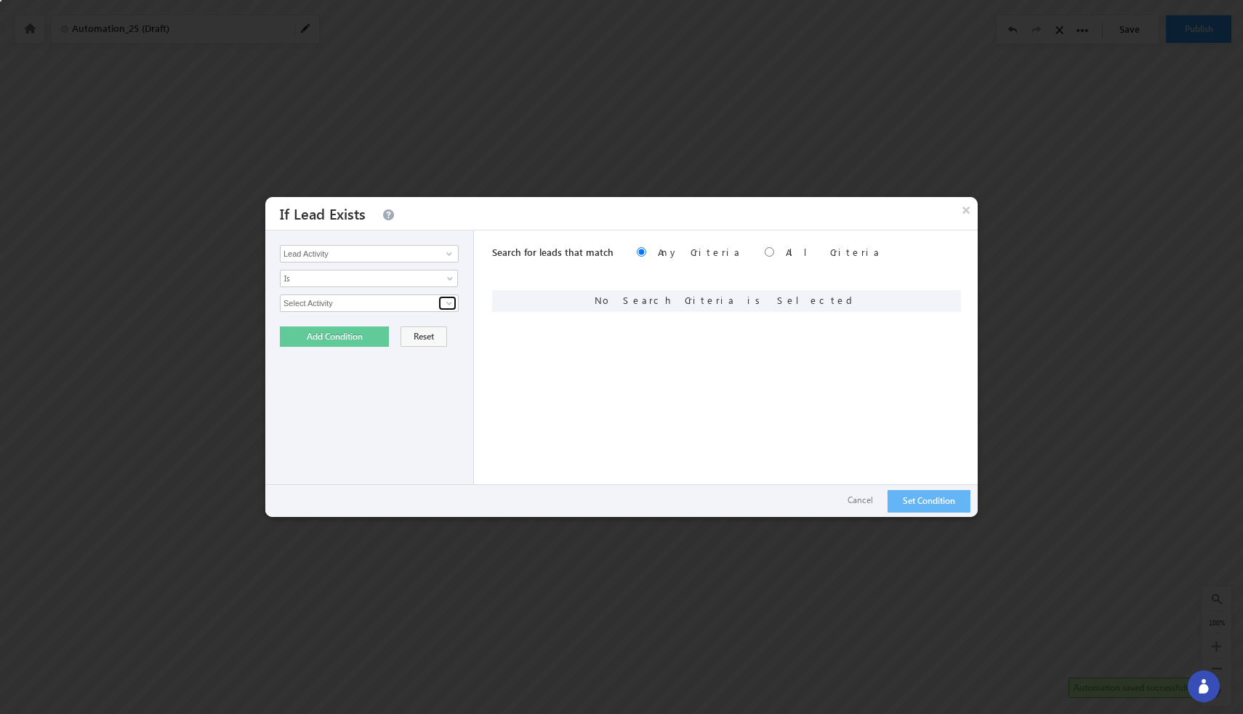
click at [451, 299] on span at bounding box center [449, 303] width 12 height 12
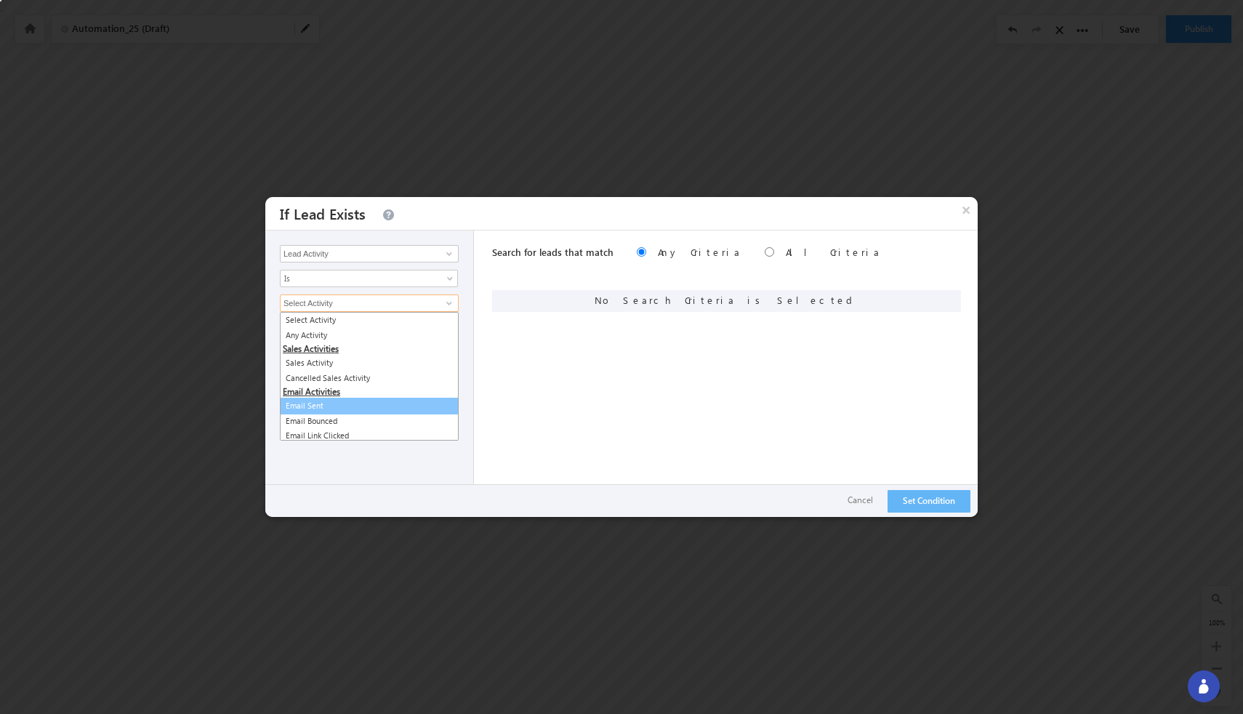
click at [409, 406] on link "Email Sent" at bounding box center [369, 406] width 179 height 17
type input "Email Sent"
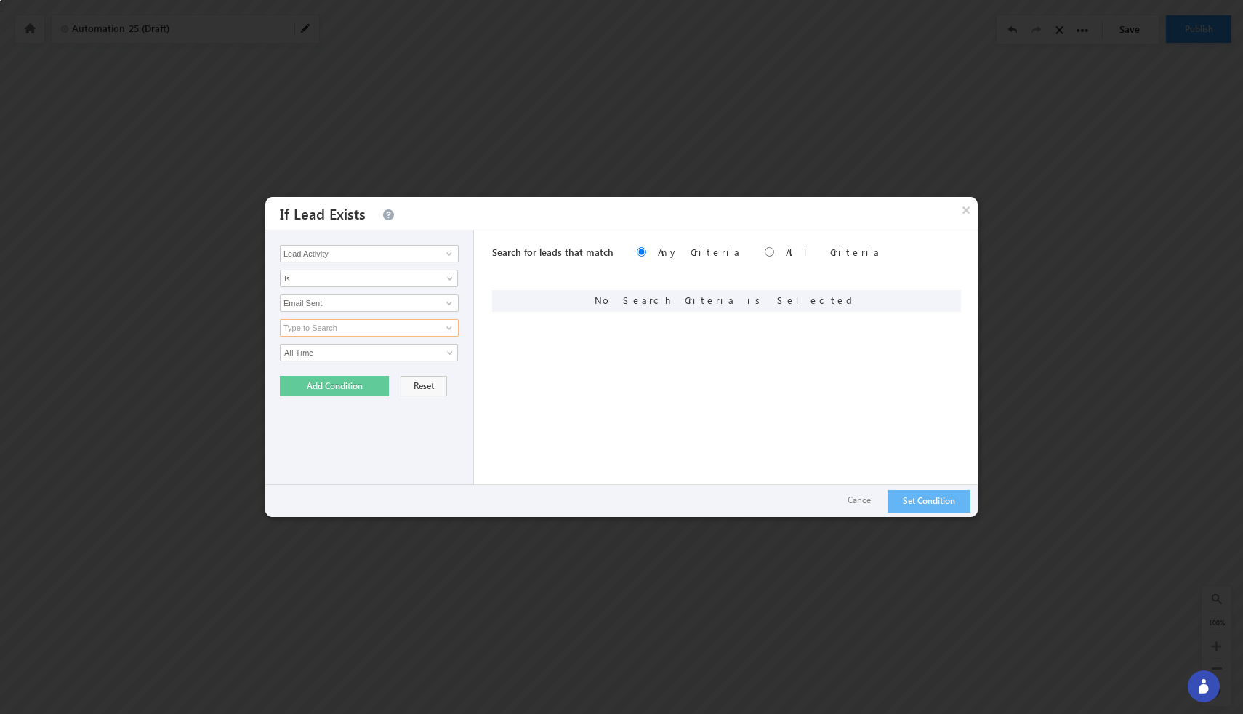
click at [418, 324] on input at bounding box center [369, 327] width 179 height 17
click at [453, 324] on span at bounding box center [449, 328] width 12 height 12
click at [449, 332] on span at bounding box center [449, 328] width 12 height 12
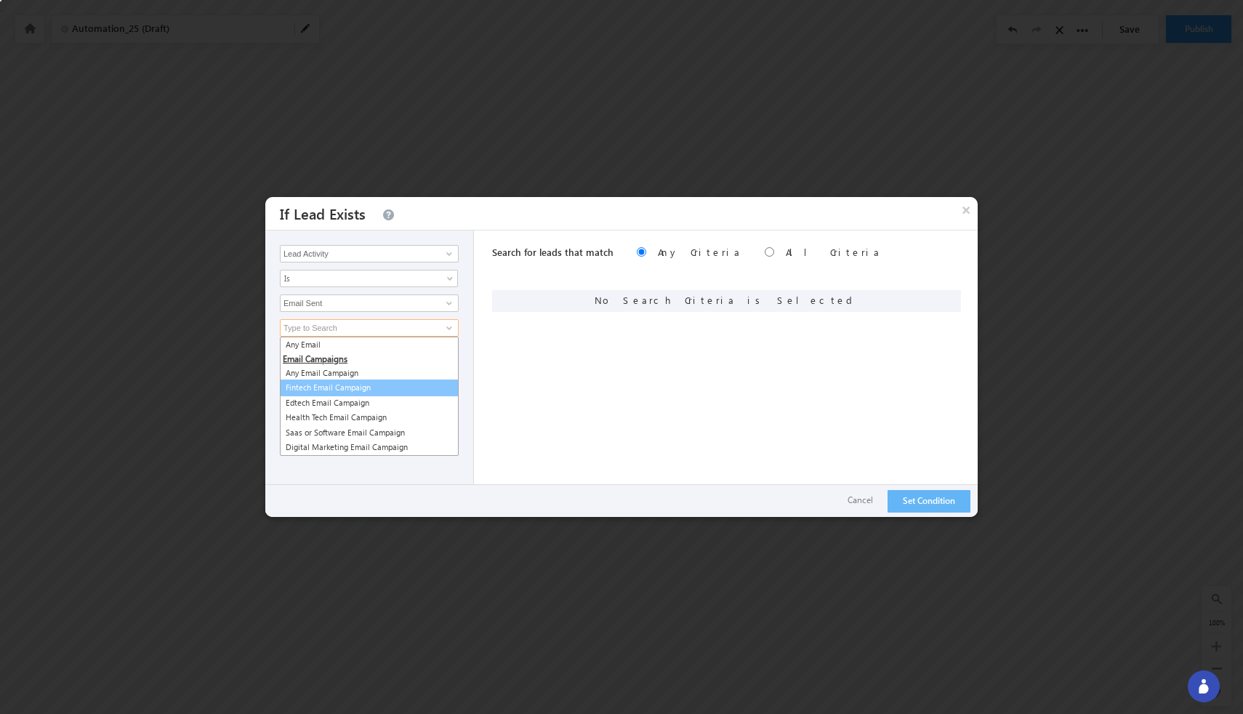
click at [408, 388] on link "Fintech Email Campaign" at bounding box center [369, 387] width 179 height 17
type input "Fintech Email Campaign"
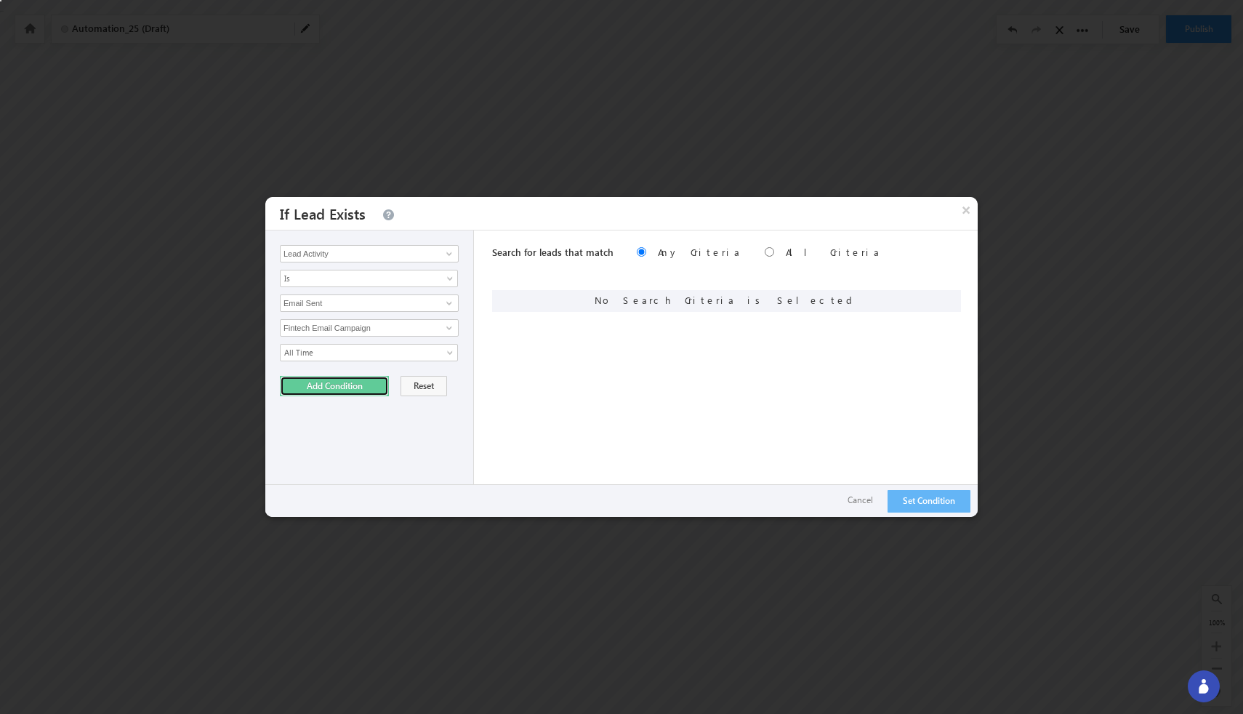
click at [352, 392] on button "Add Condition" at bounding box center [334, 386] width 109 height 20
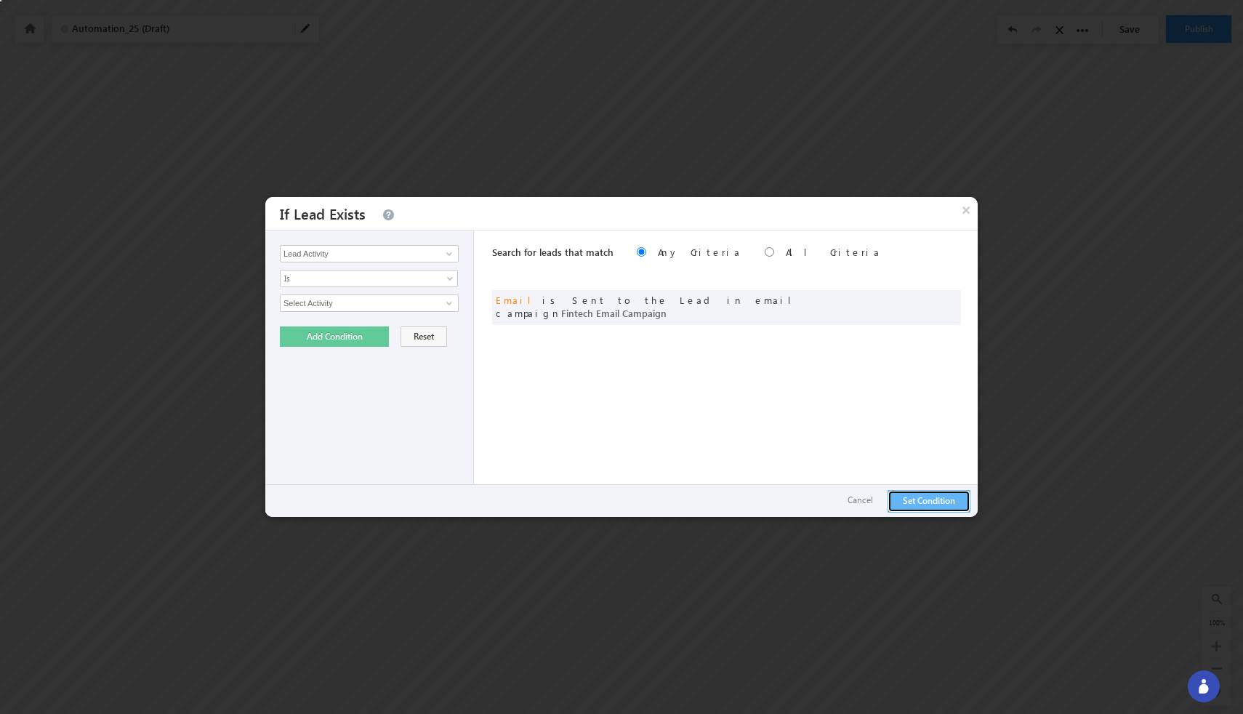
click at [934, 508] on button "Set Condition" at bounding box center [929, 501] width 83 height 23
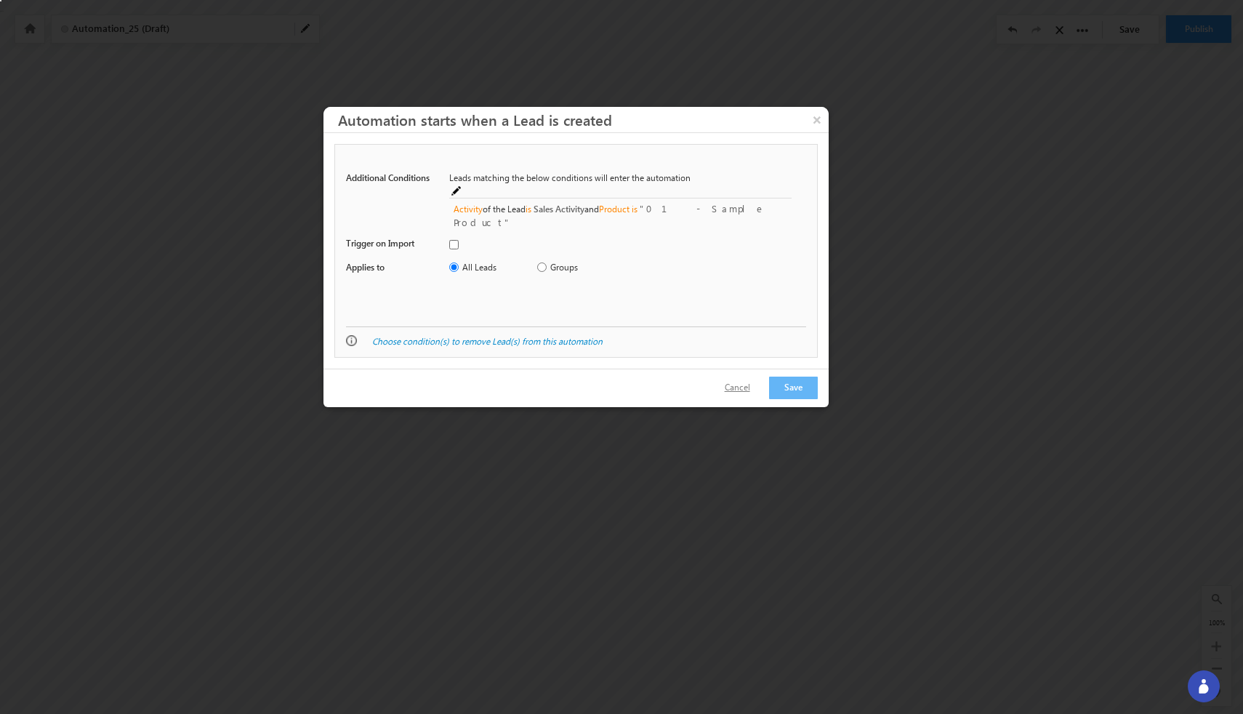
click at [750, 386] on button "Cancel" at bounding box center [737, 387] width 55 height 21
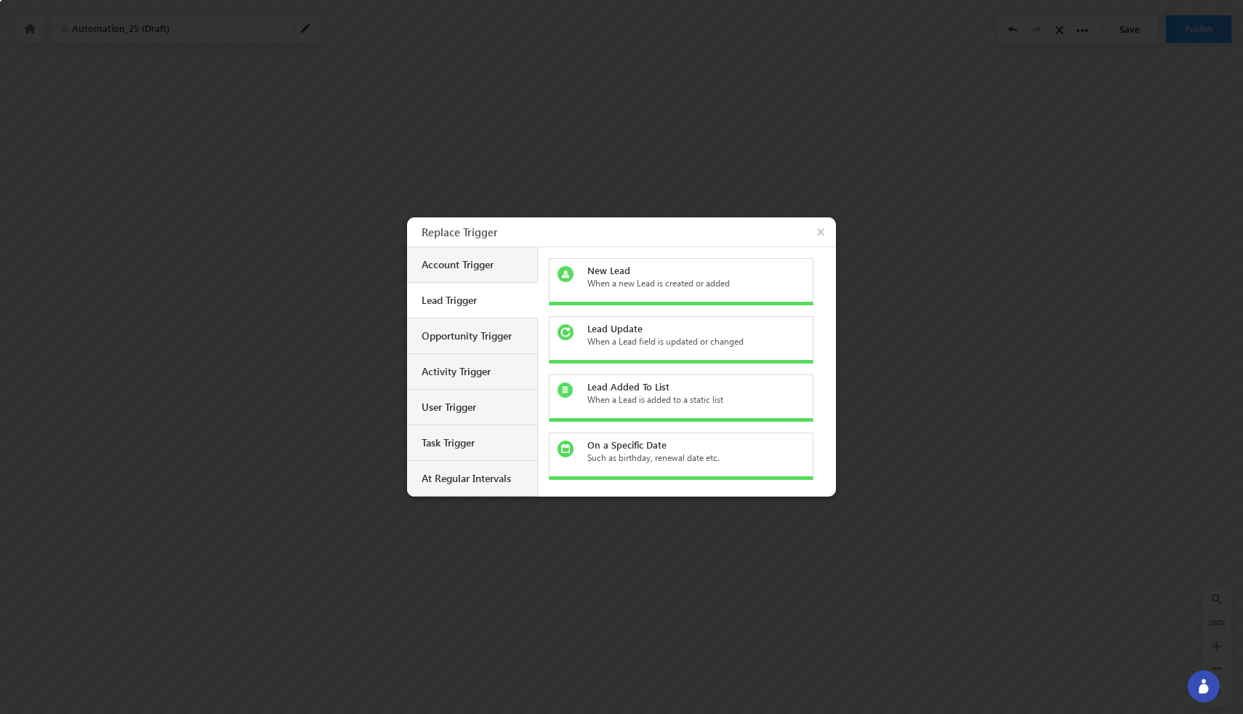
click at [641, 335] on div "When a Lead field is updated or changed" at bounding box center [689, 341] width 205 height 13
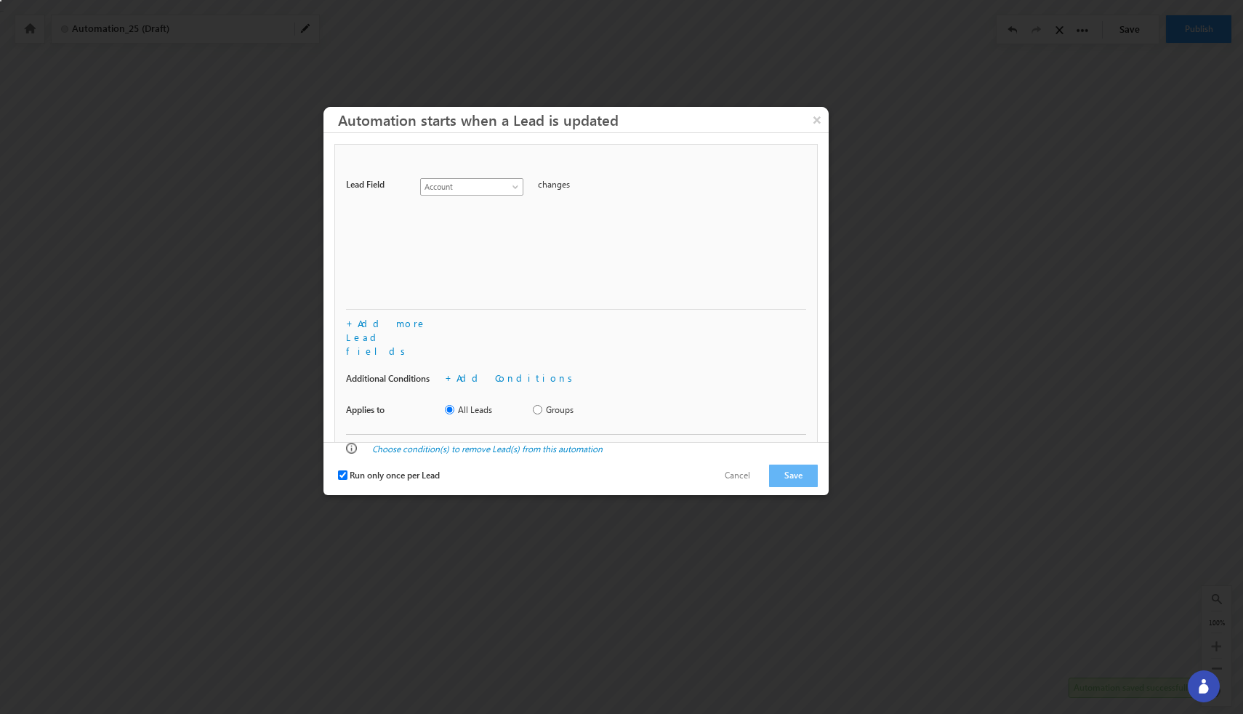
click at [518, 188] on span at bounding box center [517, 190] width 12 height 12
click at [672, 295] on div "Lead Field Account Account Onwer Account Source Address 1 Address 2 Age AI Pred…" at bounding box center [576, 240] width 460 height 139
click at [744, 465] on button "Cancel" at bounding box center [737, 475] width 55 height 21
click at [736, 465] on button "Cancel" at bounding box center [737, 475] width 55 height 21
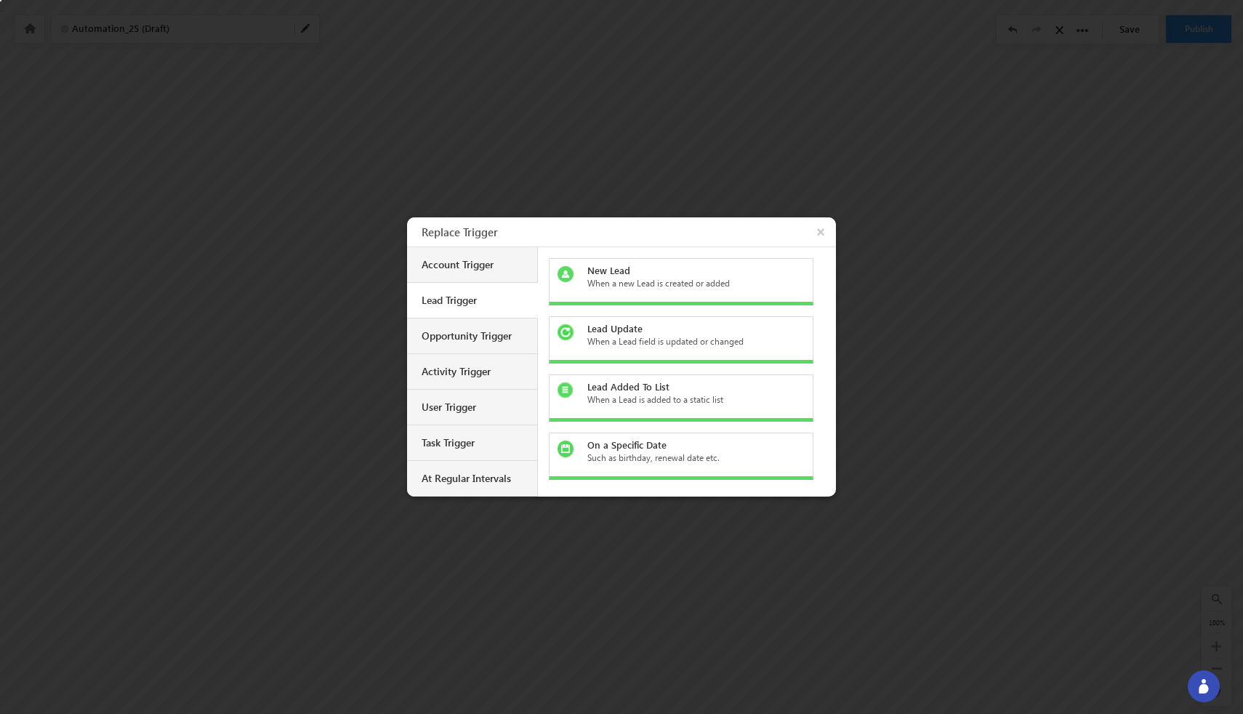
click at [626, 393] on div "When a Lead is added to a static list" at bounding box center [689, 399] width 205 height 13
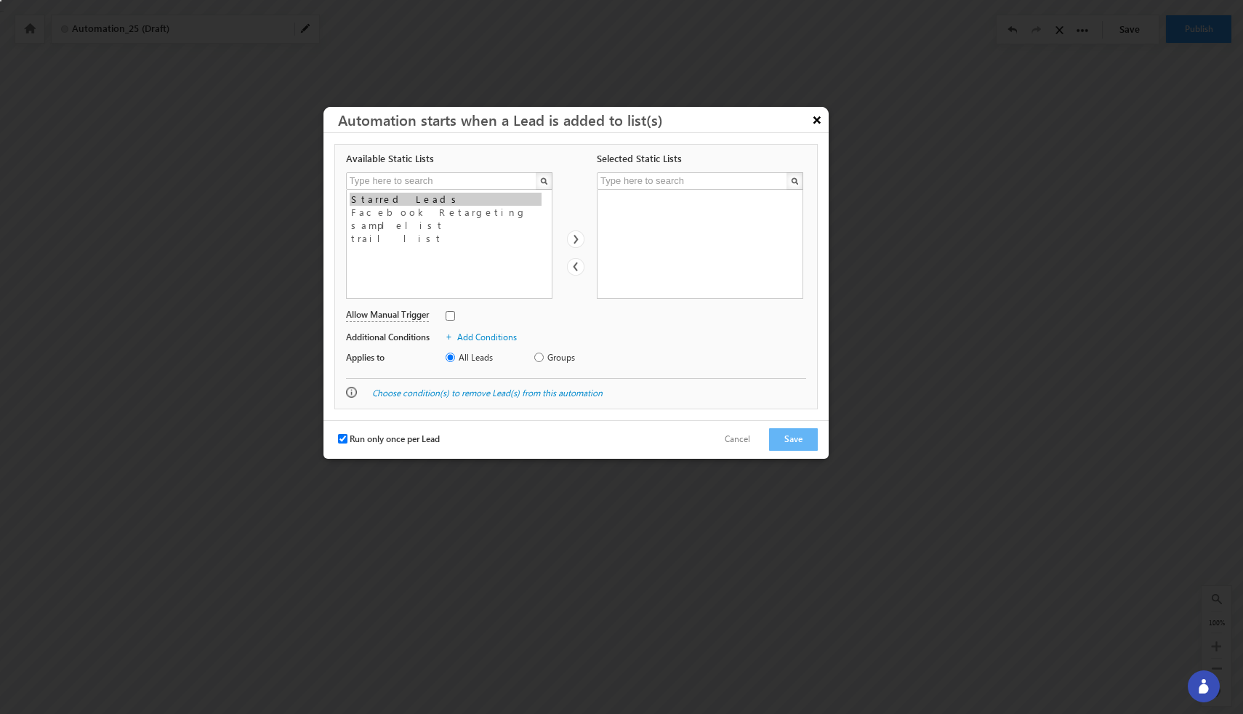
click at [817, 119] on button "×" at bounding box center [816, 119] width 23 height 25
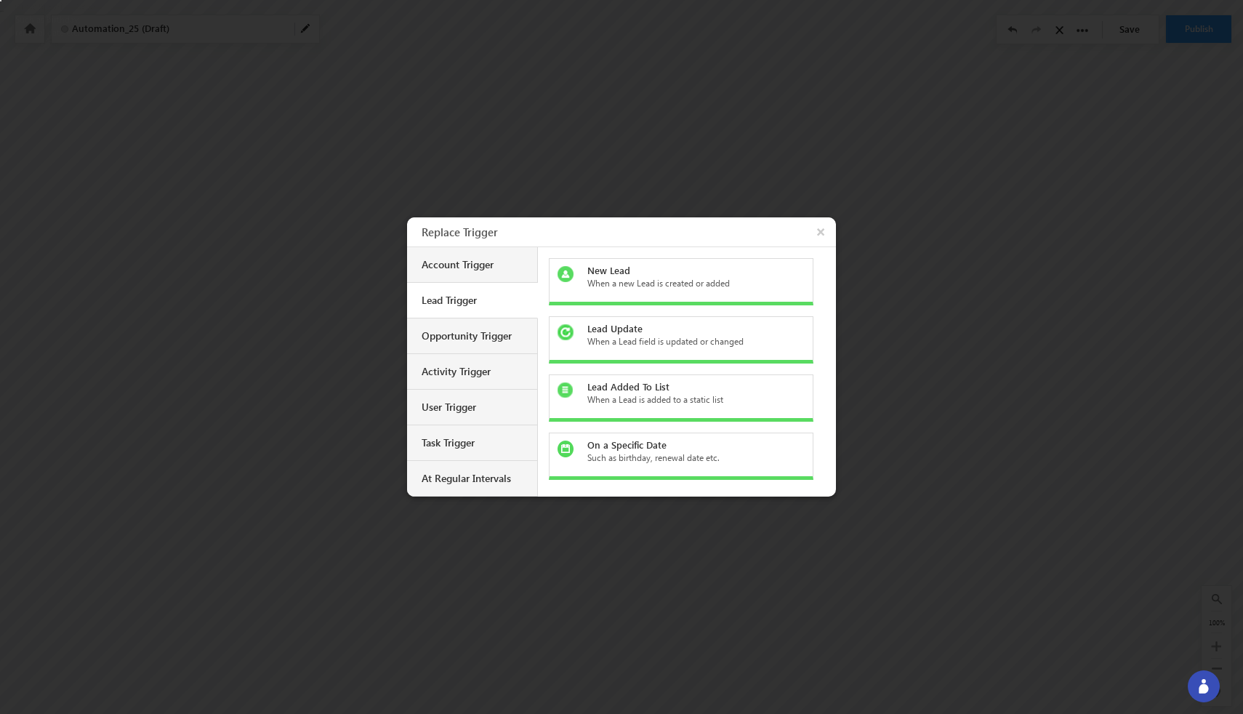
click at [629, 456] on div "Such as birthday, renewal date etc." at bounding box center [689, 457] width 205 height 13
radio input "true"
type input "10:00 AM"
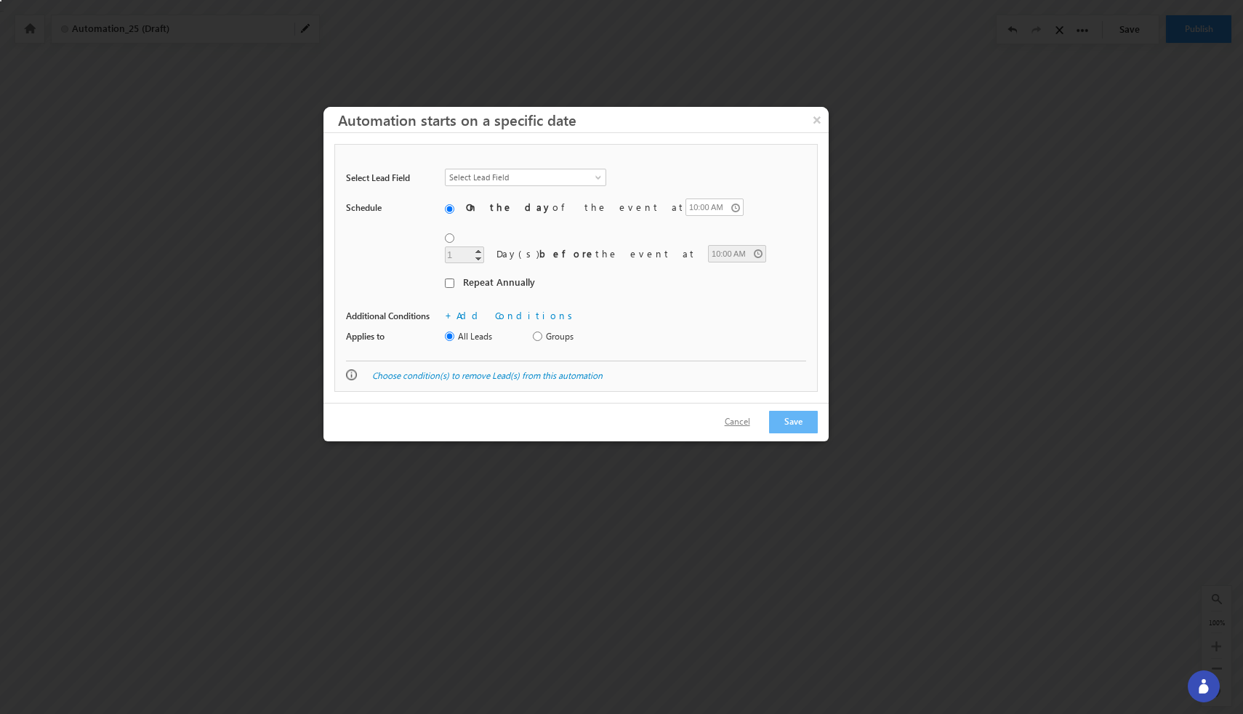
click at [749, 411] on button "Cancel" at bounding box center [737, 421] width 55 height 21
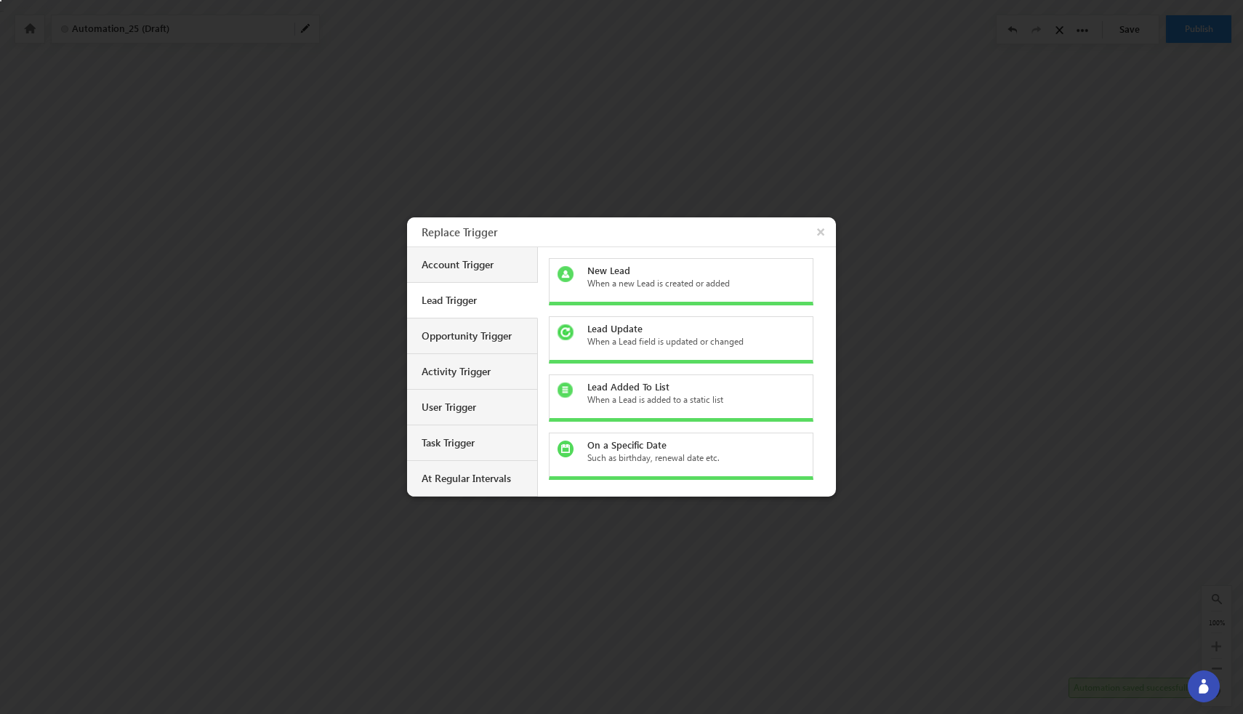
click at [686, 289] on div "When a new Lead is created or added" at bounding box center [689, 283] width 205 height 13
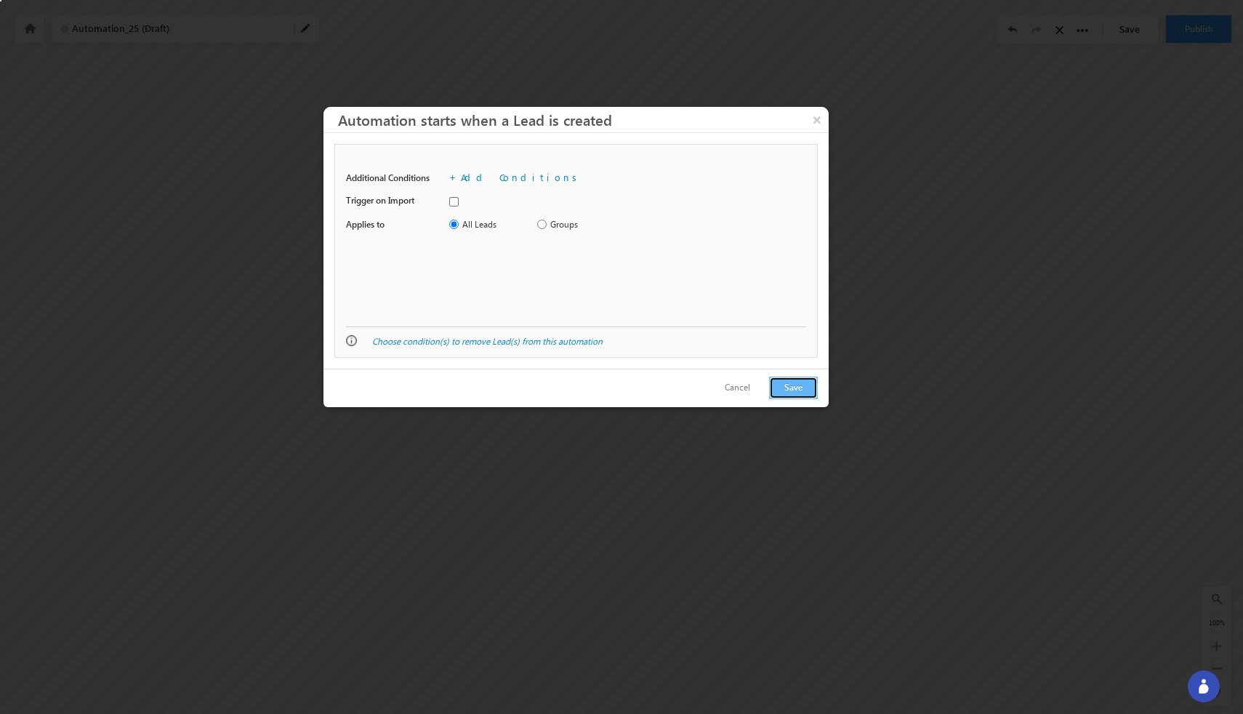
click at [787, 389] on button "Save" at bounding box center [793, 388] width 49 height 23
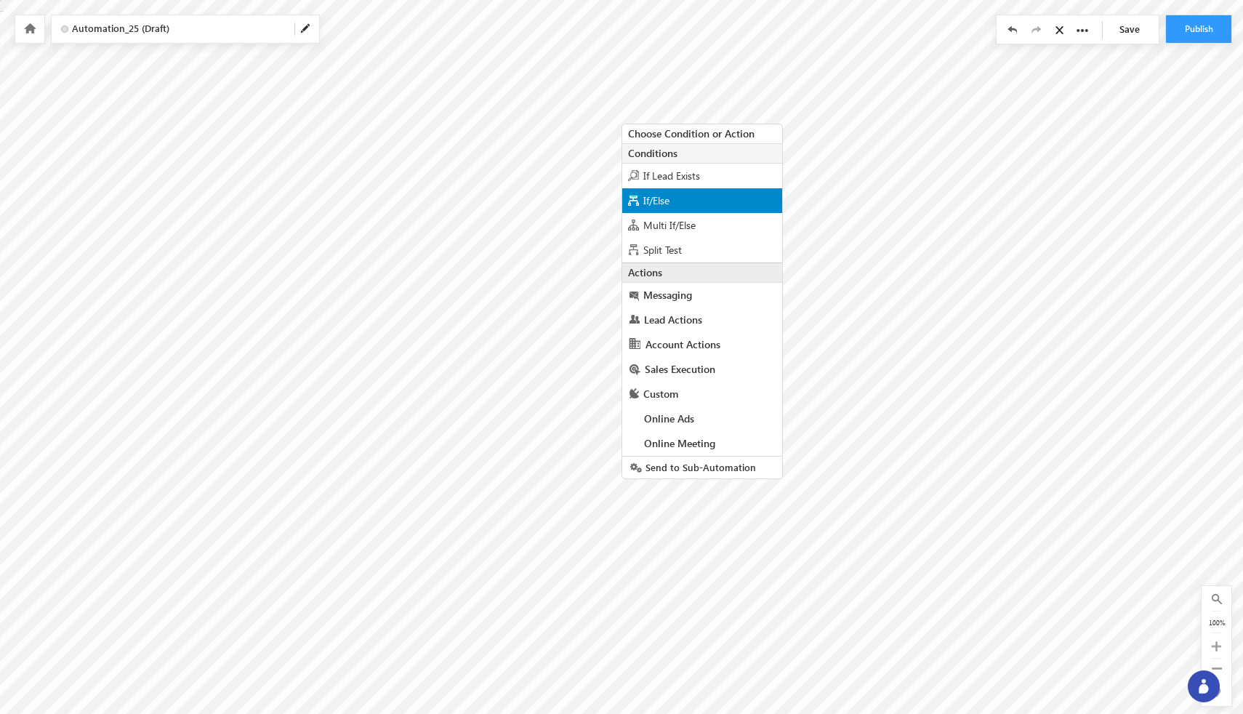
click at [659, 204] on span "If/Else" at bounding box center [656, 200] width 26 height 14
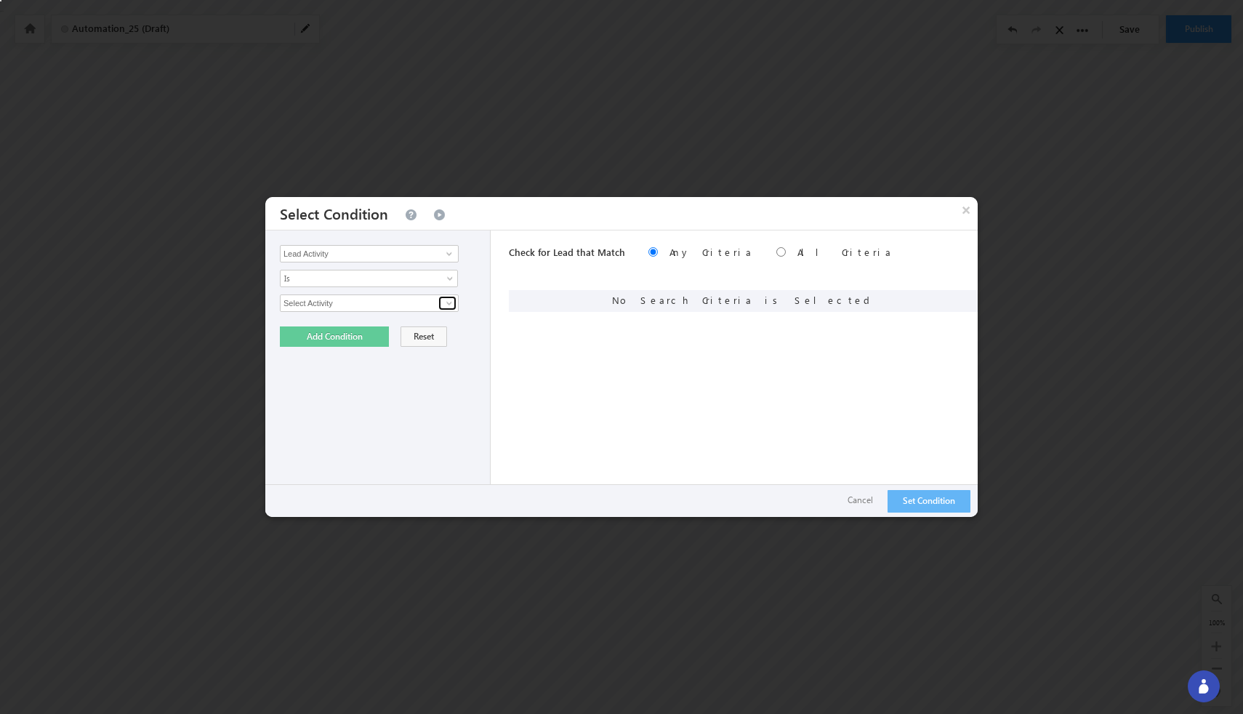
click at [455, 307] on link at bounding box center [447, 303] width 18 height 15
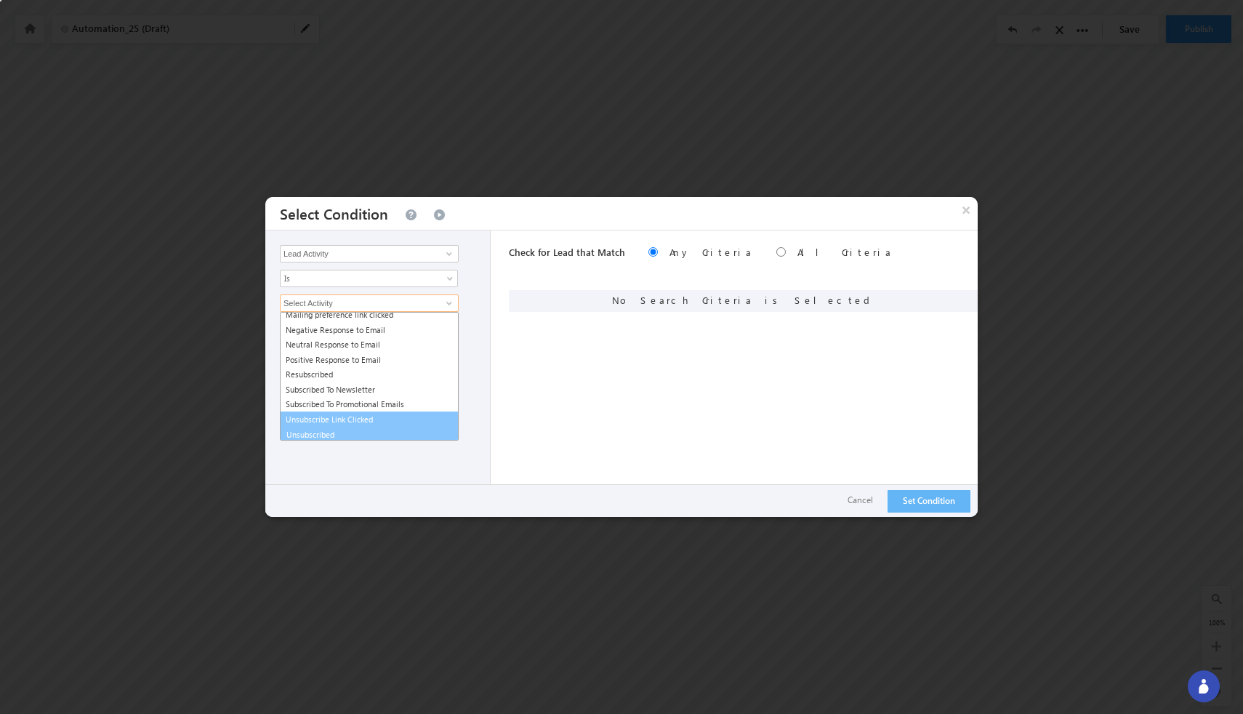
scroll to position [184, 0]
click at [353, 430] on link "Unsubscribed" at bounding box center [369, 430] width 179 height 17
type input "Unsubscribed"
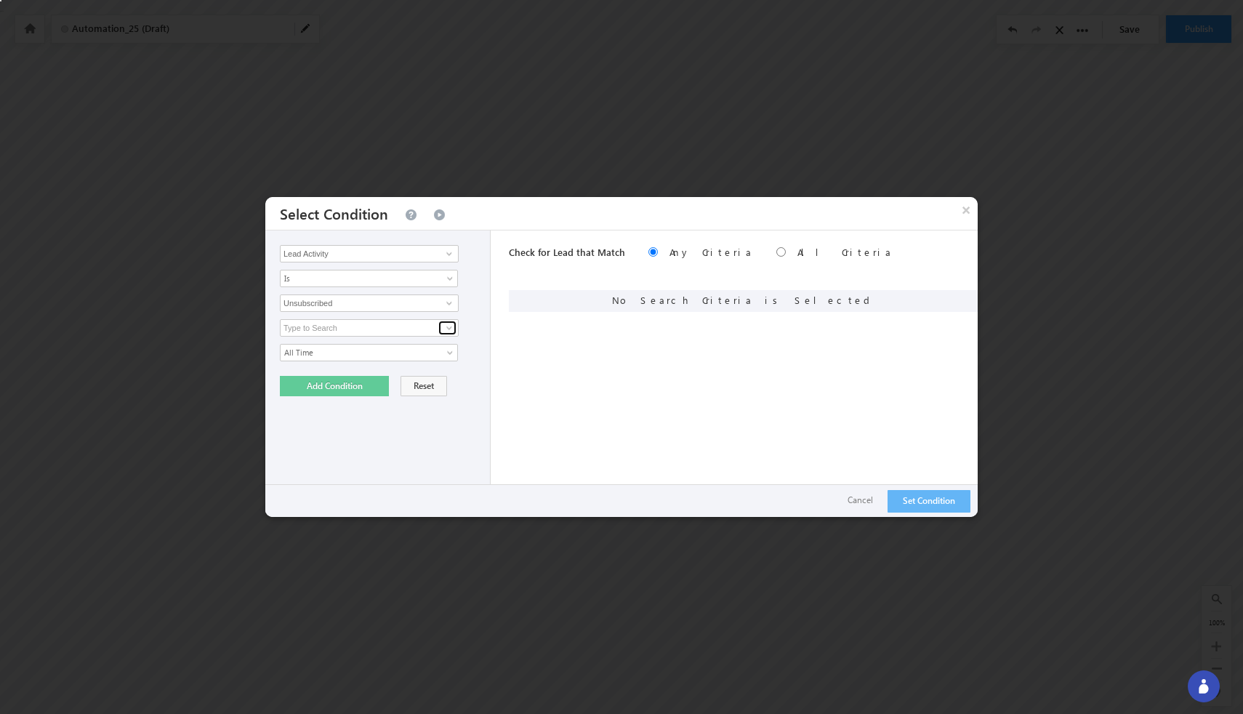
click at [451, 322] on span at bounding box center [449, 328] width 12 height 12
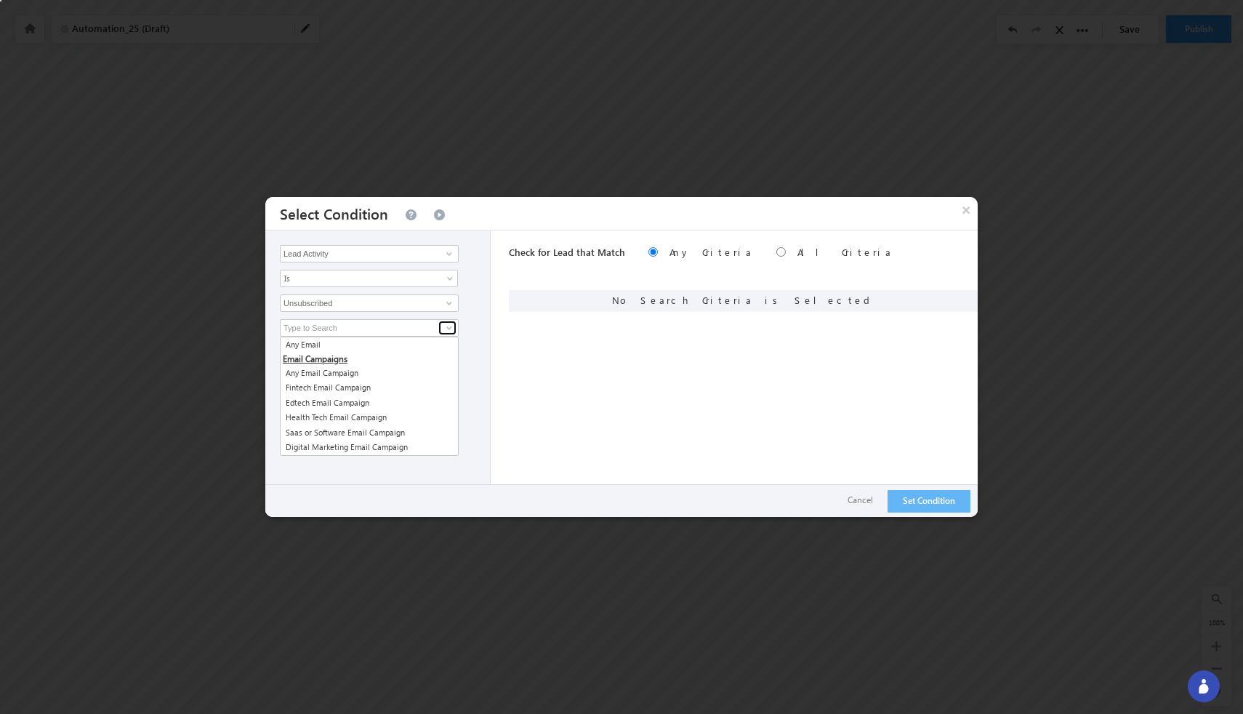
click at [451, 328] on span at bounding box center [449, 328] width 12 height 12
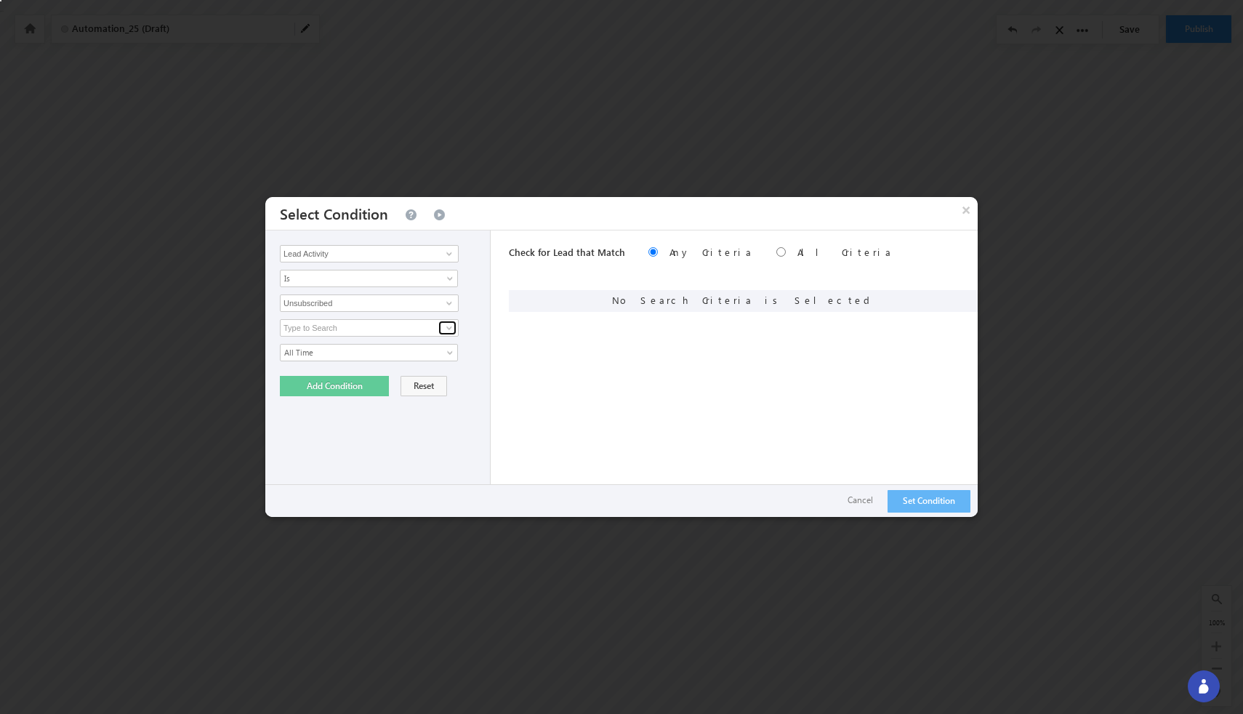
click at [451, 328] on span at bounding box center [449, 328] width 12 height 12
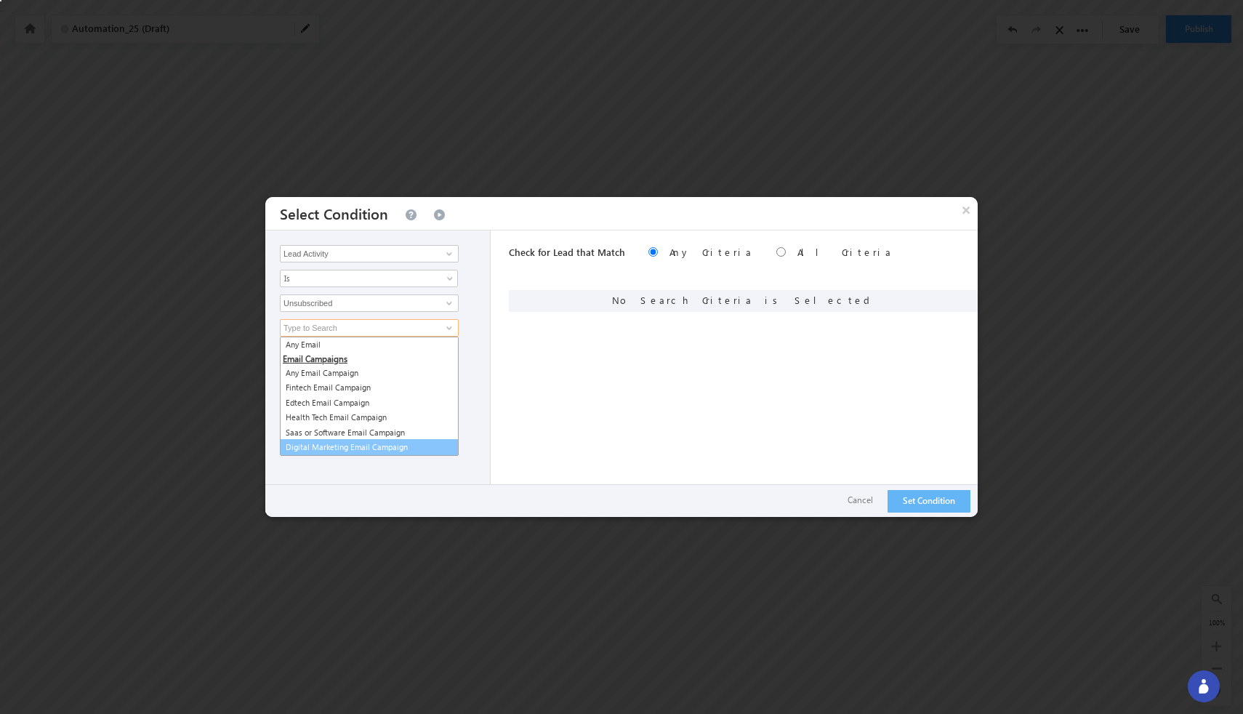
click at [390, 445] on link "Digital Marketing Email Campaign" at bounding box center [369, 447] width 179 height 17
type input "Digital Marketing Email Campaign"
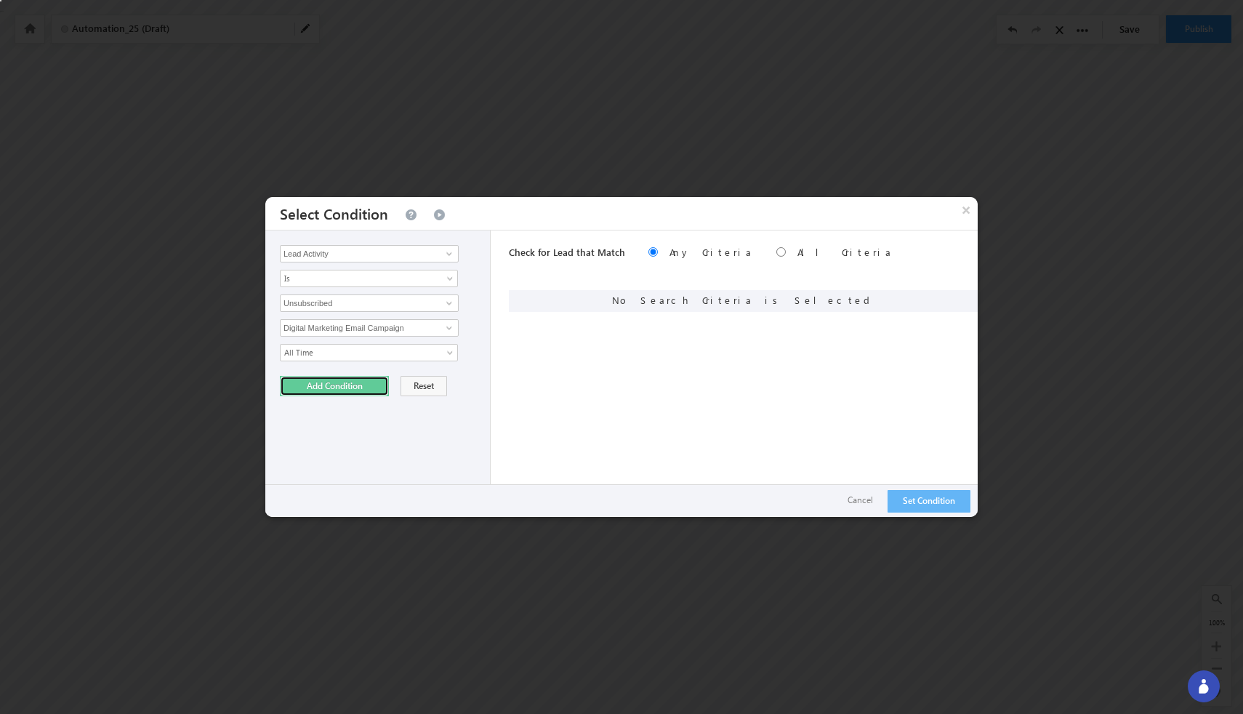
click at [357, 387] on button "Add Condition" at bounding box center [334, 386] width 109 height 20
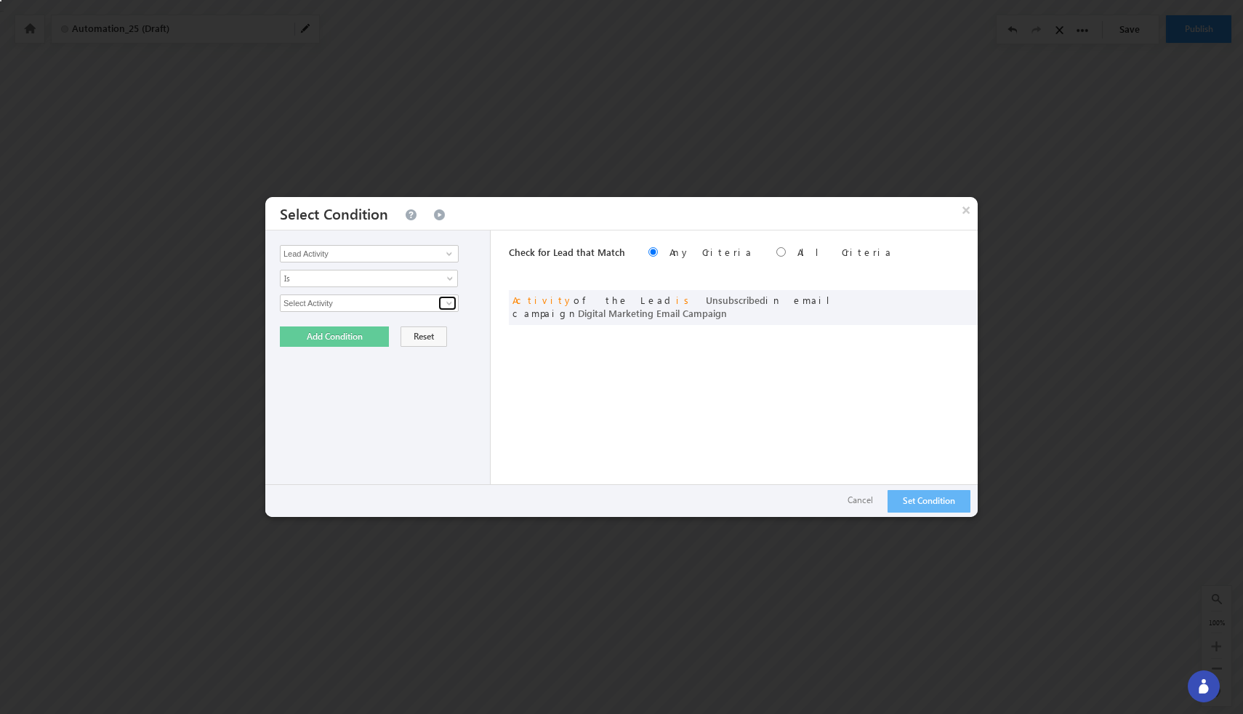
click at [449, 306] on span at bounding box center [449, 303] width 12 height 12
click at [474, 315] on div "Lead Activity Task Sales Group Prospect Id Account Account Onwer Account Source…" at bounding box center [377, 373] width 225 height 286
click at [947, 505] on button "Set Condition" at bounding box center [929, 501] width 83 height 23
click at [450, 300] on span at bounding box center [449, 303] width 12 height 12
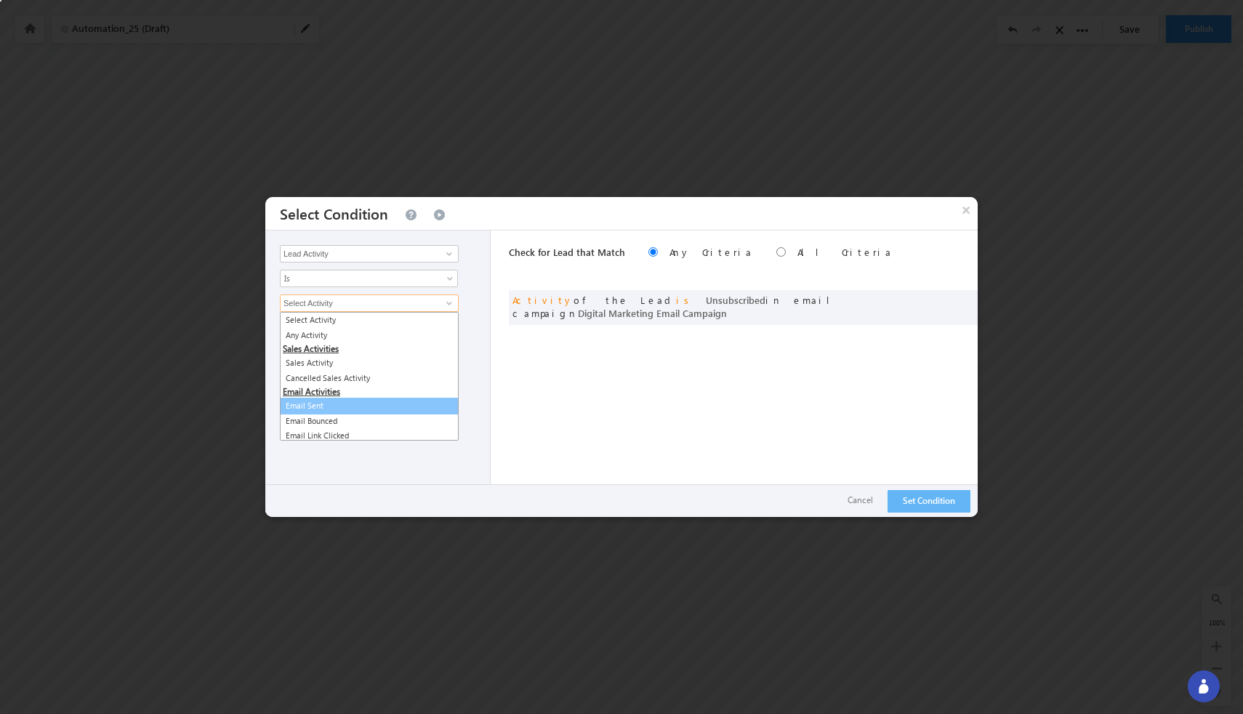
click at [361, 409] on link "Email Sent" at bounding box center [369, 406] width 179 height 17
type input "Email Sent"
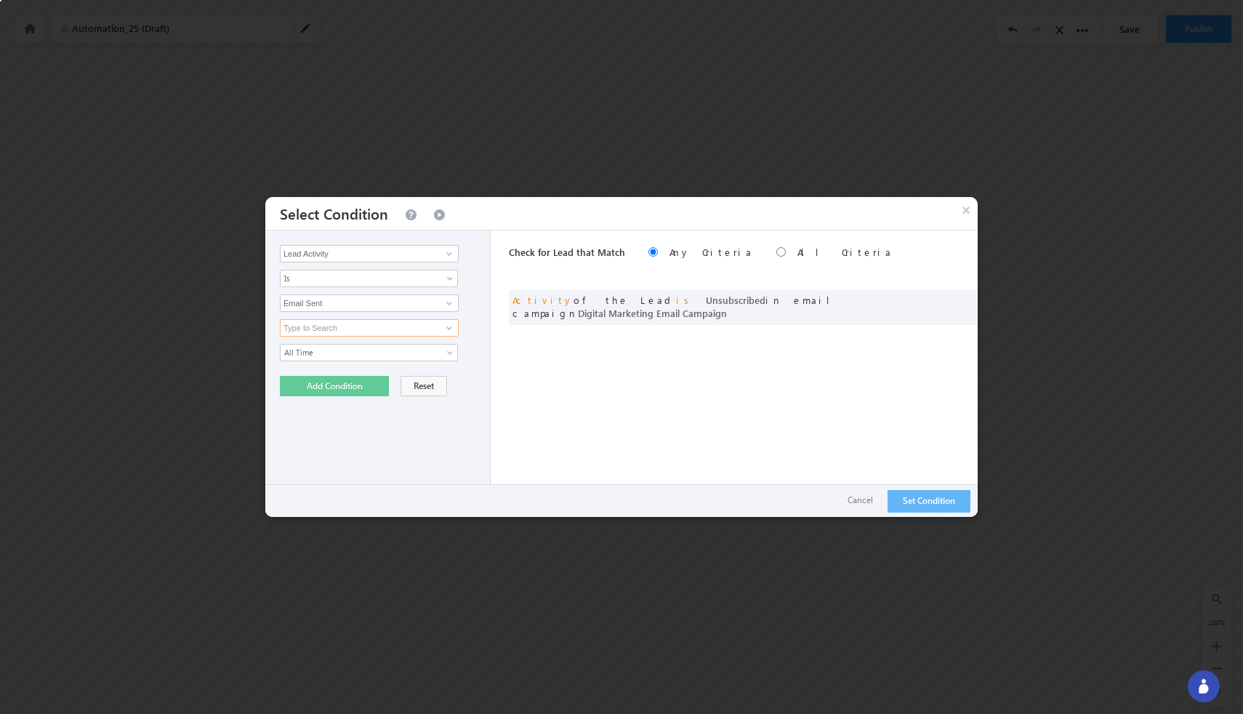
click at [415, 332] on input at bounding box center [369, 327] width 179 height 17
click at [449, 329] on span at bounding box center [449, 328] width 12 height 12
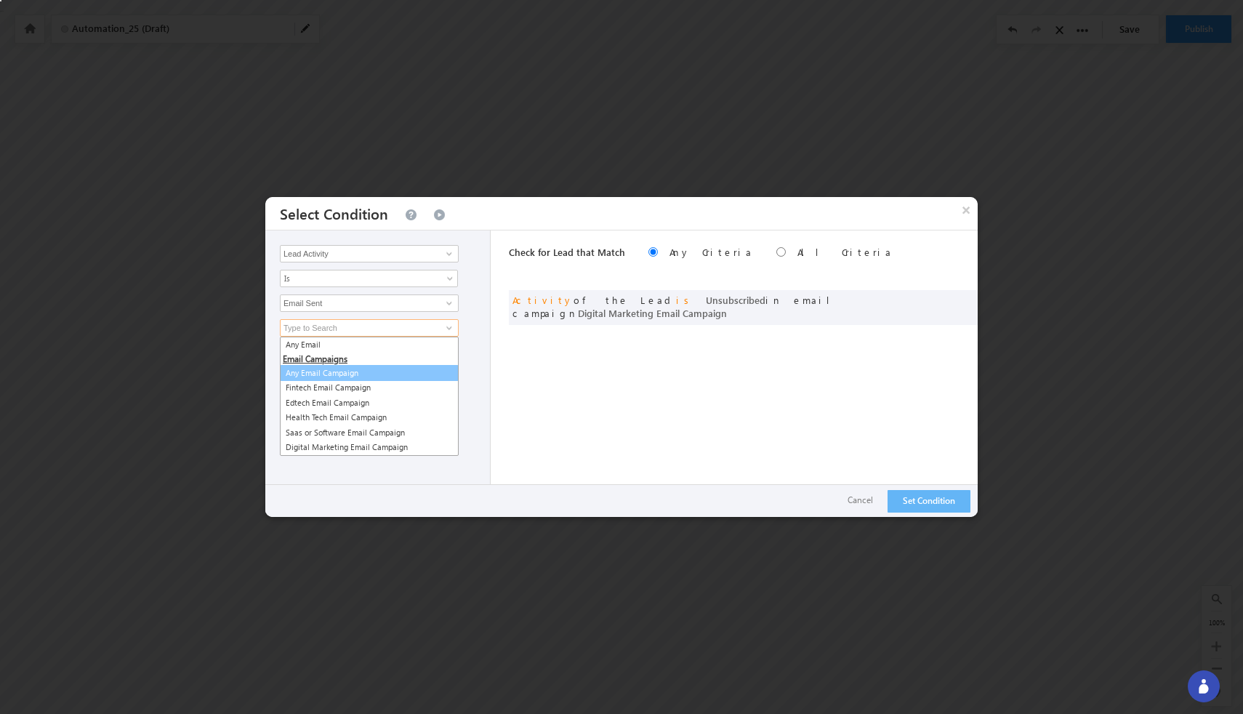
click at [361, 369] on link "Any Email Campaign" at bounding box center [369, 373] width 179 height 17
type input "Any Email Campaign"
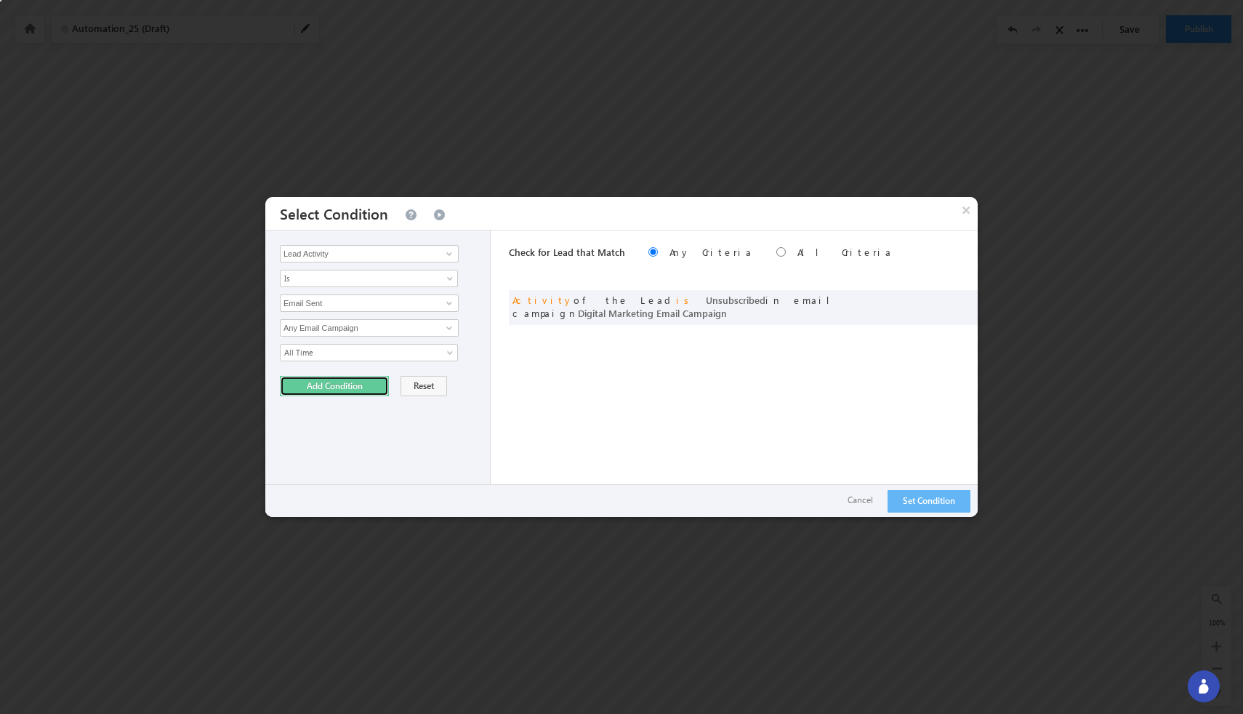
click at [342, 392] on button "Add Condition" at bounding box center [334, 386] width 109 height 20
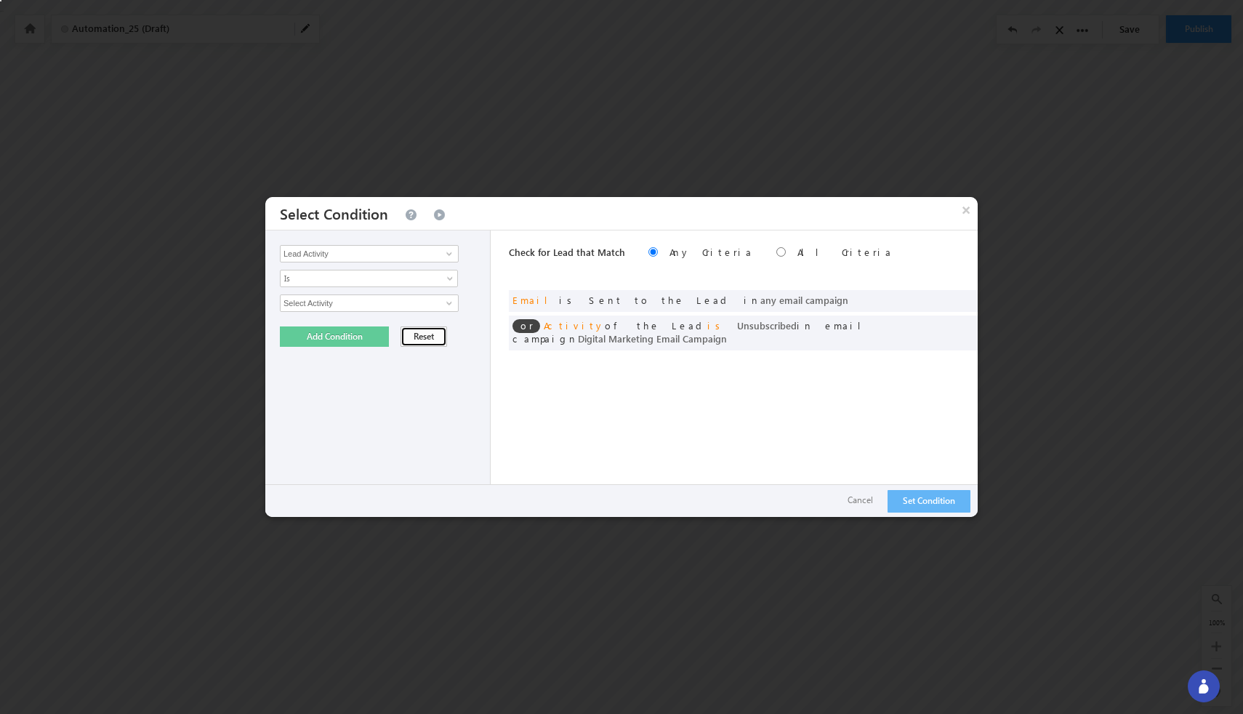
click at [421, 337] on button "Reset" at bounding box center [424, 336] width 47 height 20
click at [865, 502] on button "Cancel" at bounding box center [860, 500] width 55 height 21
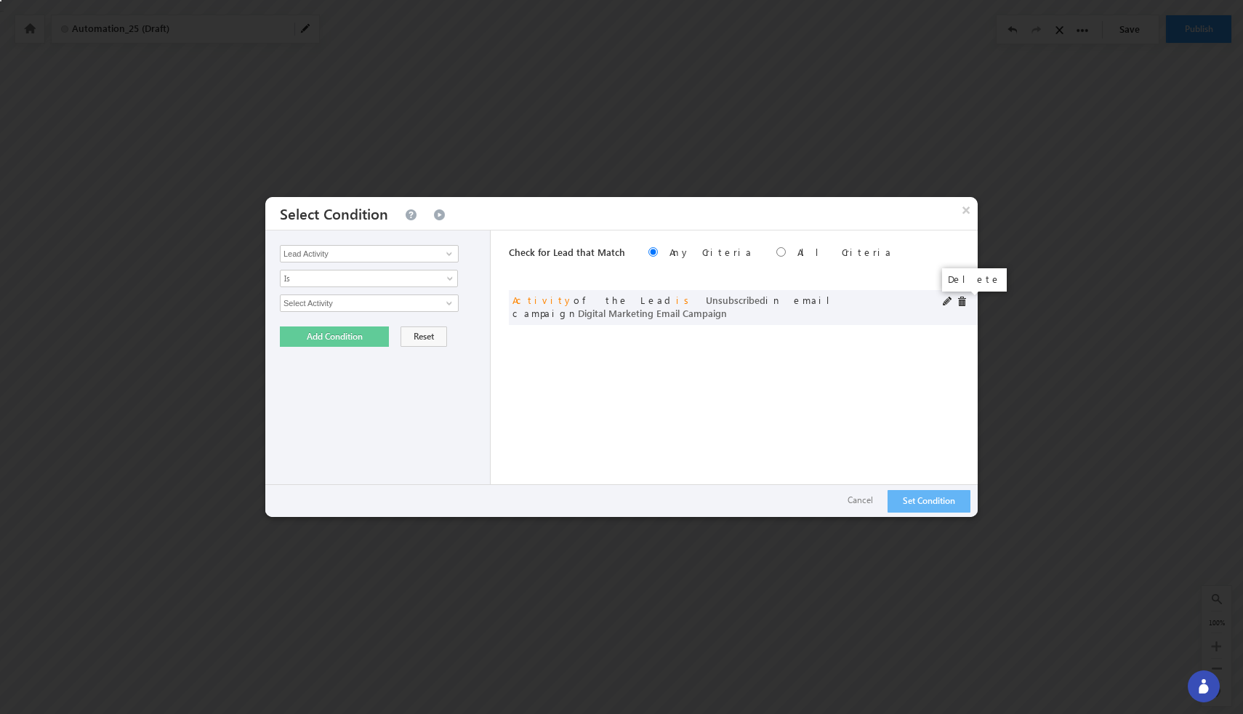
click at [964, 302] on span at bounding box center [962, 302] width 10 height 10
click at [397, 302] on input "Select Activity" at bounding box center [369, 302] width 179 height 17
click at [451, 308] on span at bounding box center [449, 303] width 12 height 12
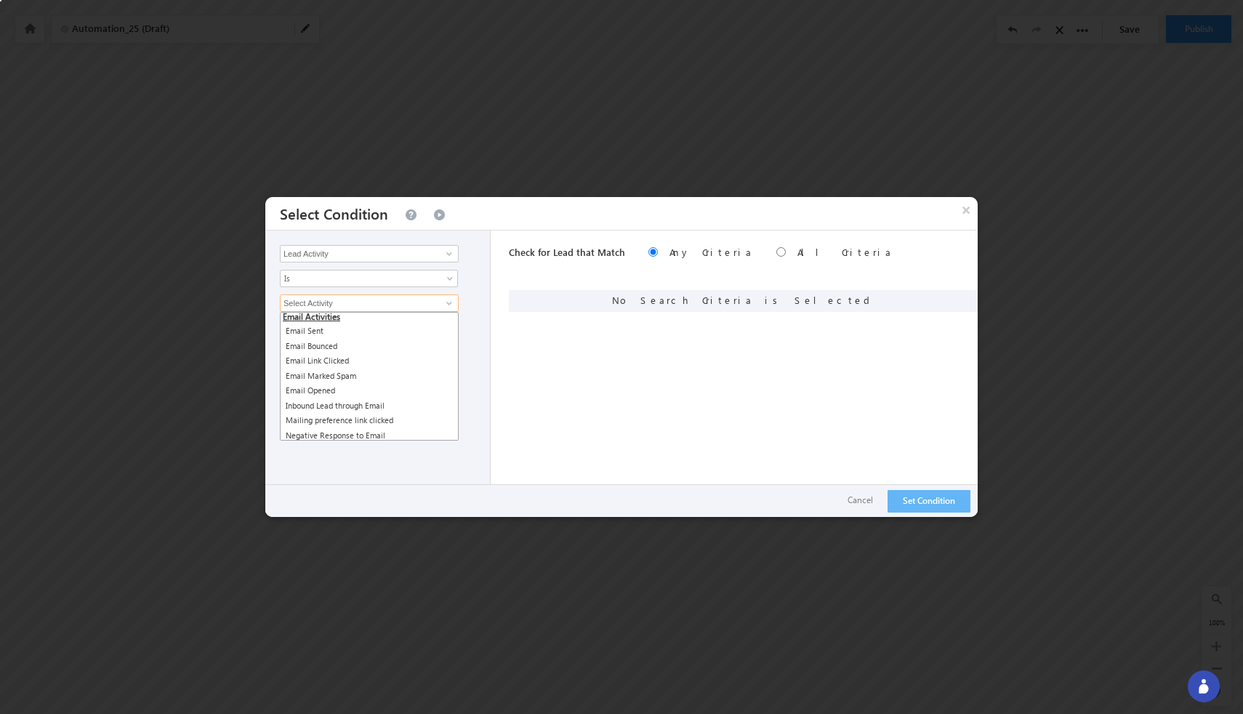
scroll to position [76, 0]
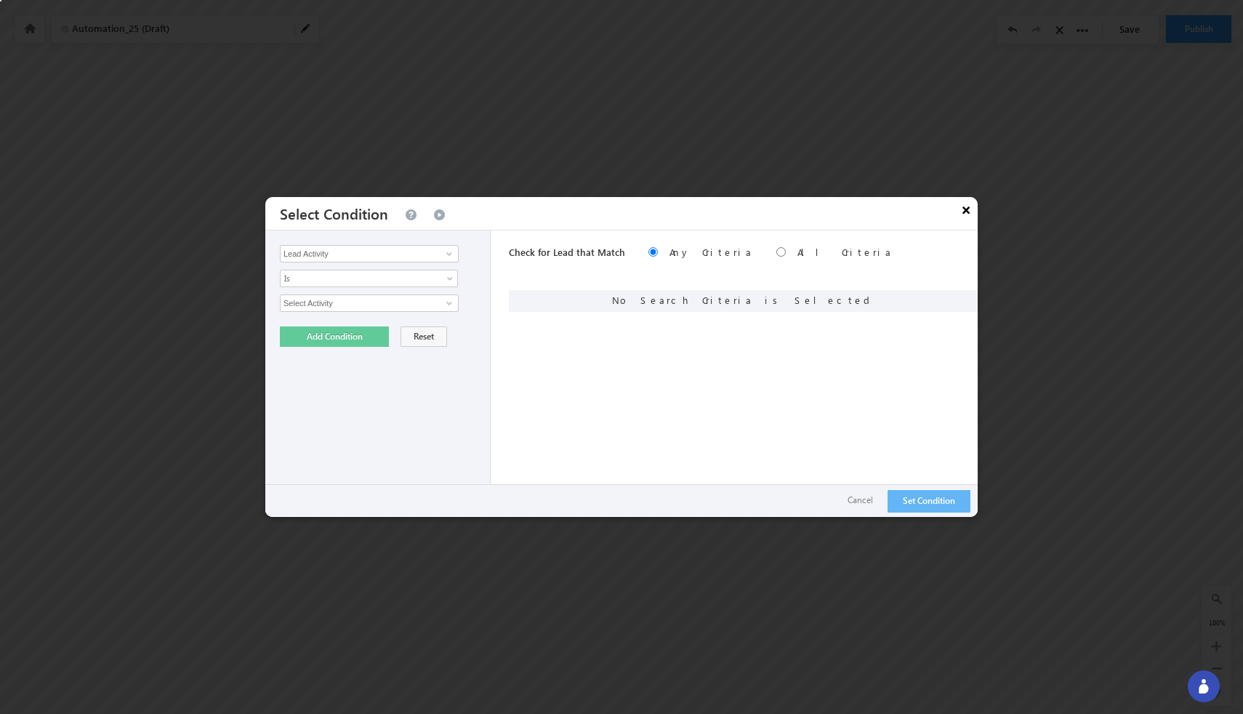
click at [963, 213] on button "×" at bounding box center [966, 209] width 23 height 25
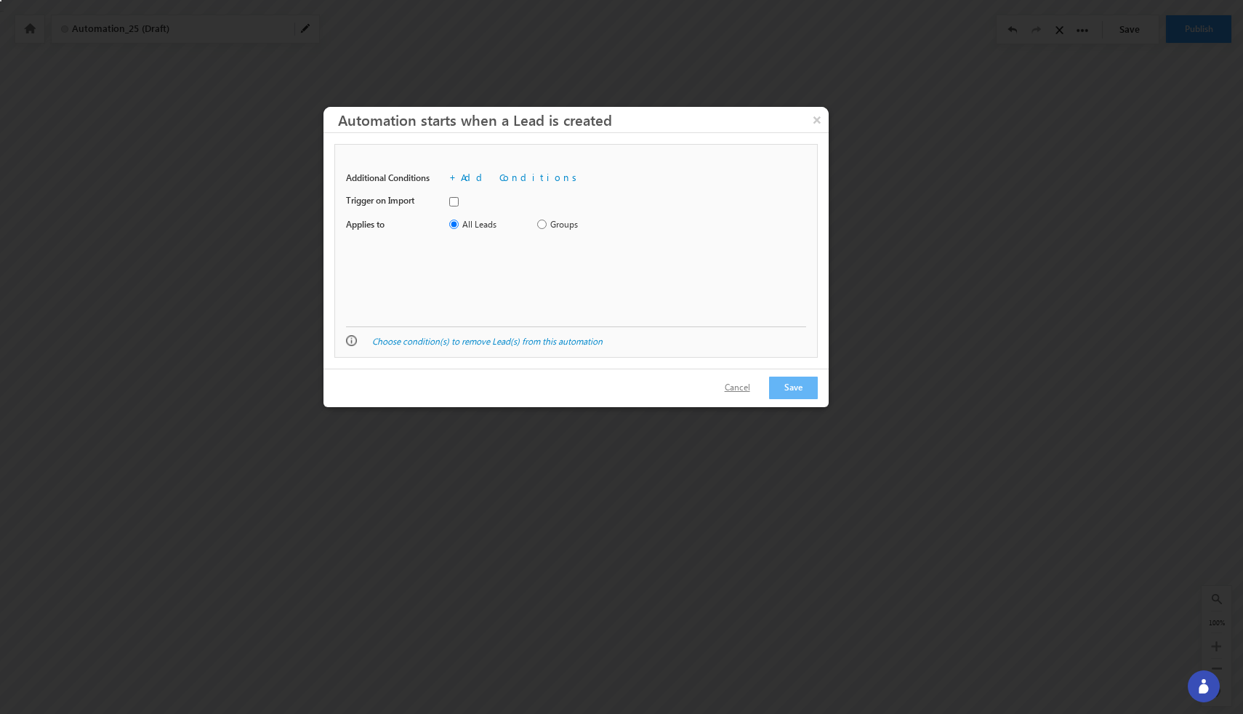
click at [750, 390] on button "Cancel" at bounding box center [737, 387] width 55 height 21
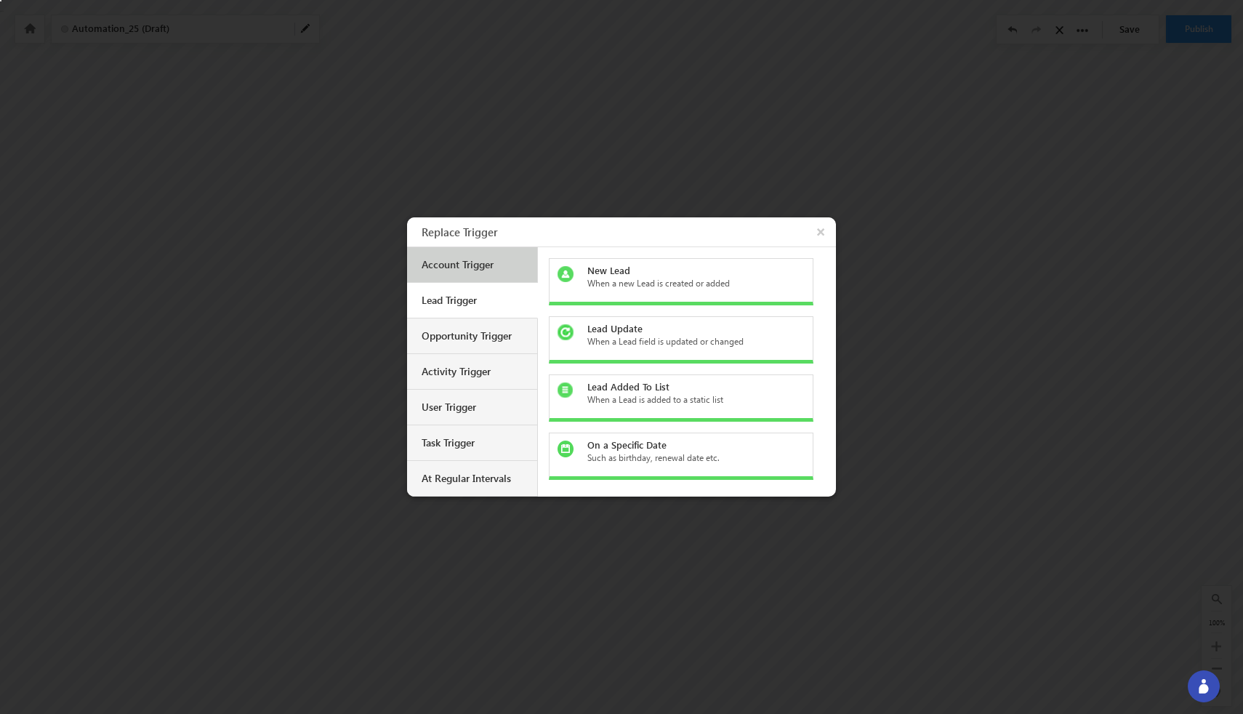
click at [464, 273] on div "Account Trigger" at bounding box center [472, 265] width 130 height 36
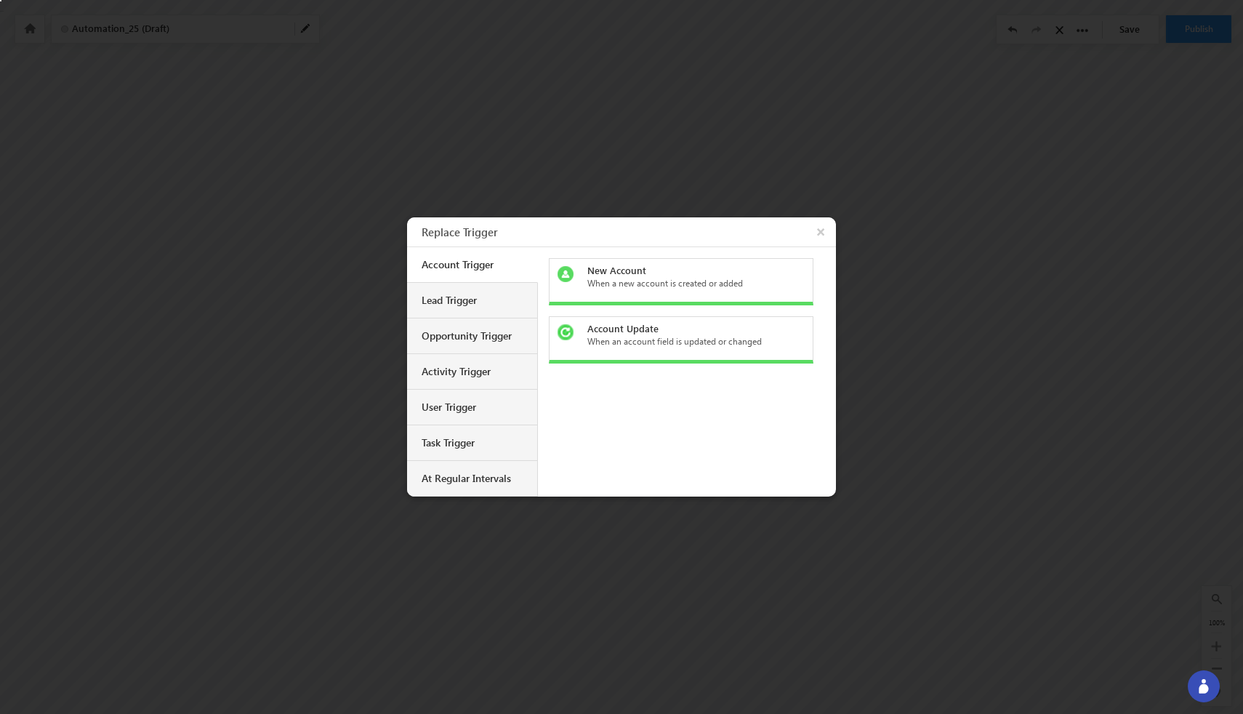
click at [666, 277] on div "When a new account is created or added" at bounding box center [689, 283] width 205 height 13
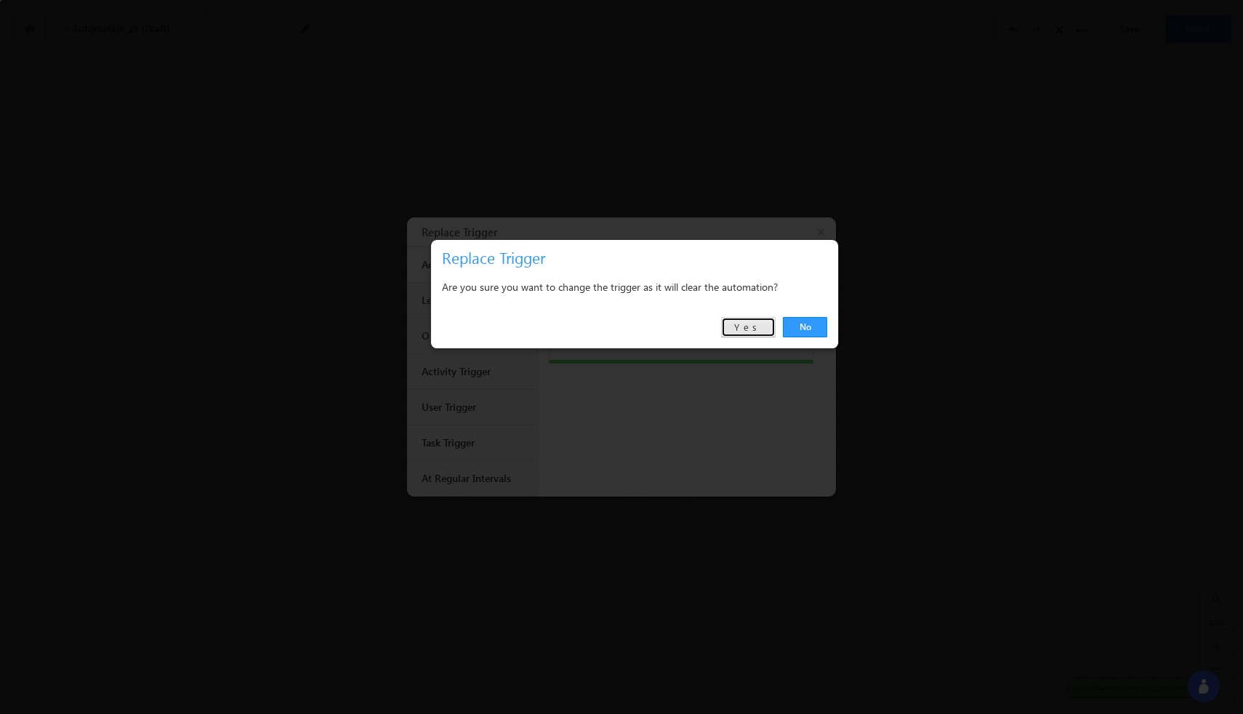
click at [750, 329] on link "Yes" at bounding box center [748, 327] width 55 height 20
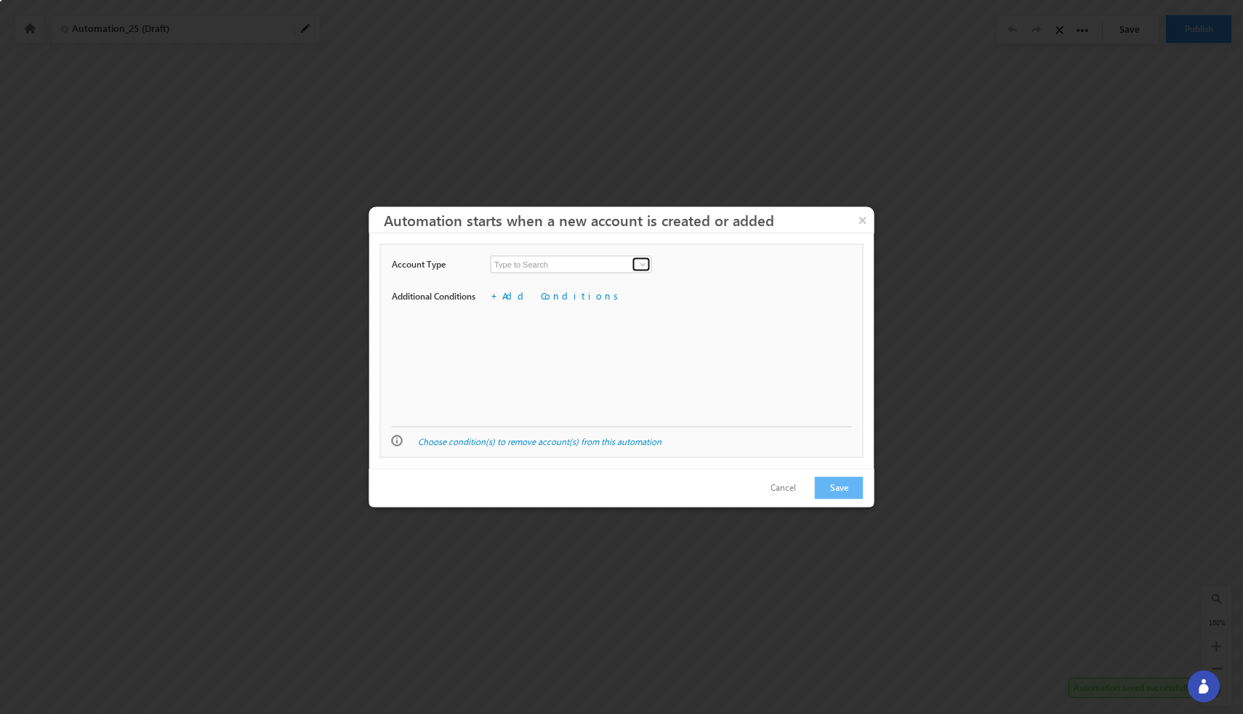
click at [643, 262] on span at bounding box center [644, 265] width 12 height 12
click at [590, 319] on link "HealthTech" at bounding box center [572, 326] width 162 height 17
type input "HealthTech"
click at [523, 295] on link "Add Conditions" at bounding box center [562, 295] width 121 height 12
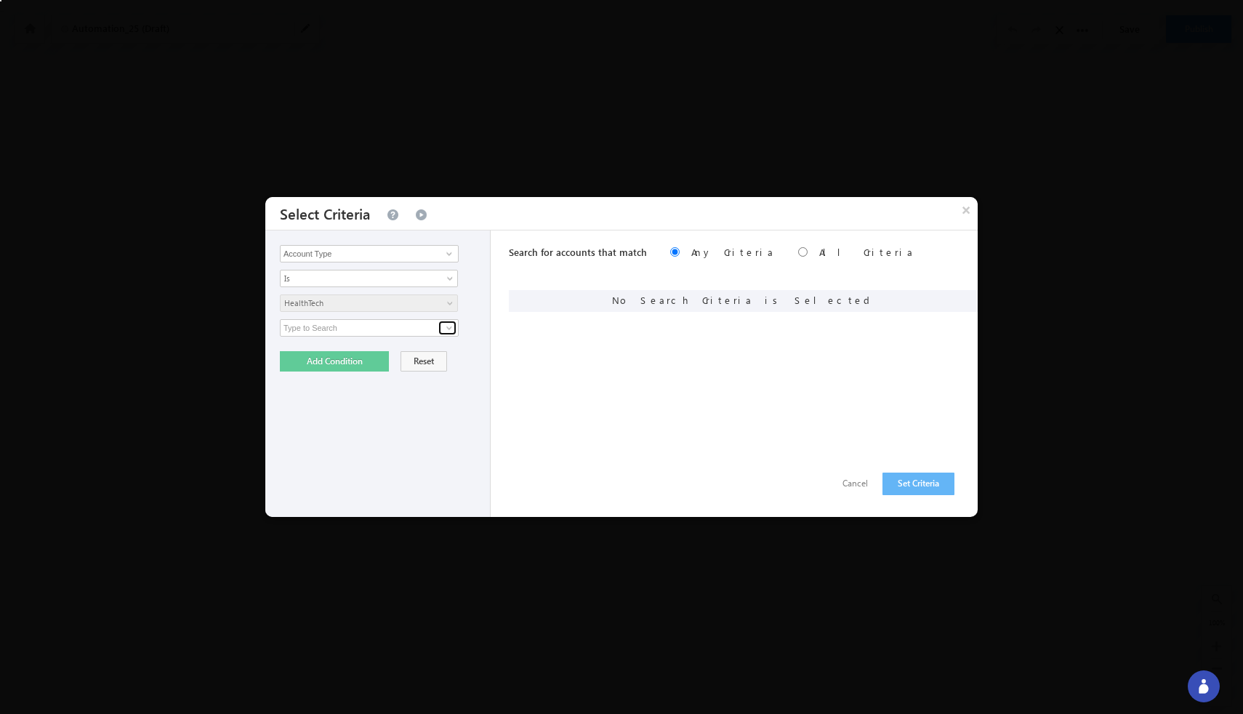
click at [448, 328] on span at bounding box center [449, 328] width 12 height 12
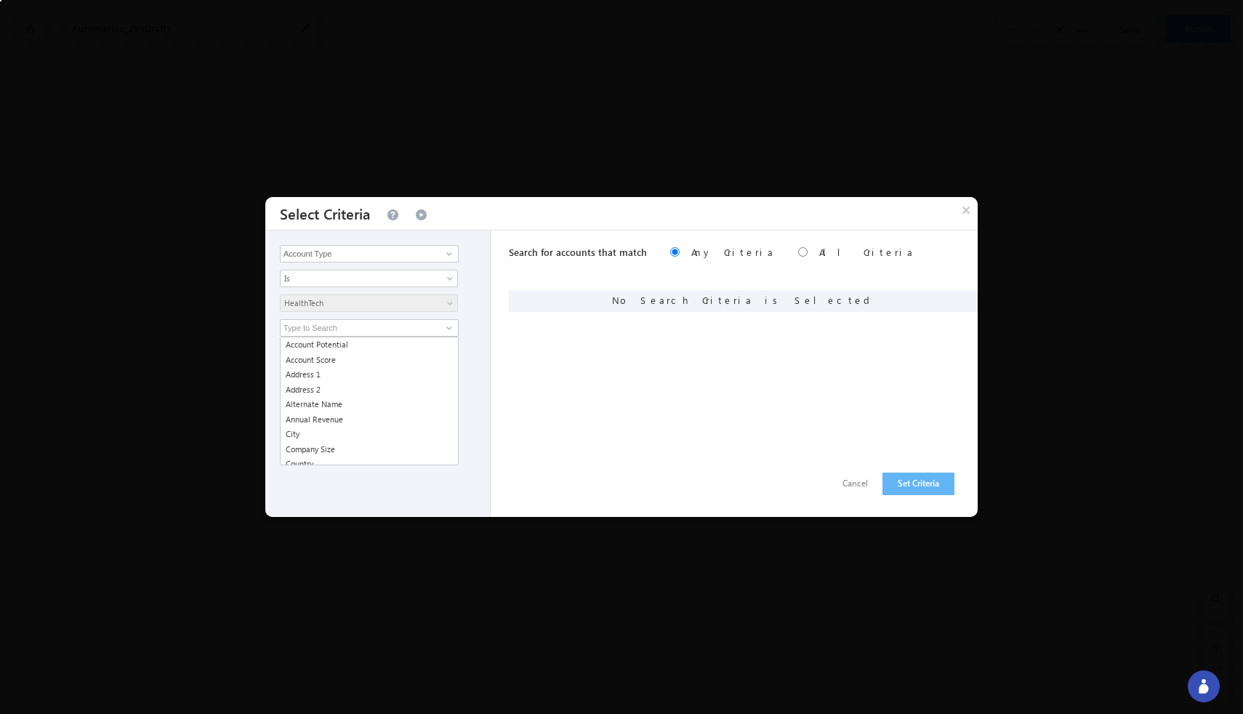
click at [538, 340] on div "Search for accounts that match Any Criteria All Criteria Note that the current …" at bounding box center [743, 373] width 469 height 286
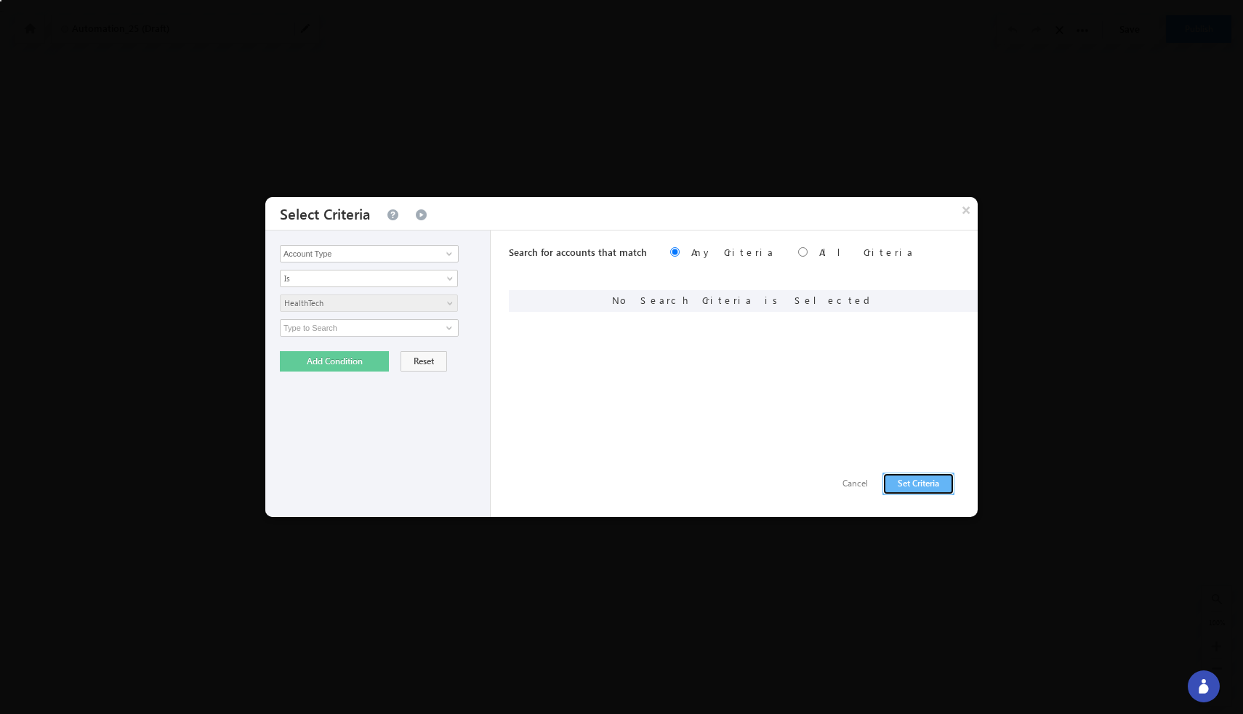
click at [928, 488] on button "Set Criteria" at bounding box center [919, 484] width 72 height 23
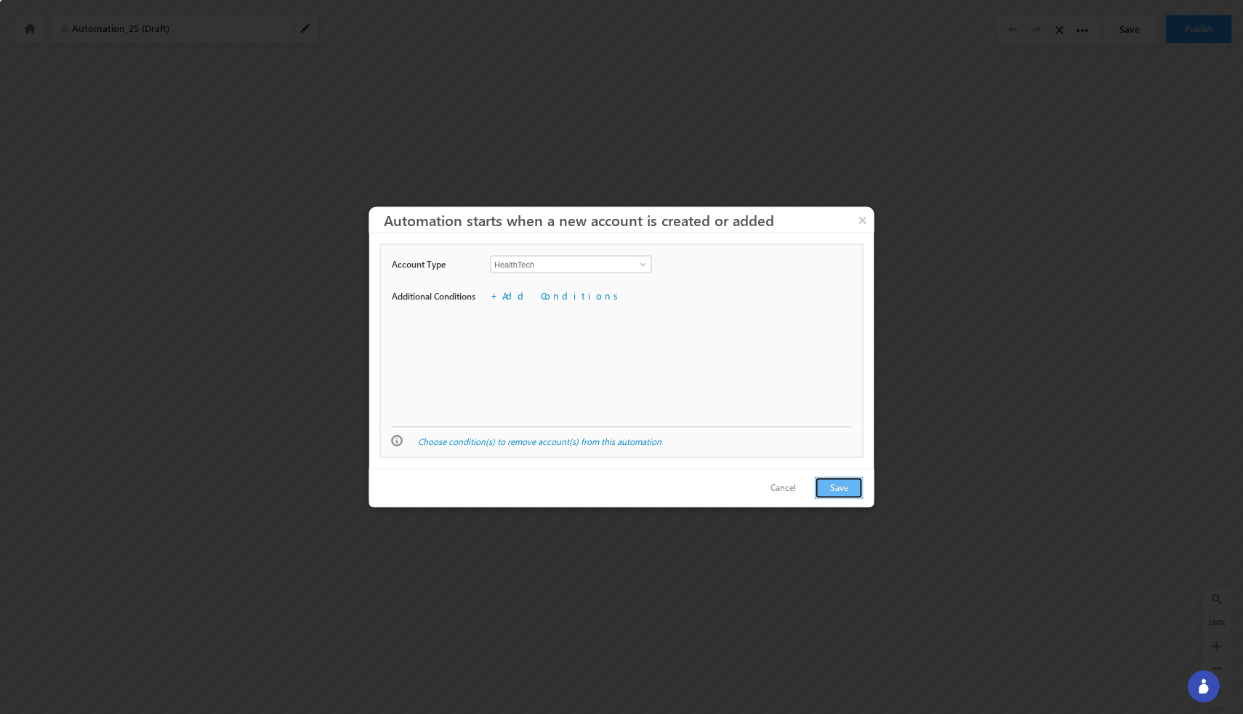
click at [842, 491] on button "Save" at bounding box center [839, 488] width 49 height 23
click at [863, 223] on button "×" at bounding box center [862, 219] width 23 height 25
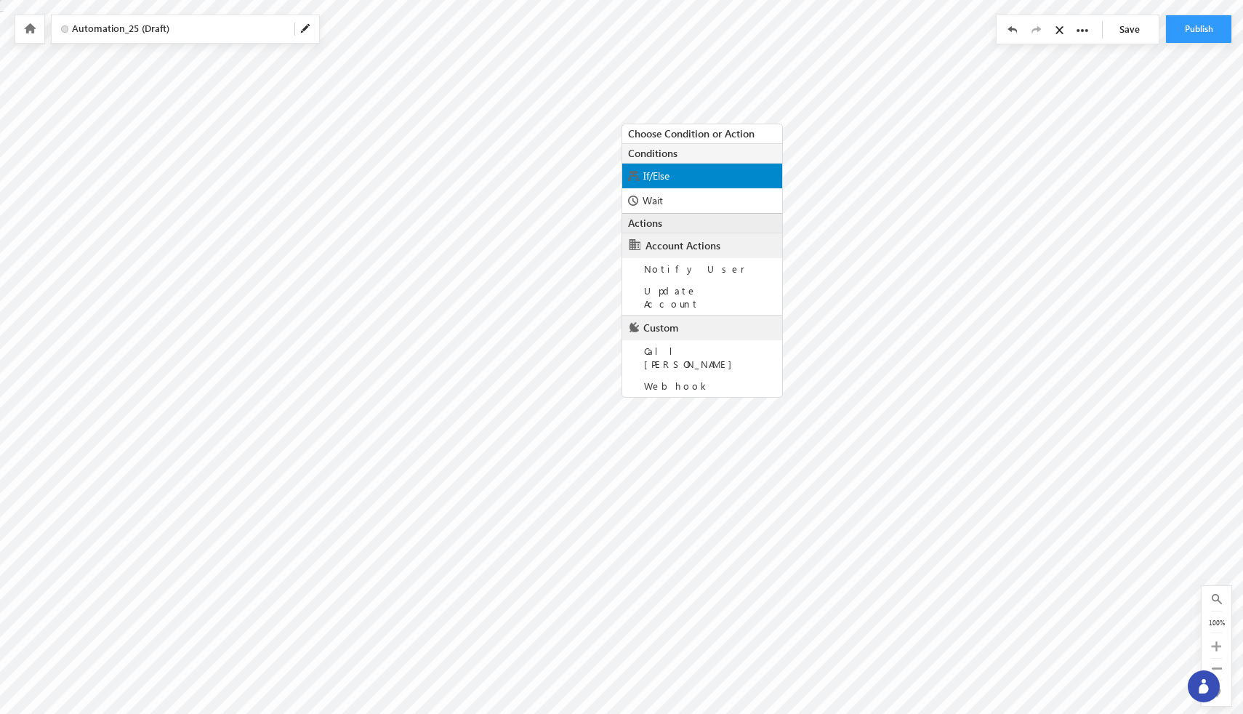
click at [652, 182] on div "If/Else" at bounding box center [702, 176] width 160 height 25
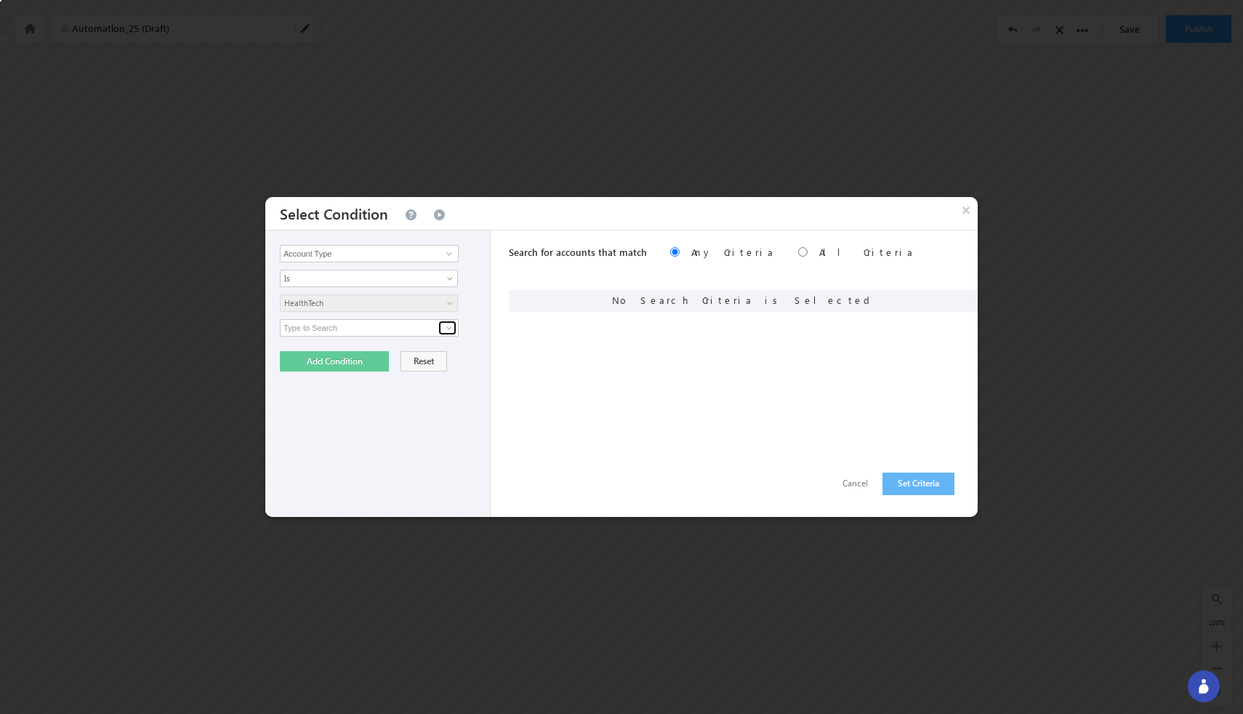
click at [450, 328] on span at bounding box center [449, 328] width 12 height 12
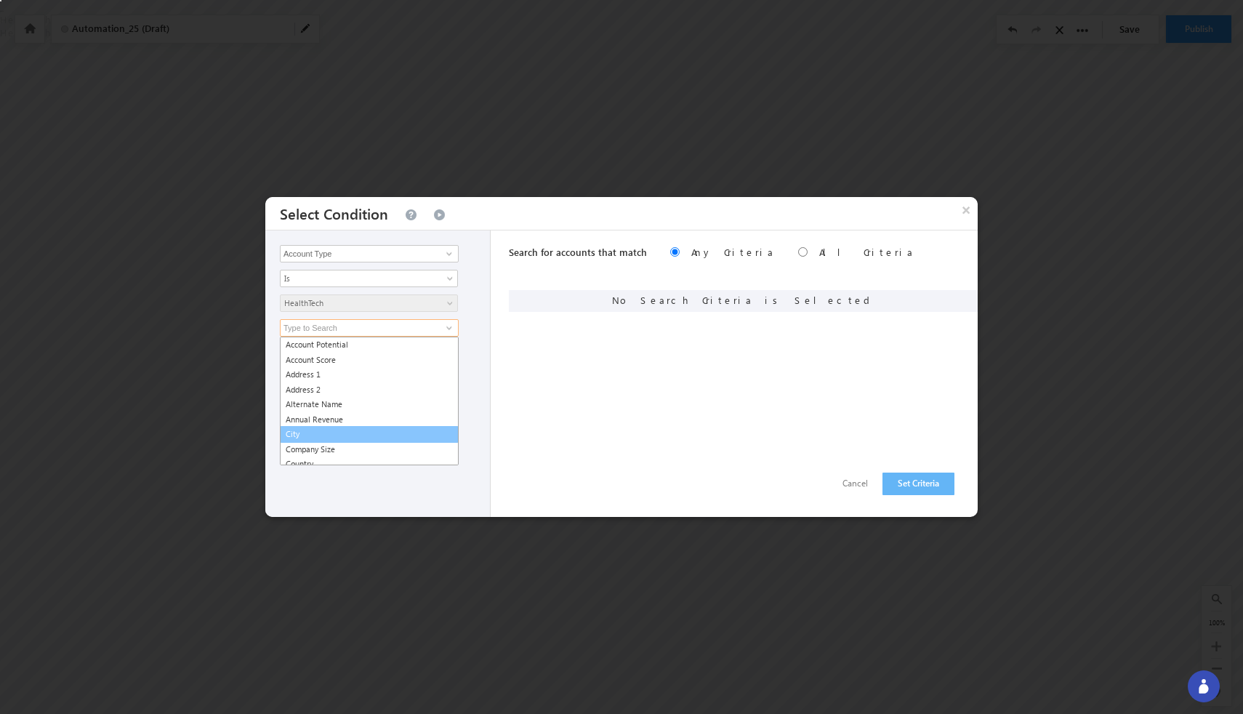
click at [369, 432] on link "City" at bounding box center [369, 434] width 179 height 17
type input "City"
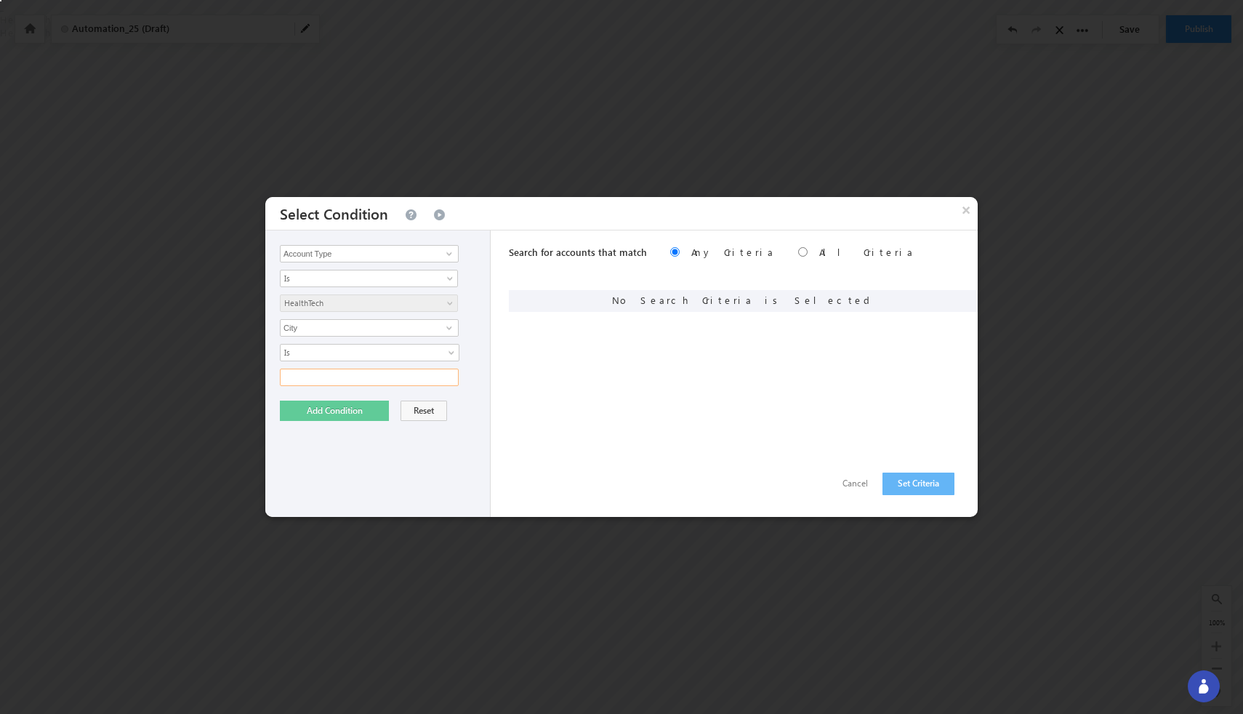
click at [449, 375] on input "text" at bounding box center [369, 377] width 179 height 17
type input "[GEOGRAPHIC_DATA]"
click at [921, 487] on button "Set Criteria" at bounding box center [919, 484] width 72 height 23
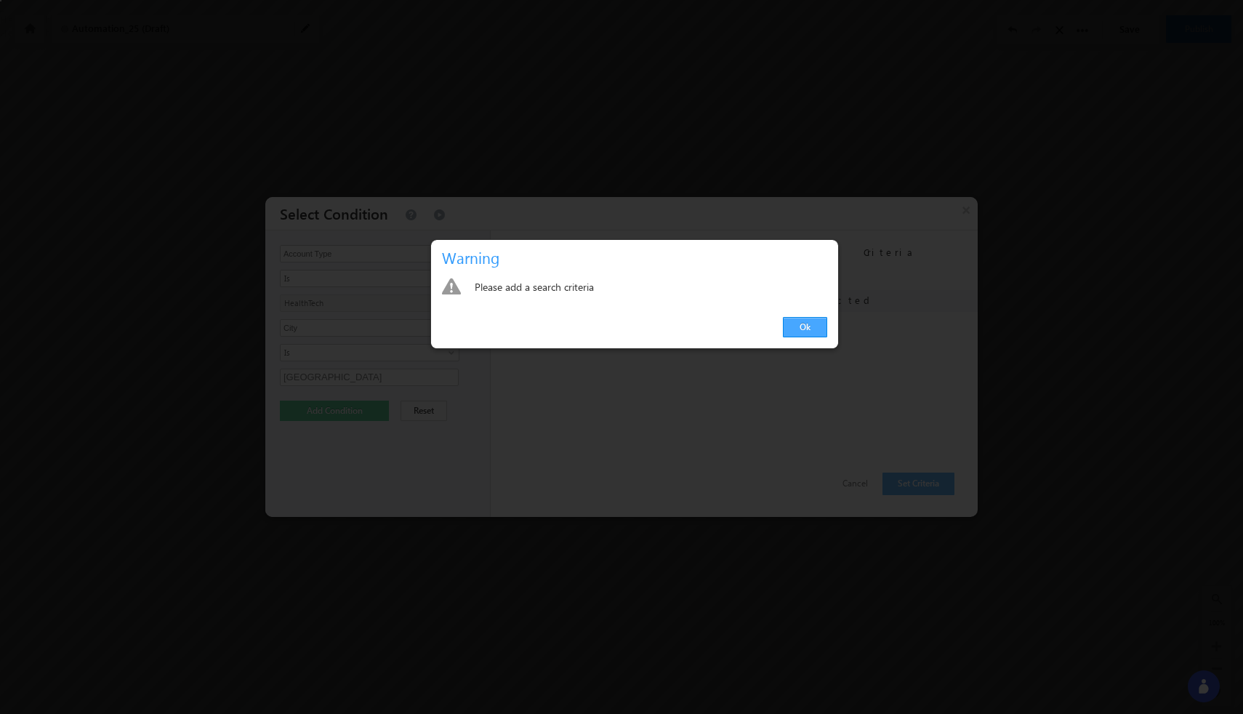
click at [809, 334] on link "Ok" at bounding box center [805, 327] width 44 height 20
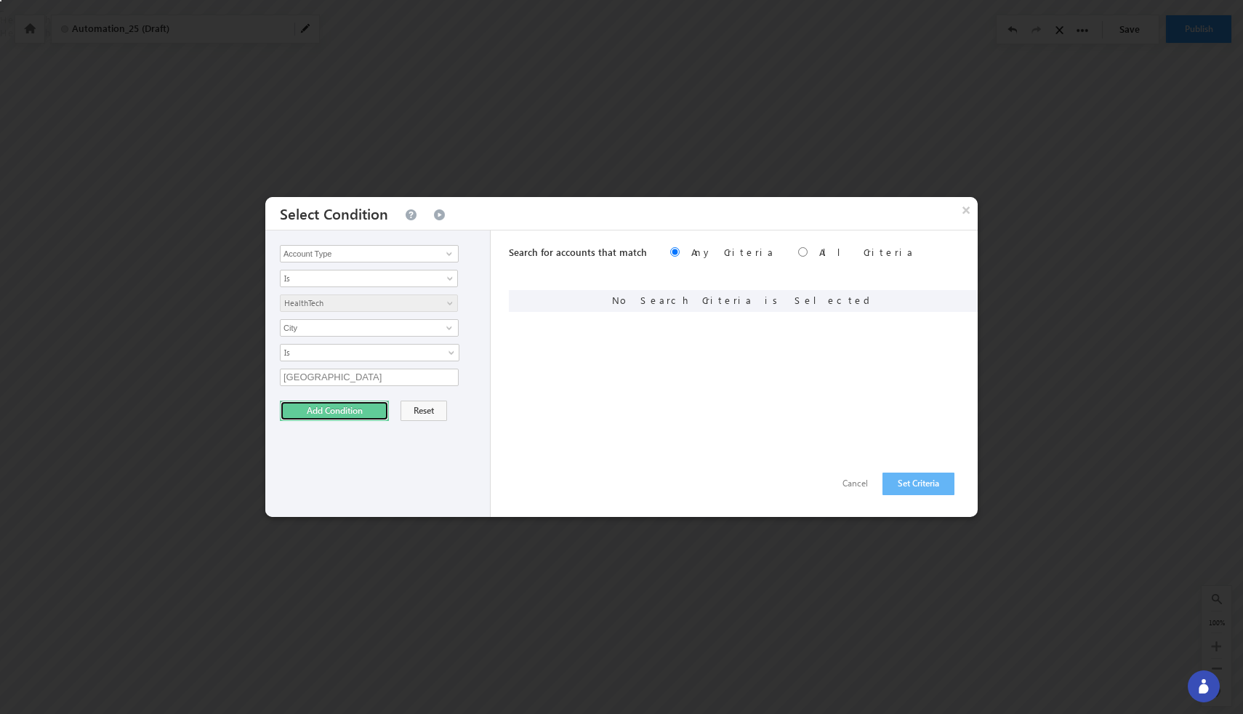
click at [323, 405] on button "Add Condition" at bounding box center [334, 411] width 109 height 20
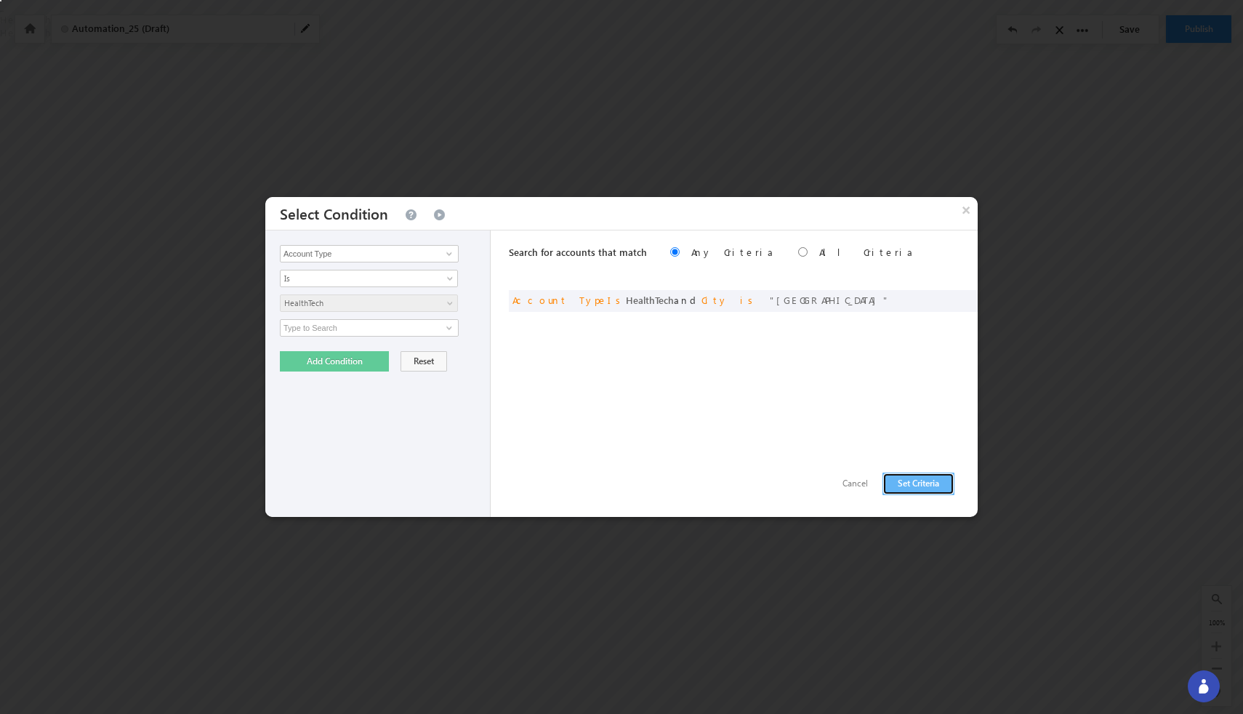
click at [914, 491] on button "Set Criteria" at bounding box center [919, 484] width 72 height 23
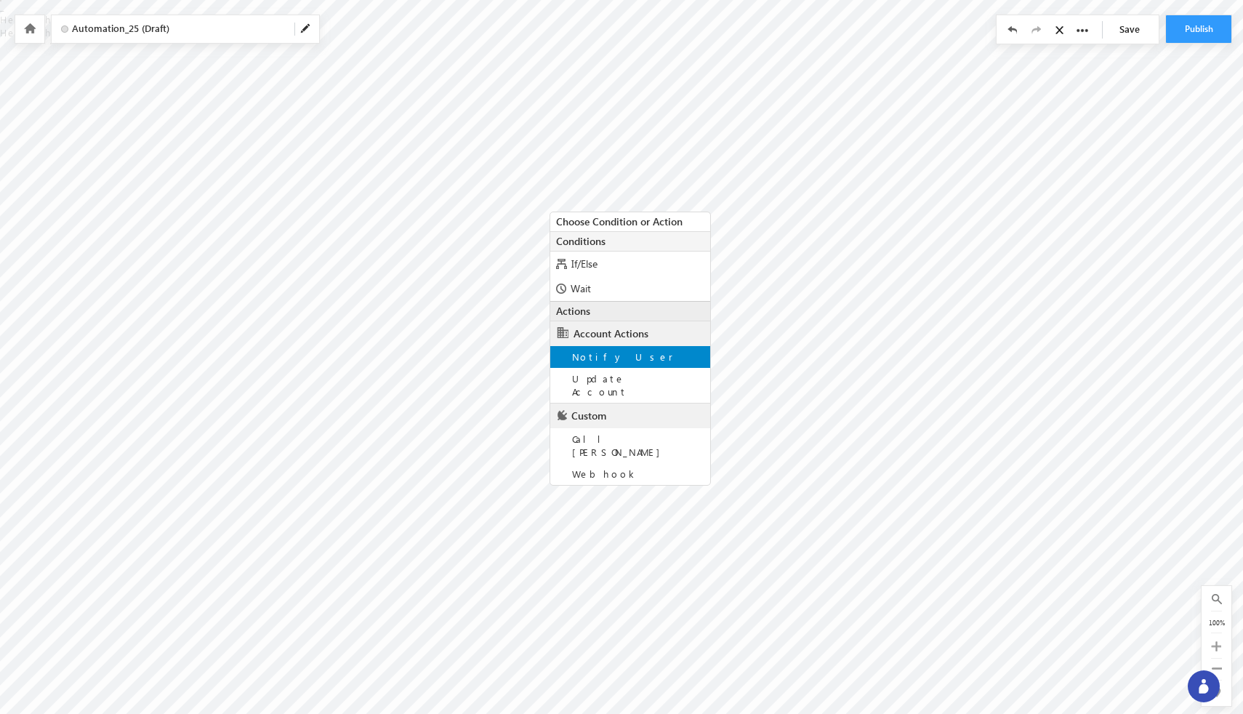
click at [615, 363] on div "Notify User" at bounding box center [630, 357] width 160 height 22
type input "[PERSON_NAME] <[PERSON_NAME][EMAIL_ADDRESS][DOMAIN_NAME]>"
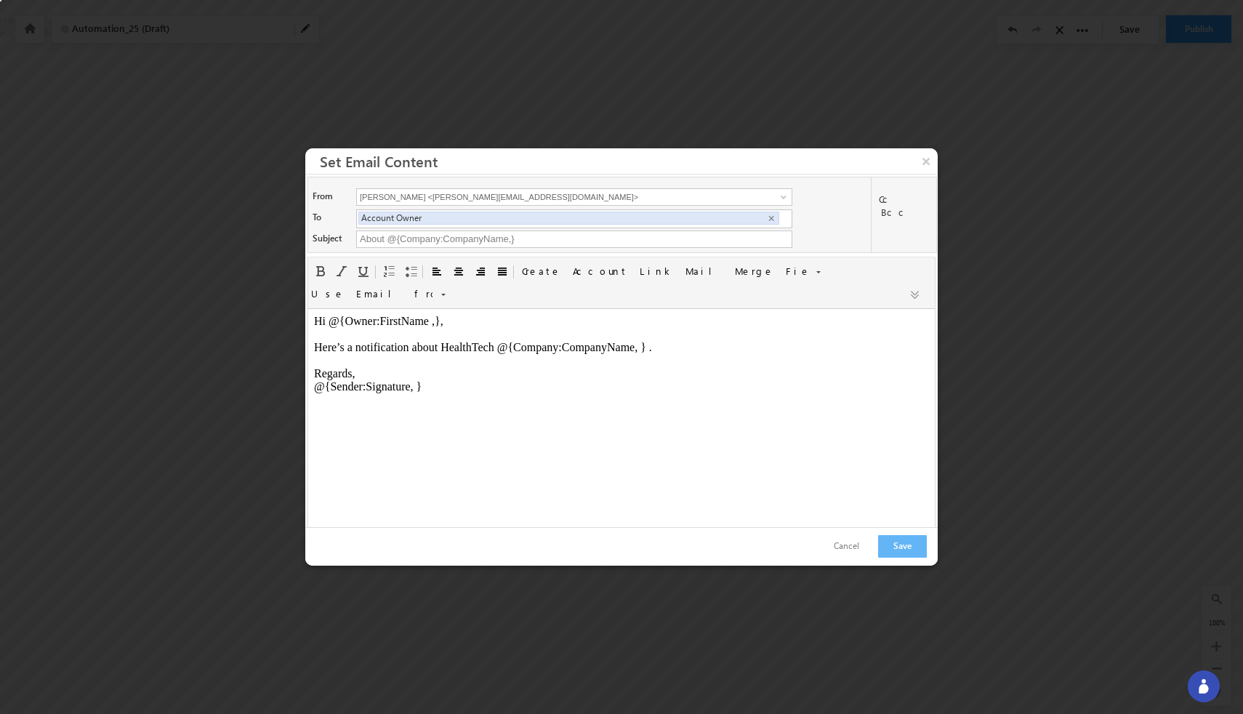
scroll to position [0, 0]
click at [864, 547] on button "Cancel" at bounding box center [846, 546] width 55 height 21
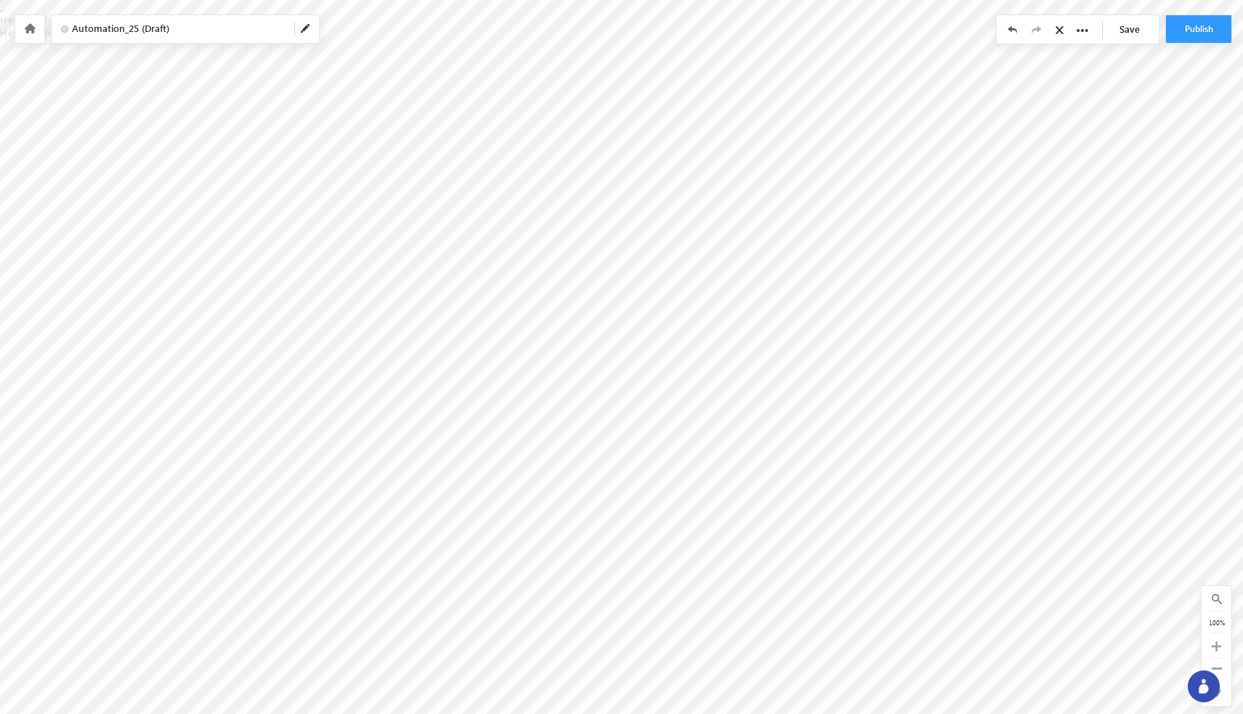
type input "About @{Company:CompanyName,}"
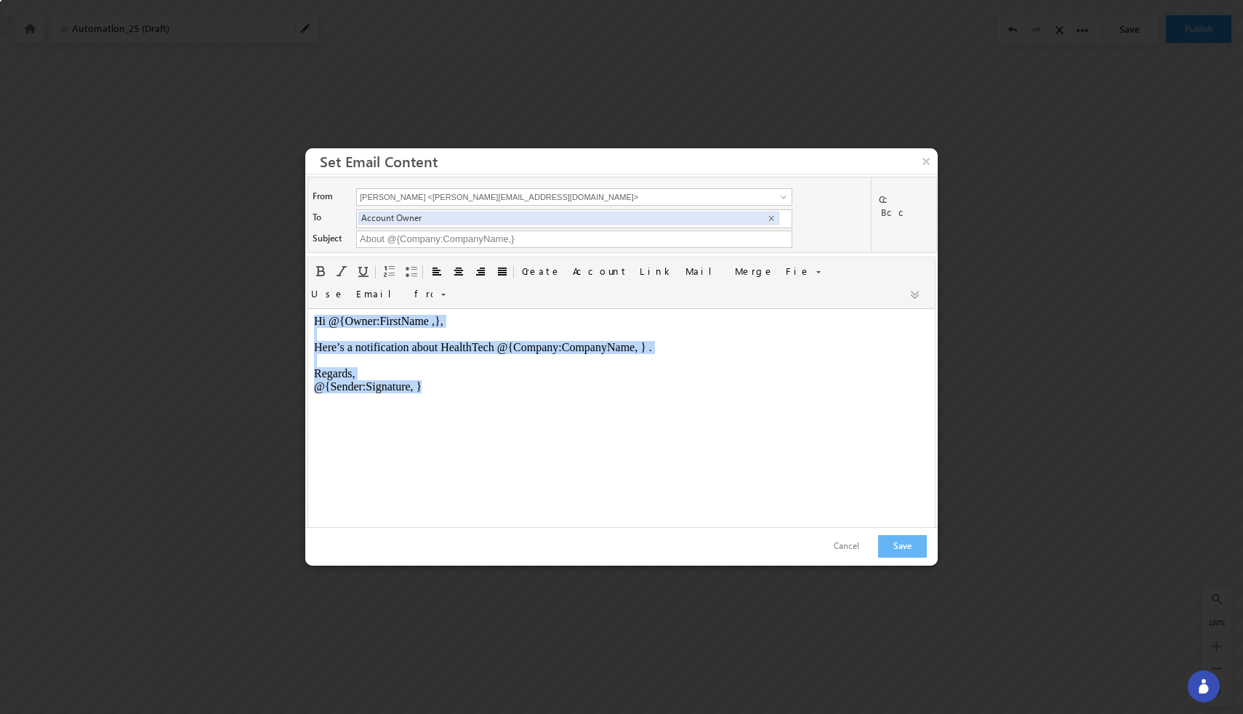
drag, startPoint x: 315, startPoint y: 318, endPoint x: 442, endPoint y: 393, distance: 147.6
click at [442, 393] on body "Hi @{Owner:FirstName ,}, Here’s a notification about HealthTech @{Company:Compa…" at bounding box center [621, 354] width 615 height 79
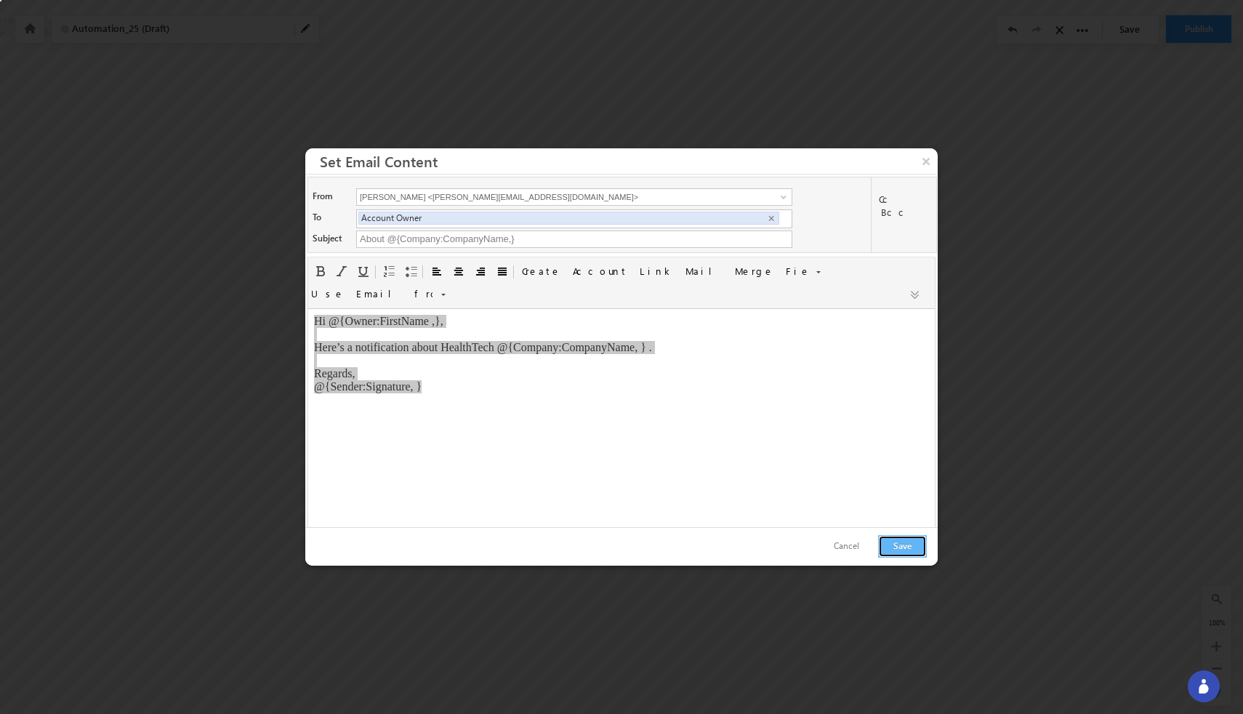
click at [904, 547] on button "Save" at bounding box center [902, 546] width 49 height 23
